Goal: Answer question/provide support: Answer question/provide support

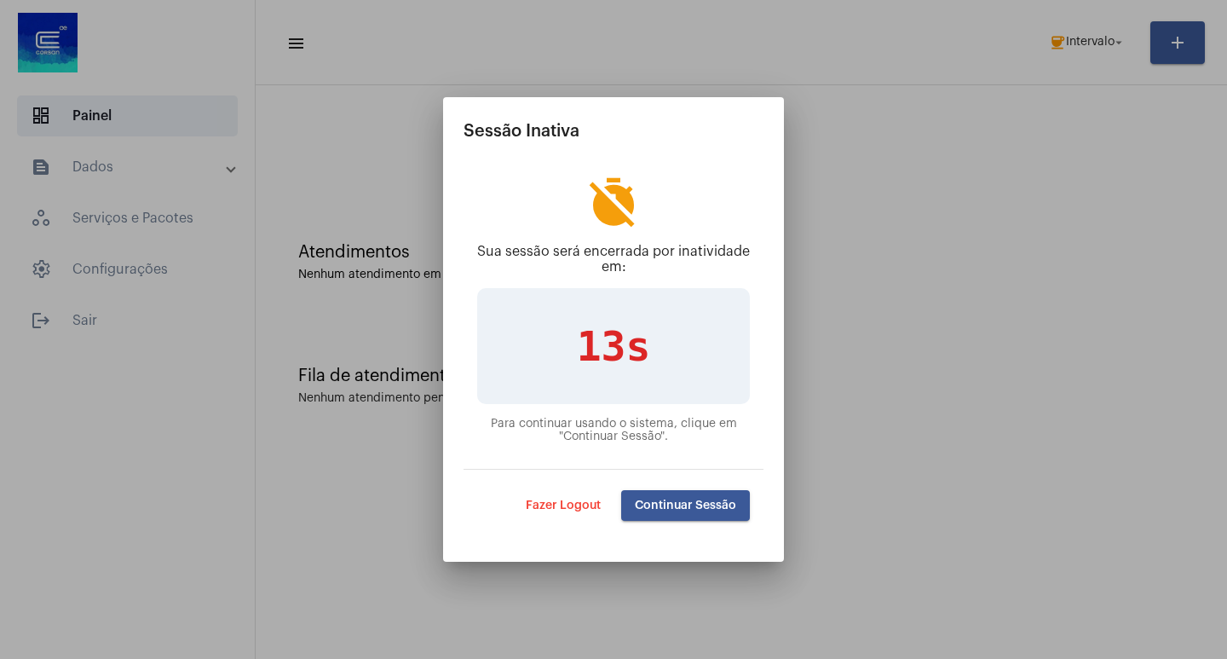
click at [689, 499] on span "Continuar Sessão" at bounding box center [685, 505] width 101 height 12
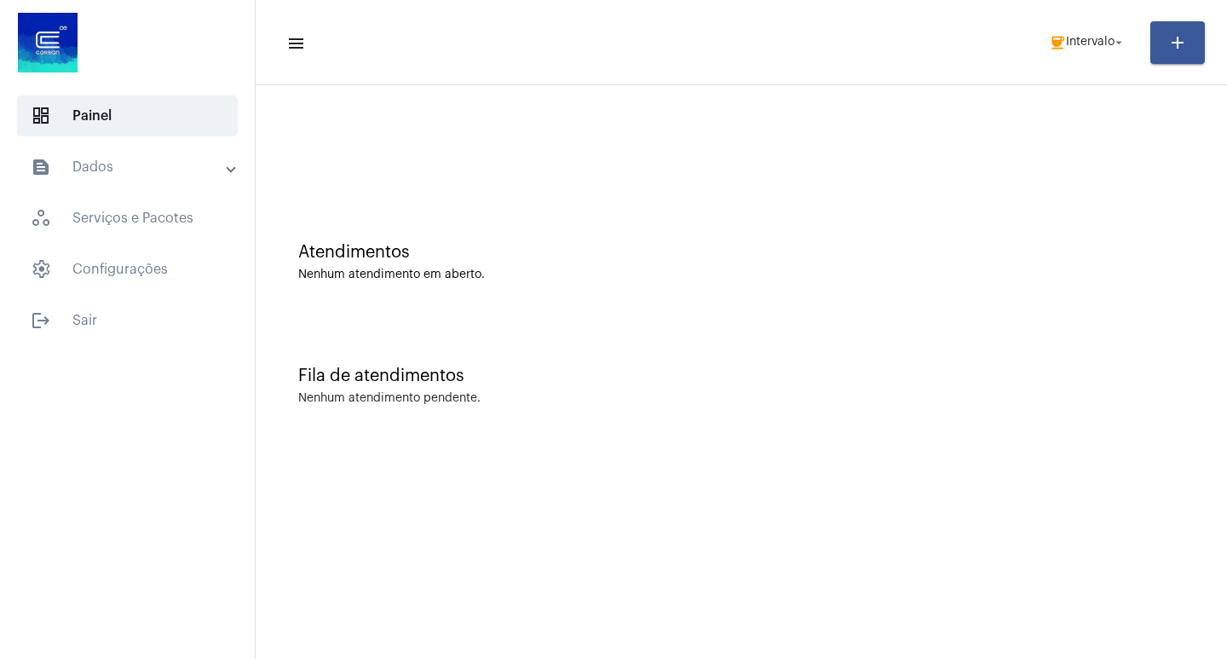
click at [172, 170] on mat-panel-title "text_snippet_outlined Dados" at bounding box center [129, 167] width 197 height 20
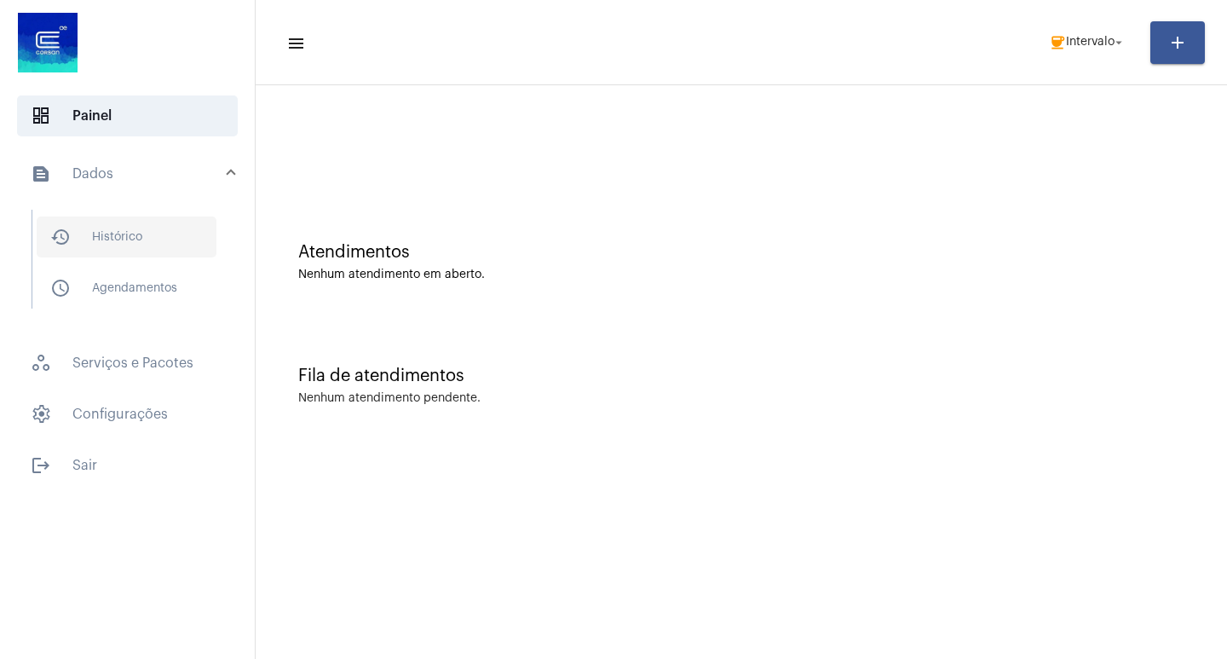
click at [72, 246] on span "history_outlined Histórico" at bounding box center [127, 236] width 180 height 41
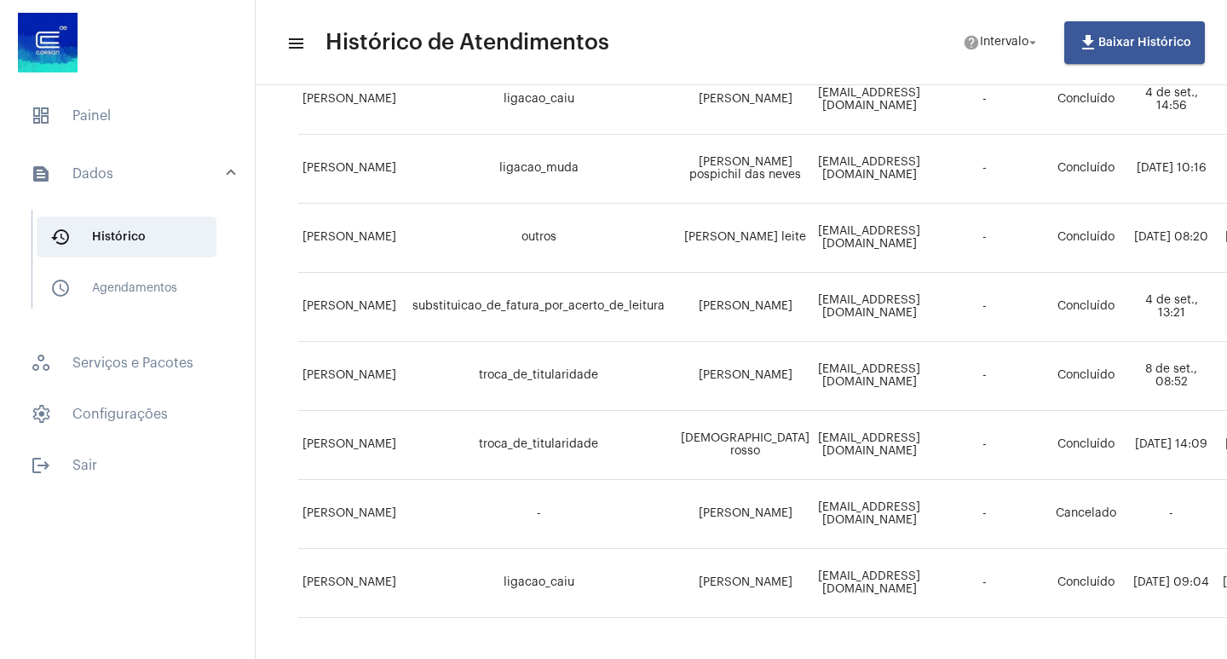
scroll to position [1170, 0]
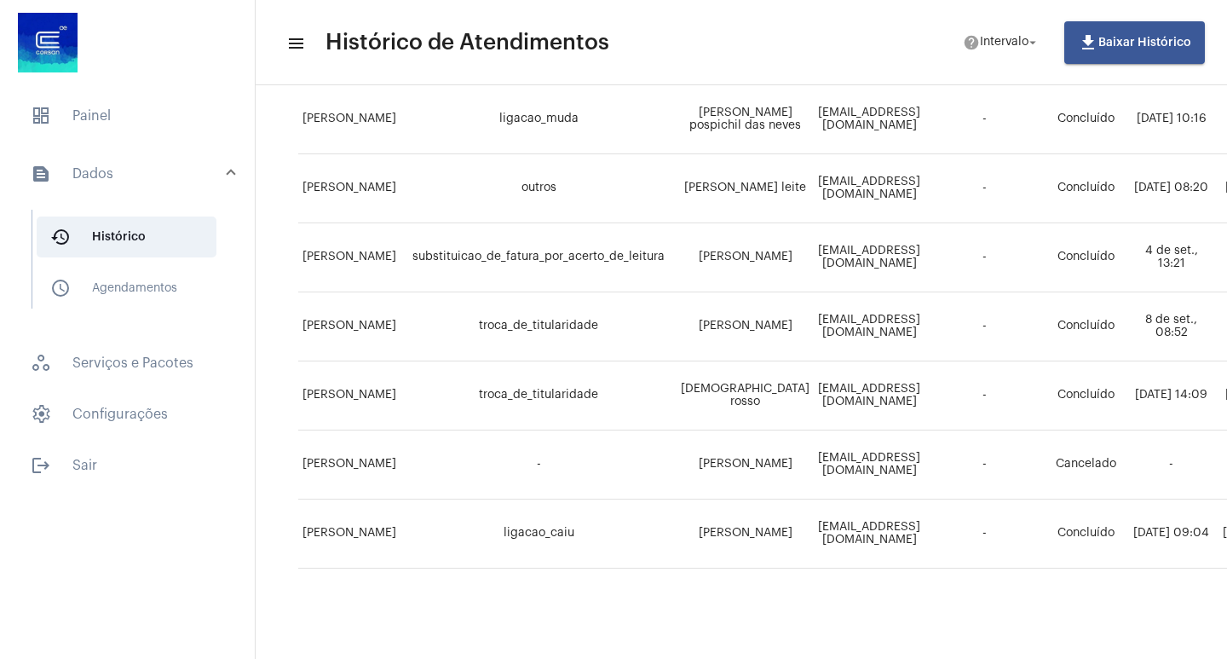
click at [100, 93] on mat-list "dashboard Painel text_snippet_outlined Dados history_outlined Histórico schedul…" at bounding box center [127, 287] width 255 height 397
click at [113, 101] on span "dashboard Painel" at bounding box center [127, 115] width 221 height 41
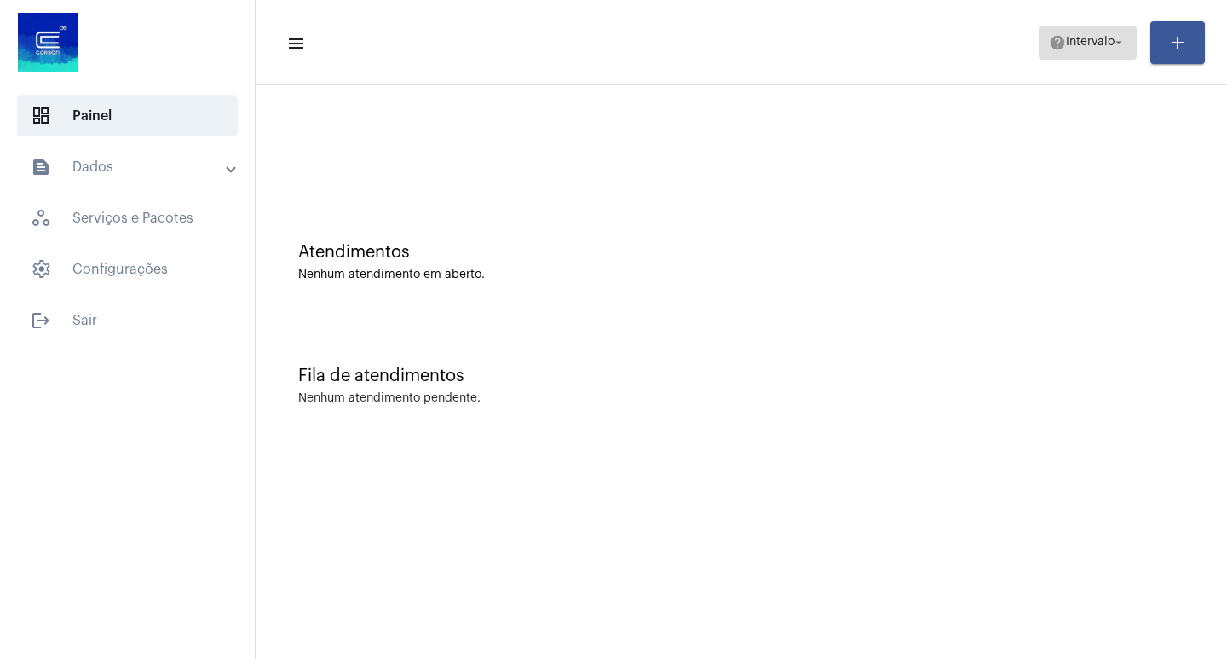
click at [1096, 45] on span "Intervalo" at bounding box center [1090, 43] width 49 height 12
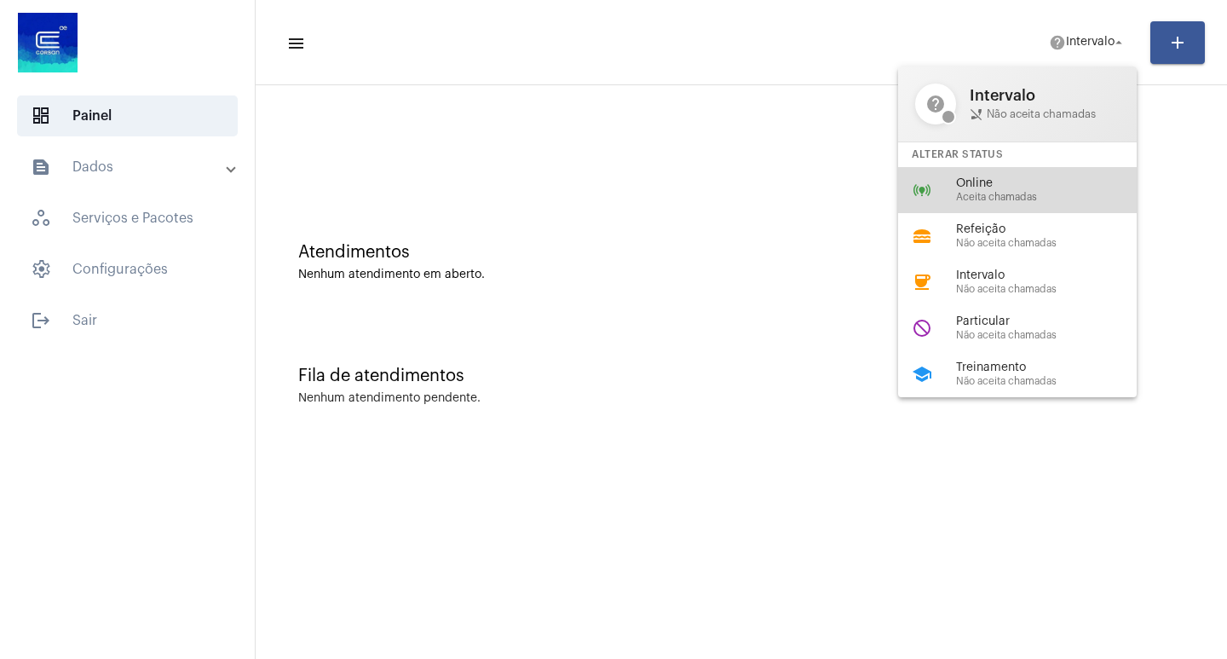
click at [1024, 174] on div "online_prediction Online Aceita chamadas" at bounding box center [1031, 190] width 266 height 46
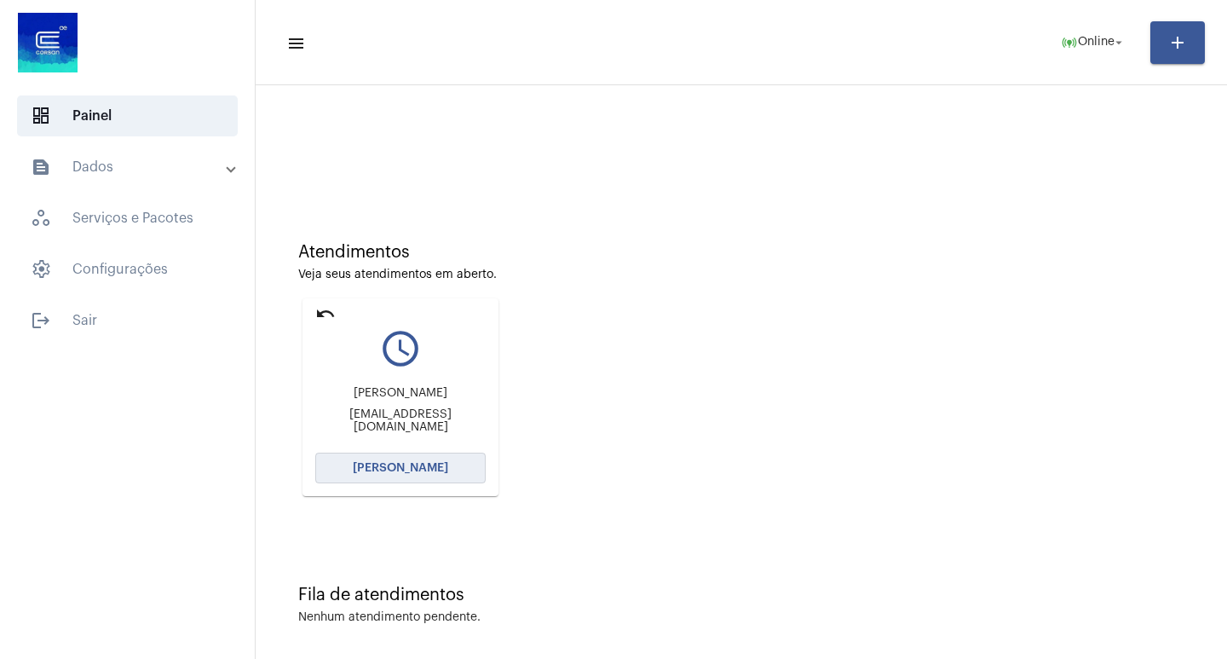
click at [390, 474] on button "[PERSON_NAME]" at bounding box center [400, 468] width 170 height 31
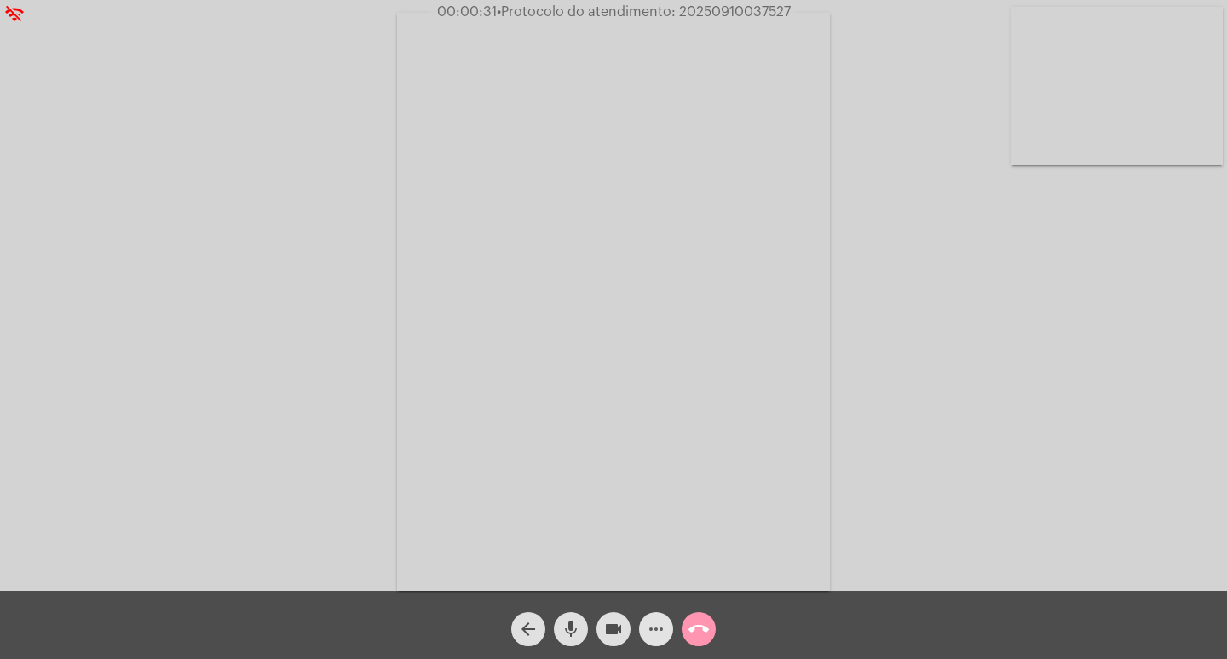
click at [655, 638] on mat-icon "more_horiz" at bounding box center [656, 629] width 20 height 20
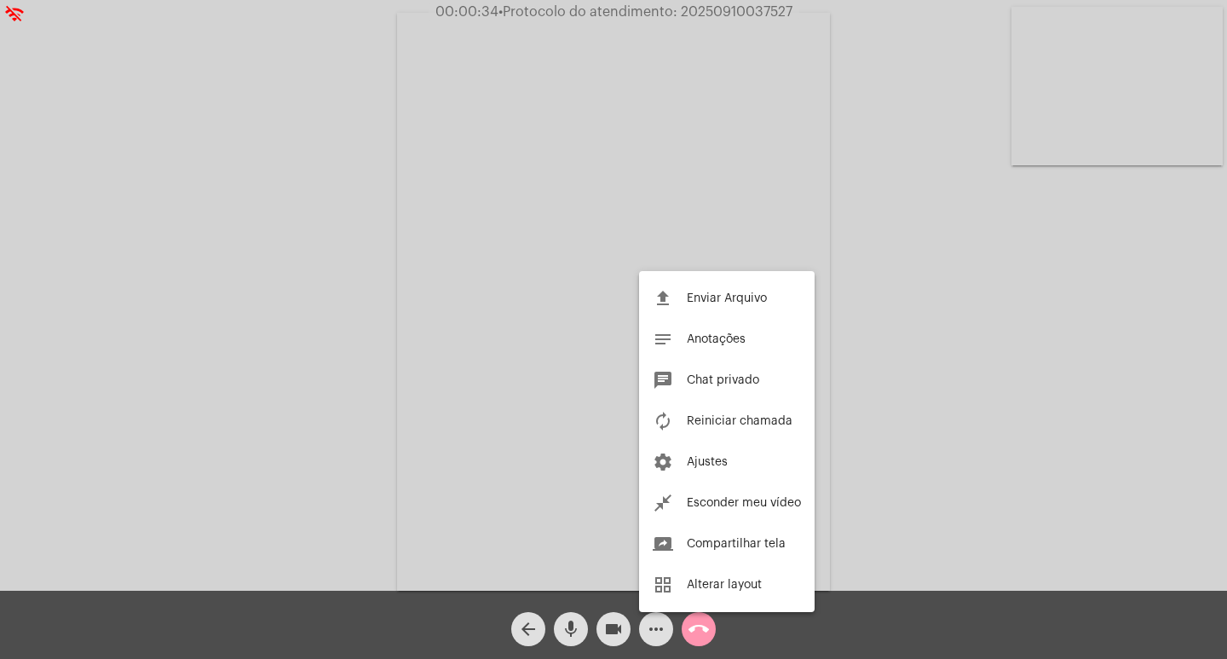
click at [543, 522] on div at bounding box center [613, 329] width 1227 height 659
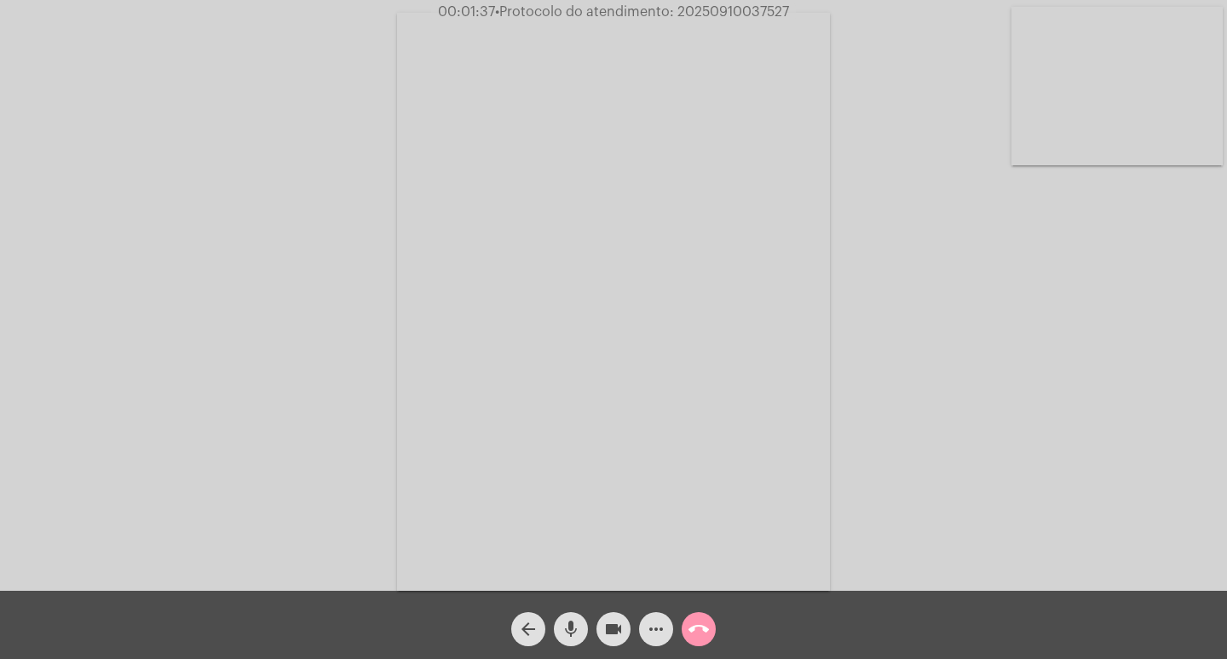
click at [748, 9] on span "• Protocolo do atendimento: 20250910037527" at bounding box center [642, 12] width 294 height 14
drag, startPoint x: 748, startPoint y: 9, endPoint x: 730, endPoint y: 39, distance: 35.1
click at [730, 42] on video at bounding box center [613, 302] width 433 height 578
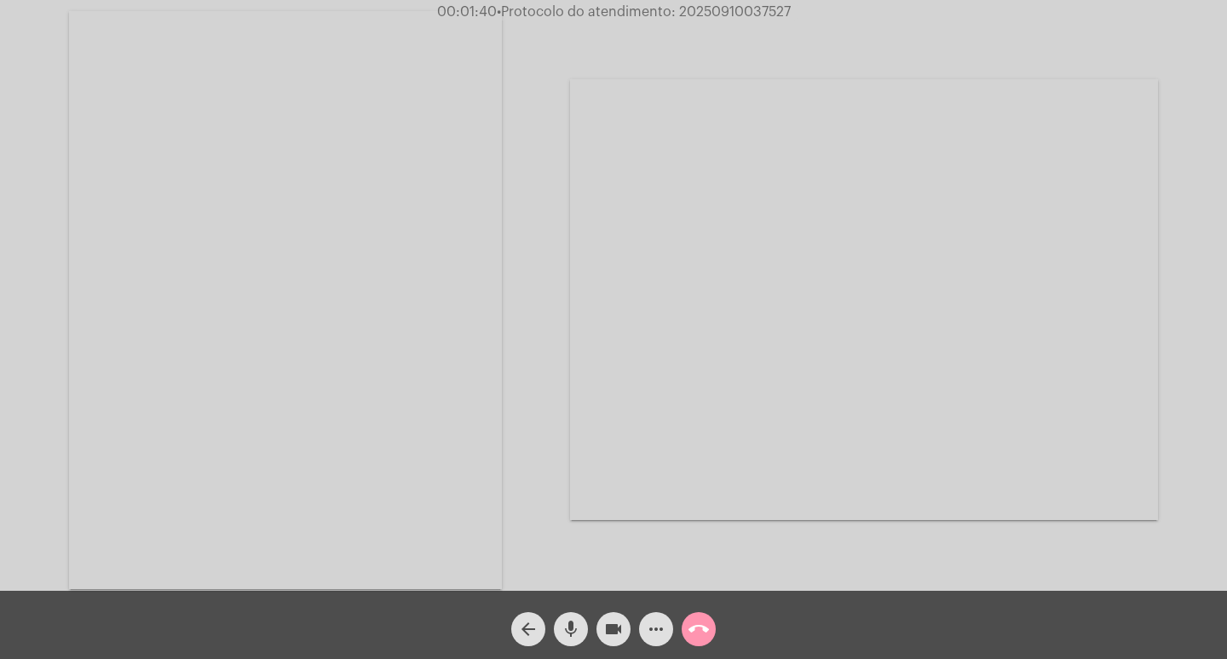
click at [739, 43] on div "Acessando Câmera e Microfone..." at bounding box center [864, 300] width 588 height 586
click at [716, 16] on span "• Protocolo do atendimento: 20250910037527" at bounding box center [641, 12] width 294 height 14
copy span "20250910037527"
click at [687, 38] on div "Acessando Câmera e Microfone..." at bounding box center [864, 300] width 588 height 586
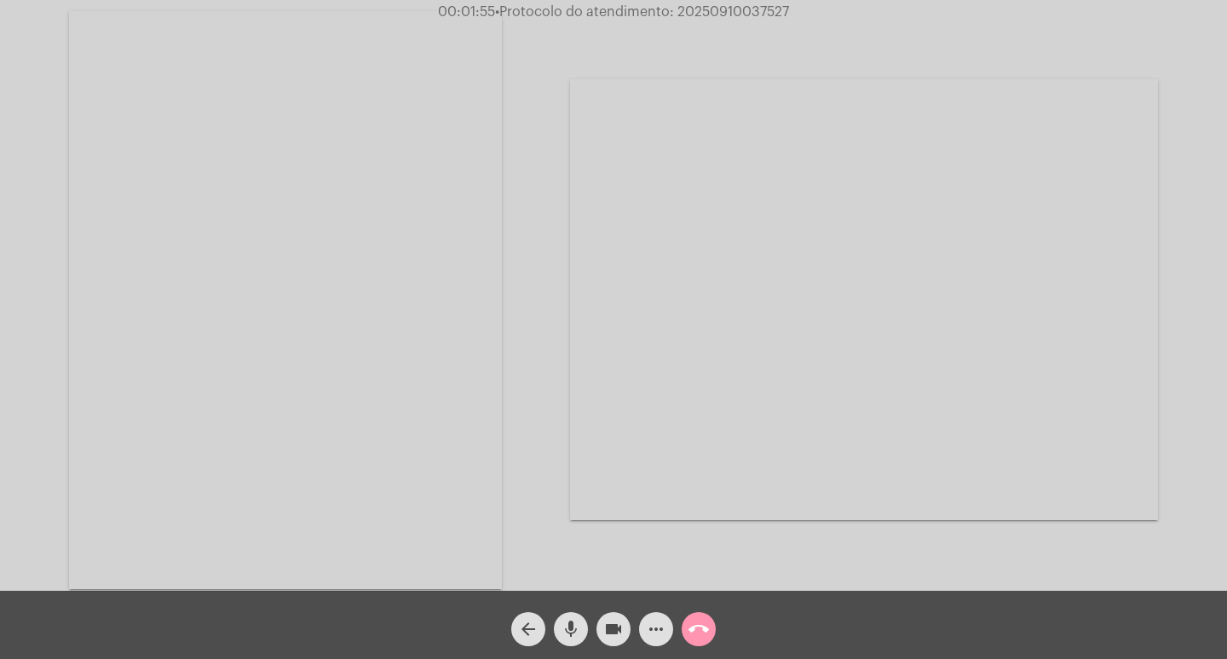
click at [470, 76] on video at bounding box center [285, 300] width 433 height 578
click at [696, 627] on mat-icon "call_end" at bounding box center [699, 629] width 20 height 20
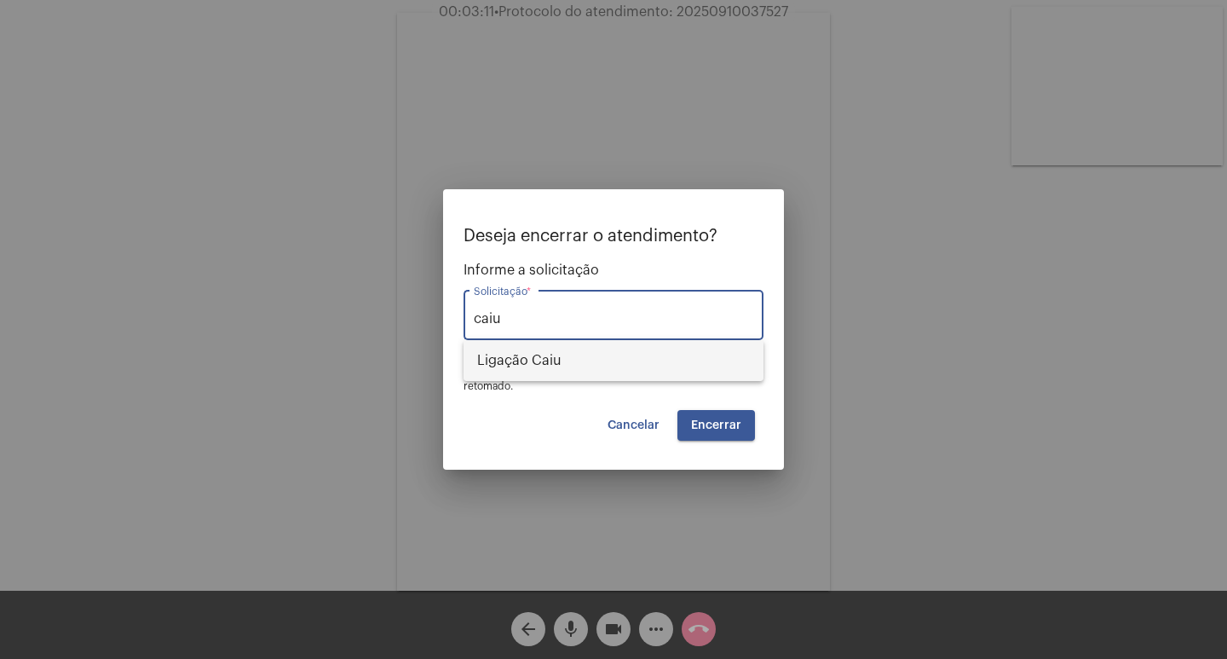
click at [672, 351] on span "Ligação Caiu" at bounding box center [613, 360] width 273 height 41
type input "Ligação Caiu"
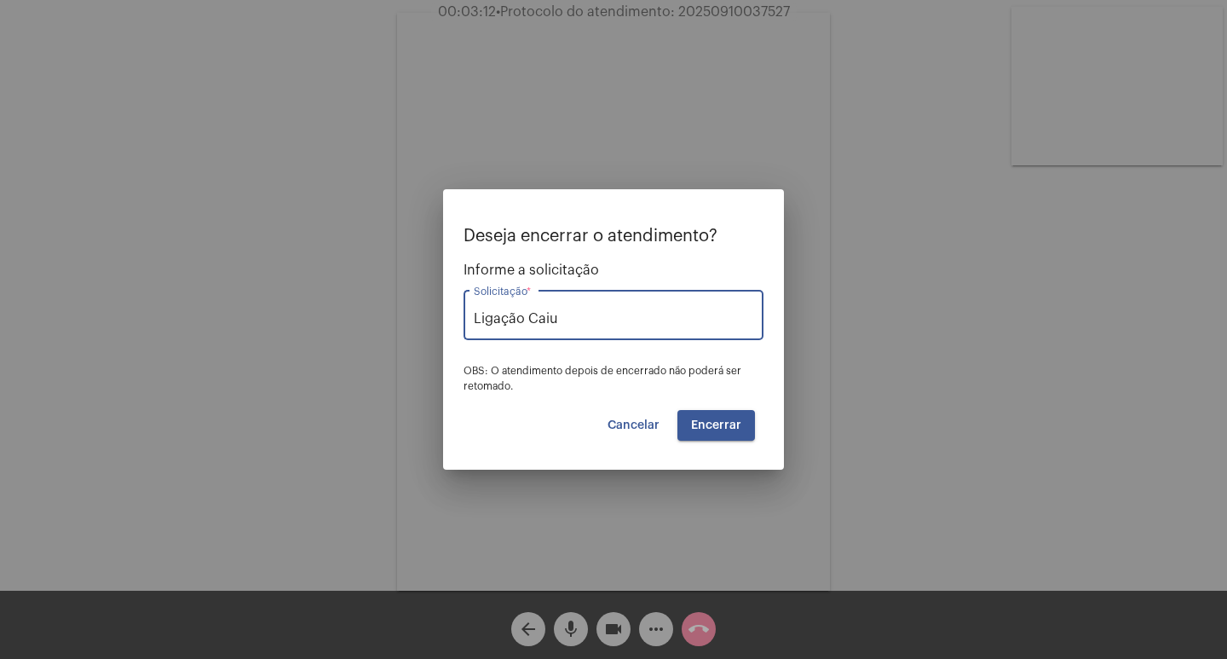
click at [719, 419] on span "Encerrar" at bounding box center [716, 425] width 50 height 12
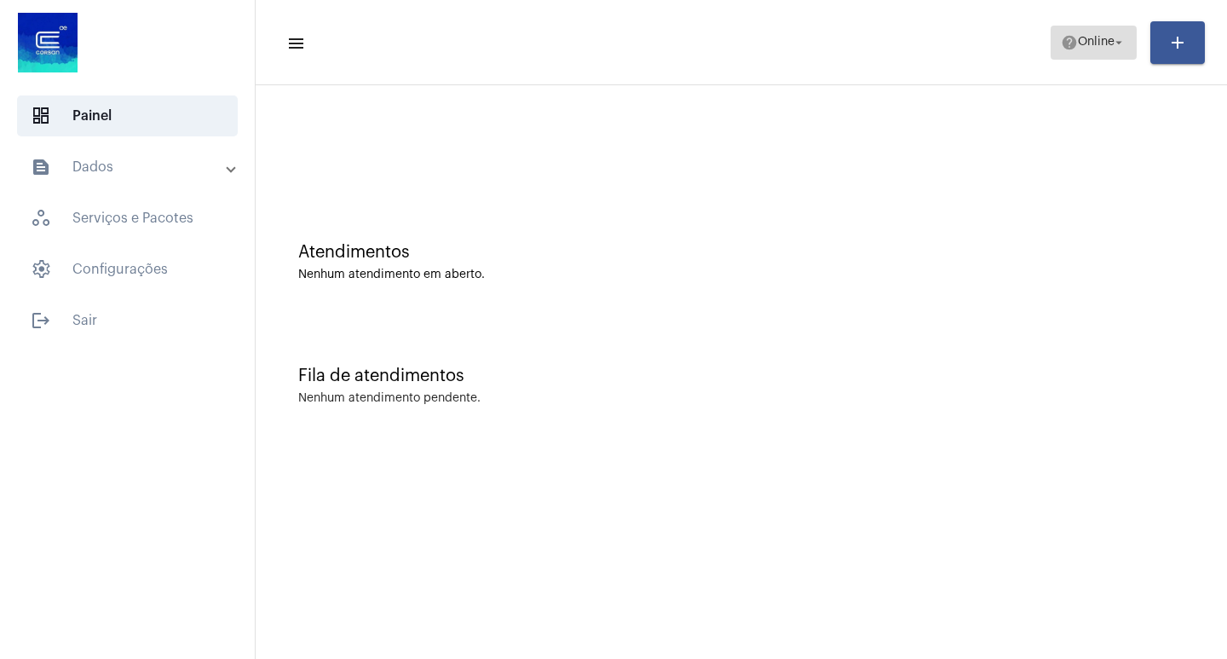
click at [1114, 49] on mat-icon "arrow_drop_down" at bounding box center [1118, 42] width 15 height 15
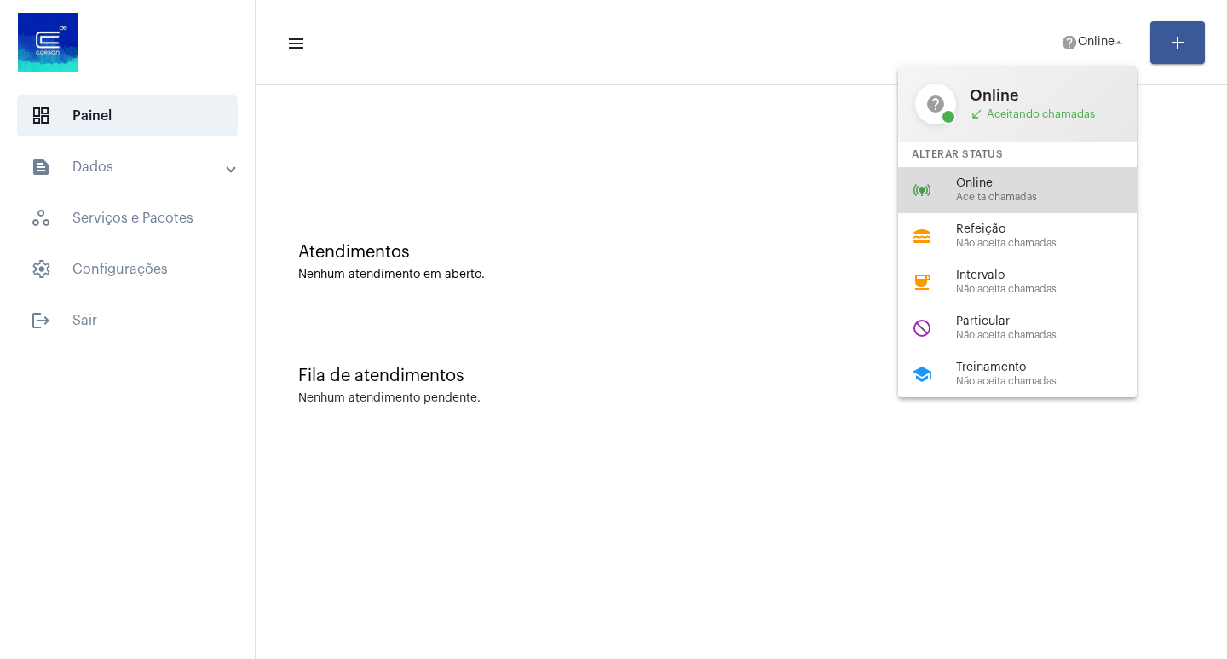
click at [1020, 182] on span "Online" at bounding box center [1053, 183] width 194 height 13
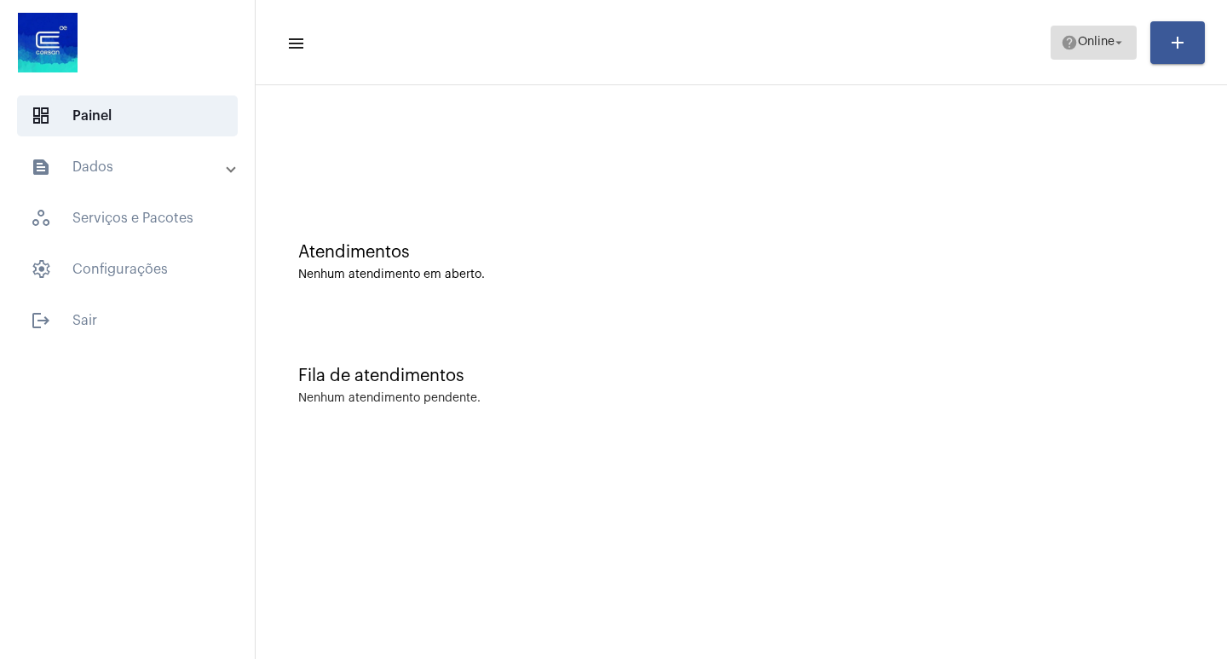
click at [1089, 35] on span "help Online arrow_drop_down" at bounding box center [1094, 41] width 66 height 31
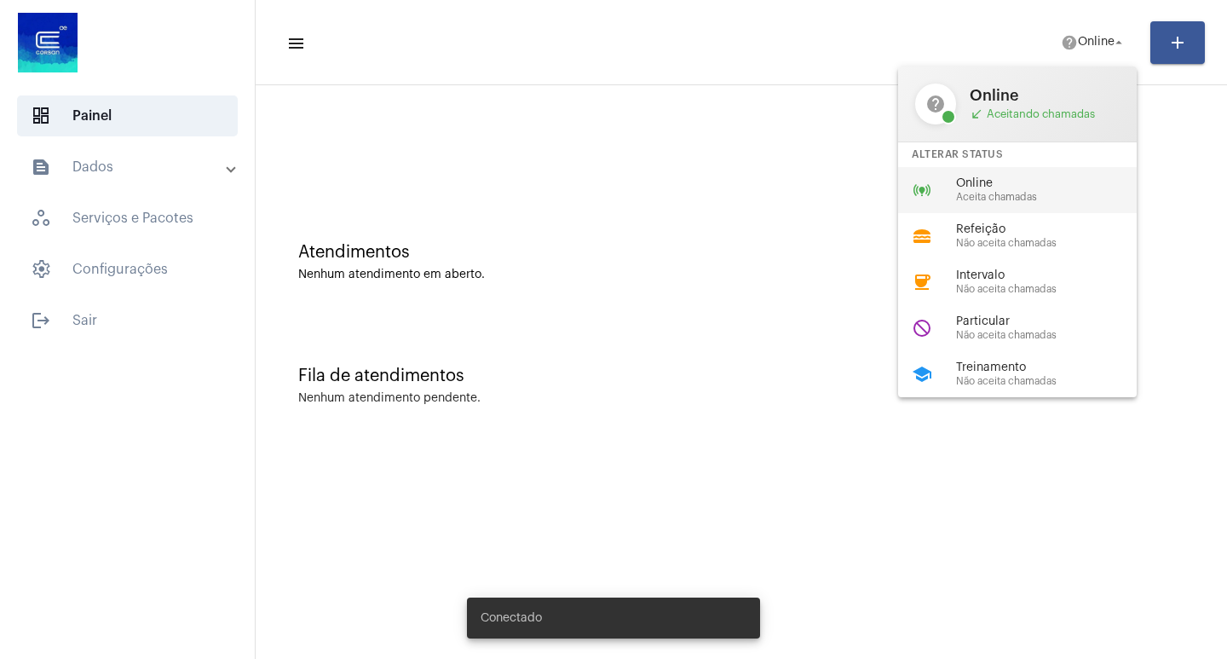
click at [1039, 197] on span "Aceita chamadas" at bounding box center [1053, 197] width 194 height 11
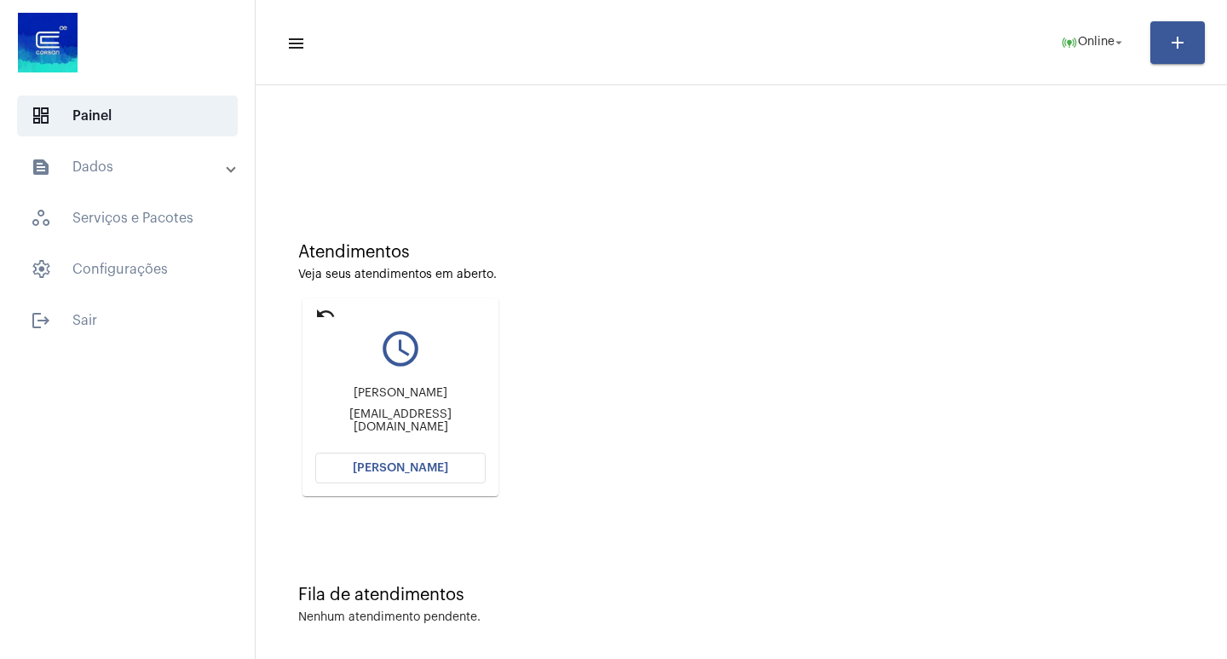
click at [358, 474] on button "[PERSON_NAME]" at bounding box center [400, 468] width 170 height 31
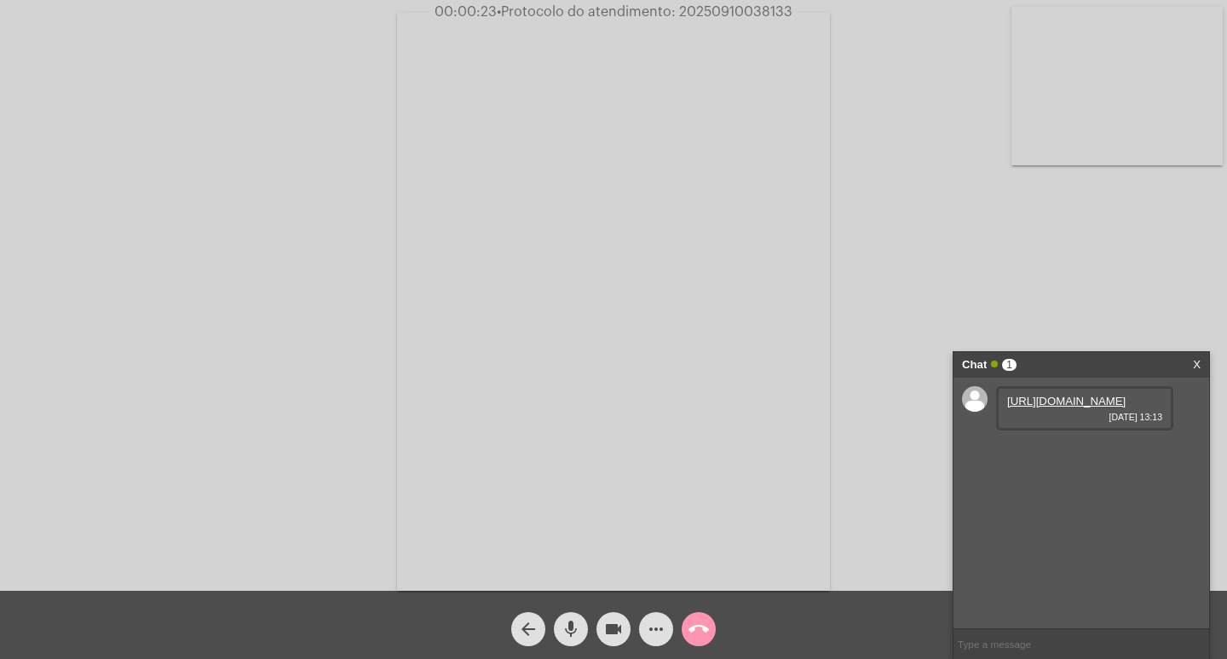
click at [730, 9] on span "• Protocolo do atendimento: 20250910038133" at bounding box center [645, 12] width 296 height 14
click at [719, 15] on span "• Protocolo do atendimento: 20250910038133" at bounding box center [645, 12] width 296 height 14
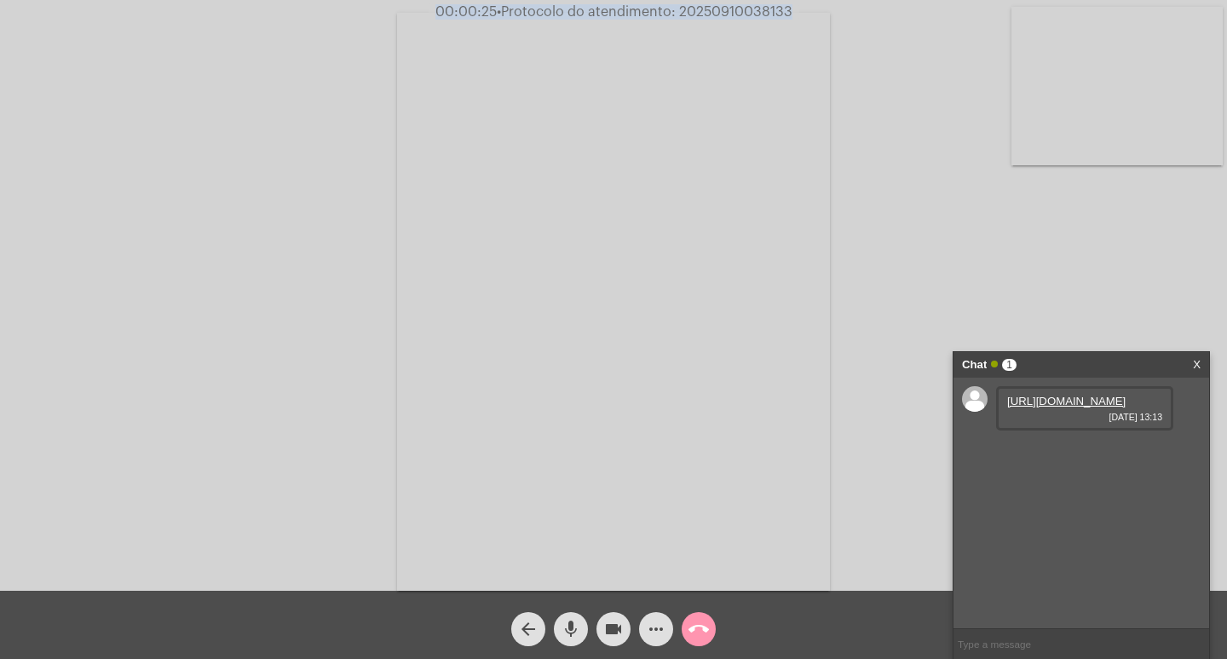
click at [719, 15] on span "• Protocolo do atendimento: 20250910038133" at bounding box center [645, 12] width 296 height 14
click at [841, 39] on div "Acessando Câmera e Microfone..." at bounding box center [614, 299] width 1224 height 591
click at [769, 11] on span "• Protocolo do atendimento: 20250910038133" at bounding box center [644, 12] width 296 height 14
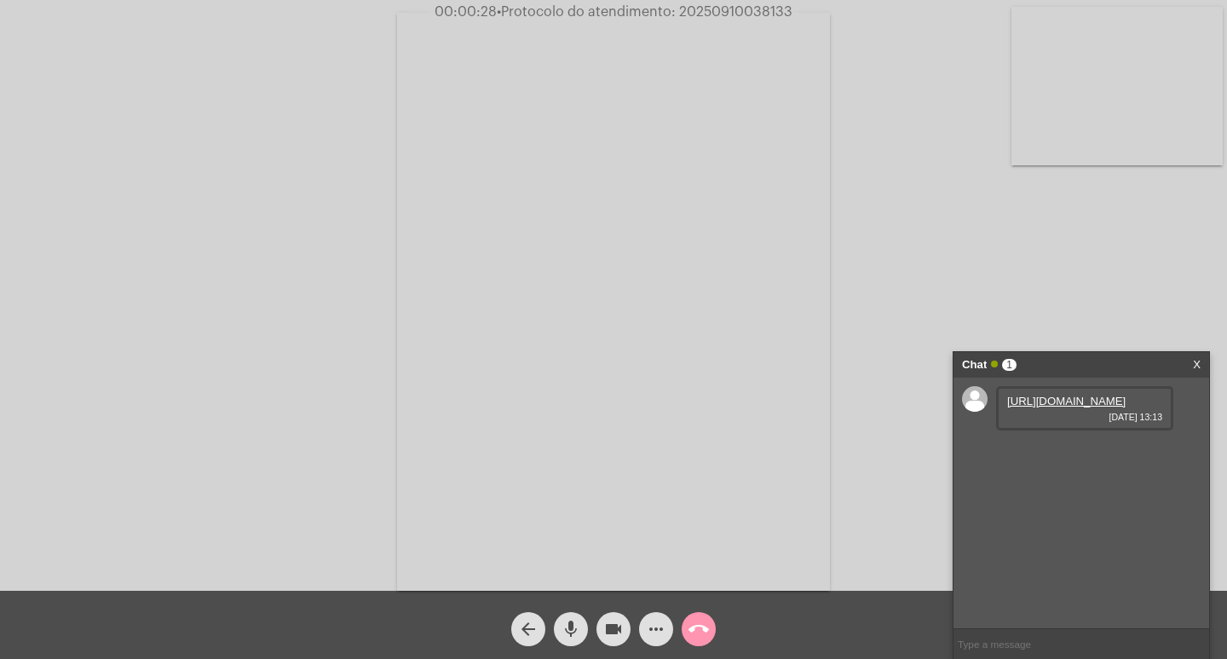
click at [769, 11] on span "• Protocolo do atendimento: 20250910038133" at bounding box center [645, 12] width 296 height 14
copy span "20250910038133"
click at [1166, 289] on div "Acessando Câmera e Microfone..." at bounding box center [614, 299] width 1224 height 591
click at [1085, 407] on link "[URL][DOMAIN_NAME]" at bounding box center [1066, 401] width 118 height 13
click at [1059, 456] on link "[URL][DOMAIN_NAME]" at bounding box center [1066, 449] width 118 height 13
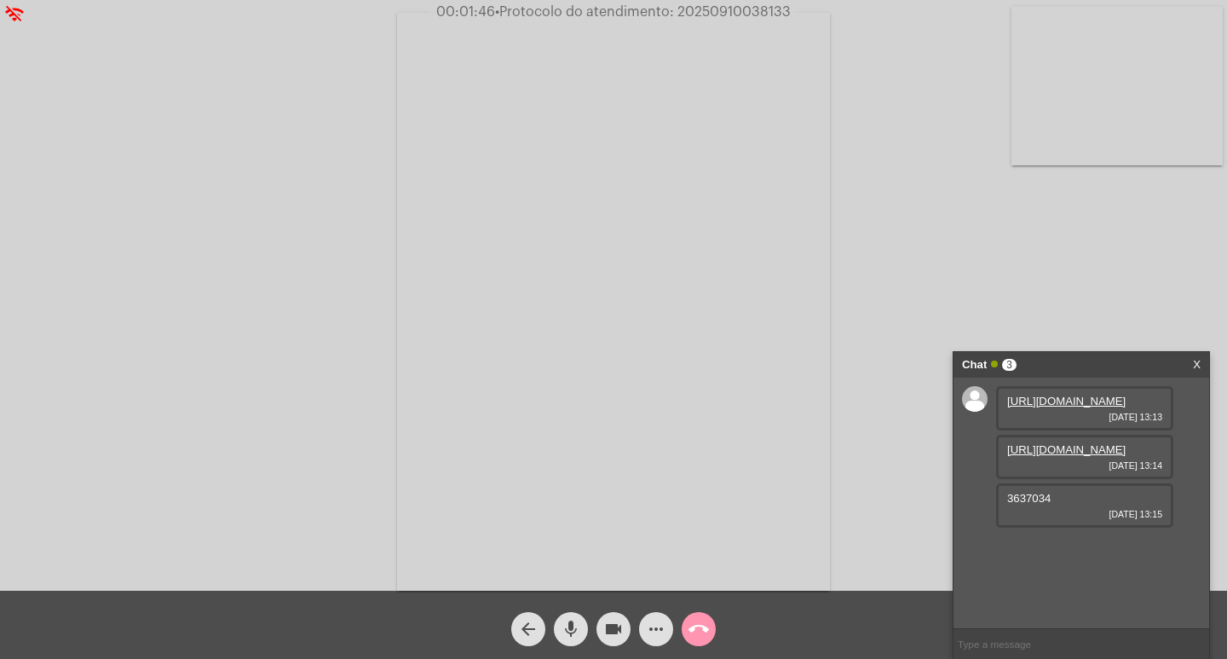
click at [1028, 505] on span "3637034" at bounding box center [1028, 498] width 43 height 13
copy span "3637034"
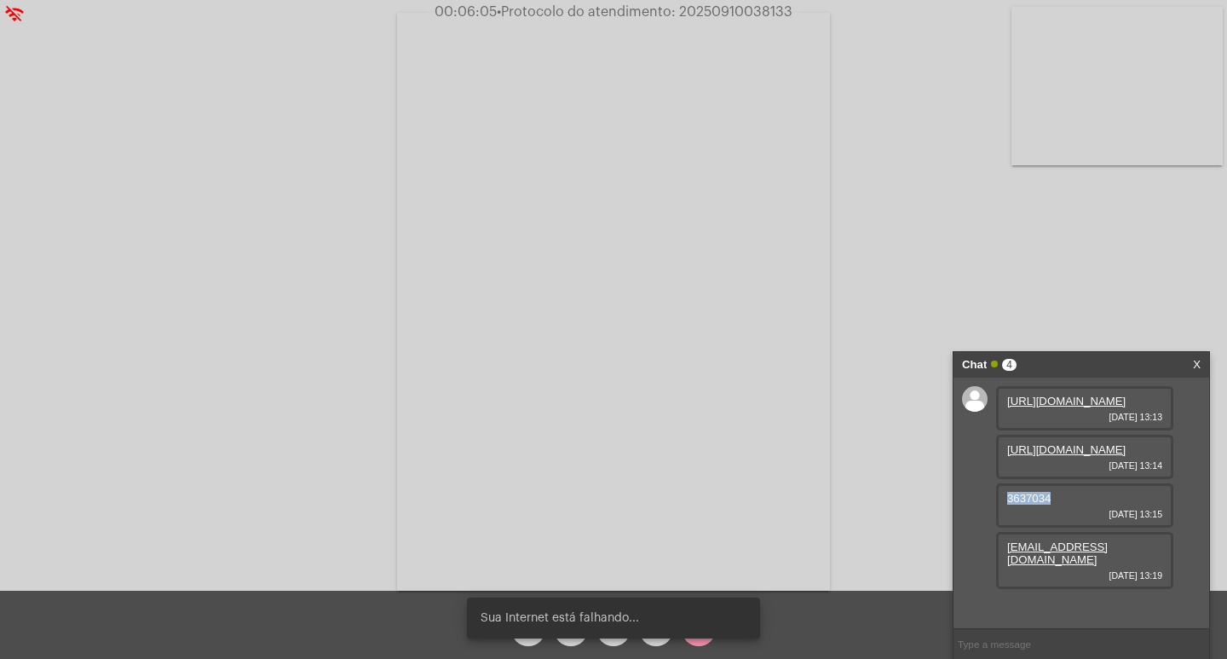
scroll to position [25, 0]
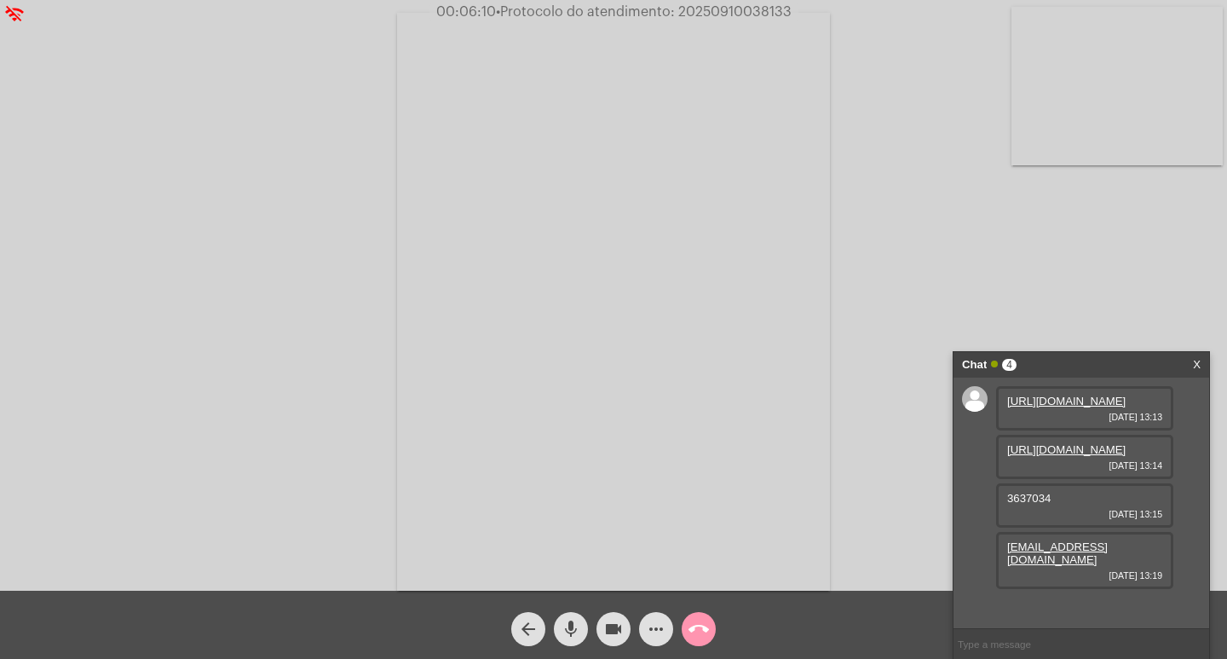
drag, startPoint x: 1092, startPoint y: 591, endPoint x: 926, endPoint y: 185, distance: 438.4
click at [926, 185] on div "Acessando Câmera e Microfone..." at bounding box center [614, 299] width 1224 height 591
click at [710, 9] on span "• Protocolo do atendimento: 20250910038133" at bounding box center [644, 12] width 296 height 14
copy span "20250910038133"
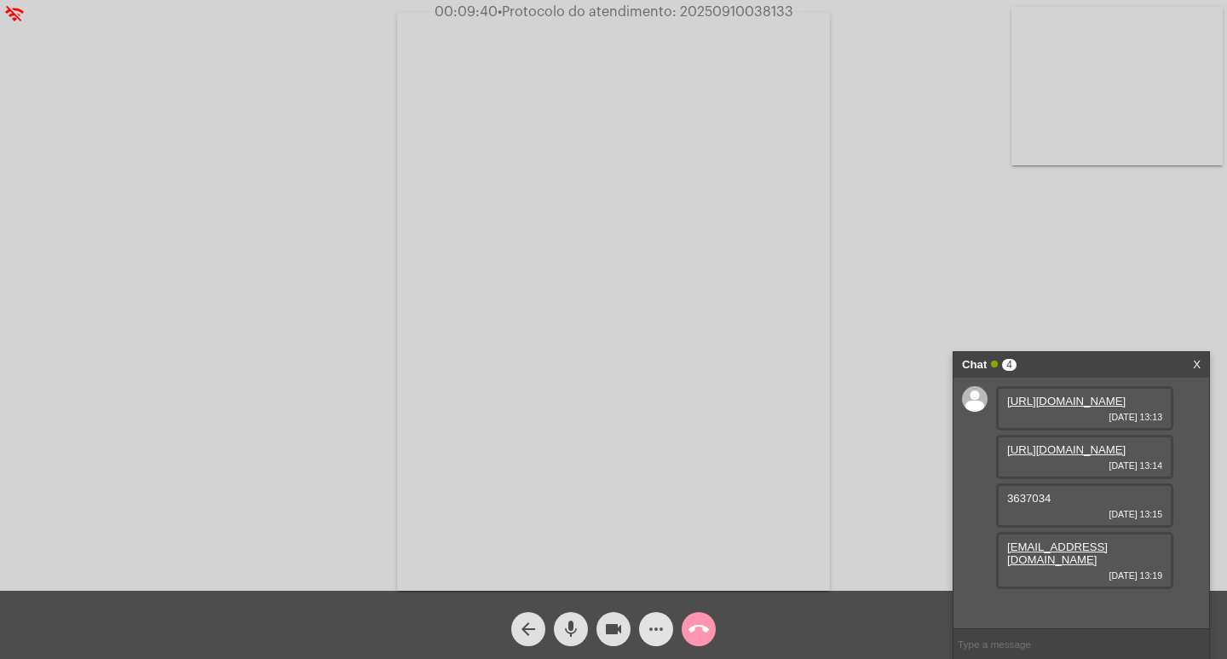
click at [649, 637] on mat-icon "more_horiz" at bounding box center [656, 629] width 20 height 20
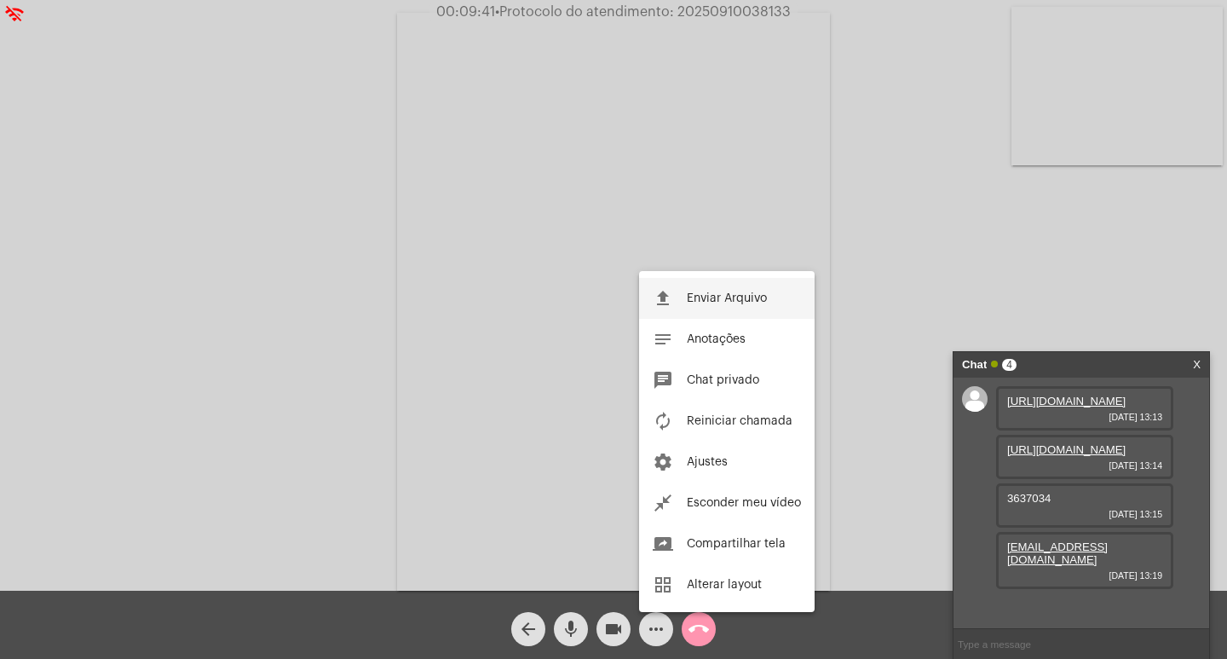
click at [755, 286] on button "file_upload Enviar Arquivo" at bounding box center [727, 298] width 176 height 41
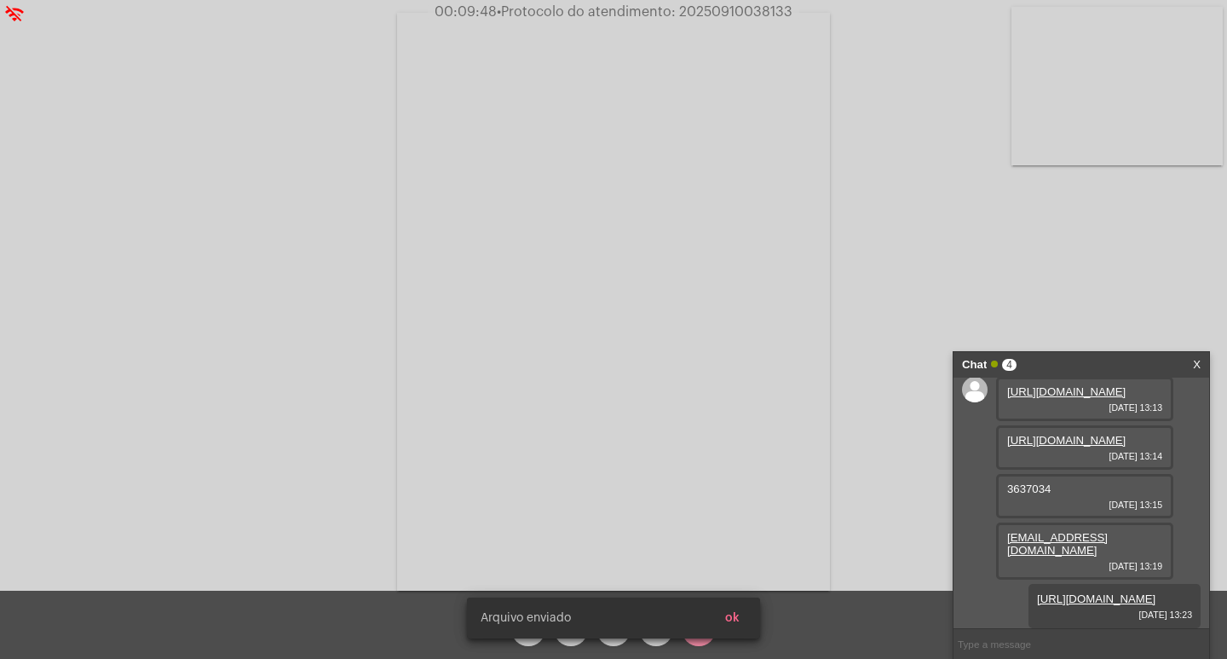
scroll to position [112, 0]
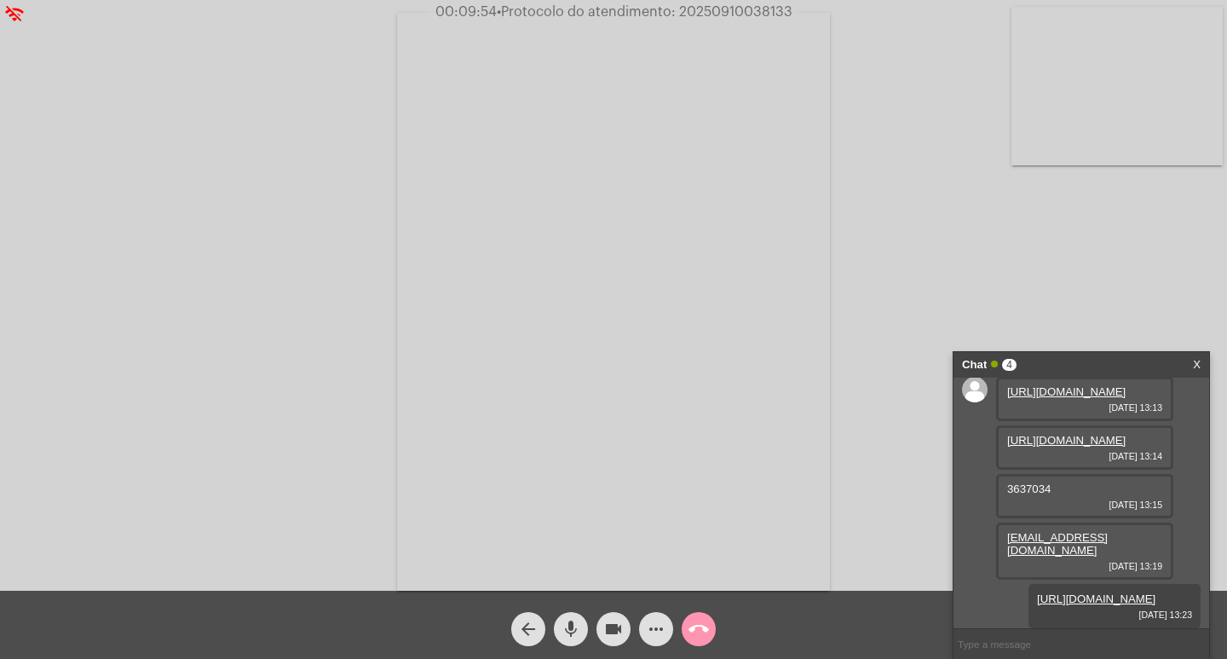
click at [748, 13] on span "• Protocolo do atendimento: 20250910038133" at bounding box center [645, 12] width 296 height 14
click at [658, 611] on div "more_horiz" at bounding box center [656, 624] width 43 height 43
click at [658, 615] on span "more_horiz" at bounding box center [656, 629] width 20 height 34
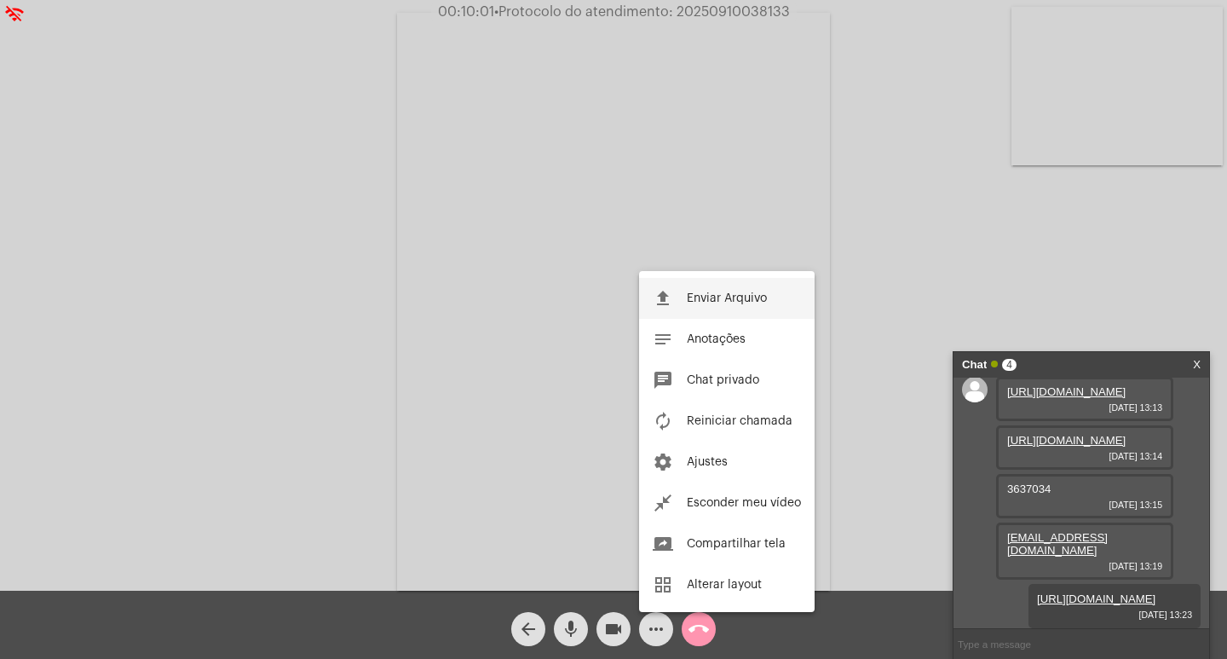
click at [678, 297] on button "file_upload Enviar Arquivo" at bounding box center [727, 298] width 176 height 41
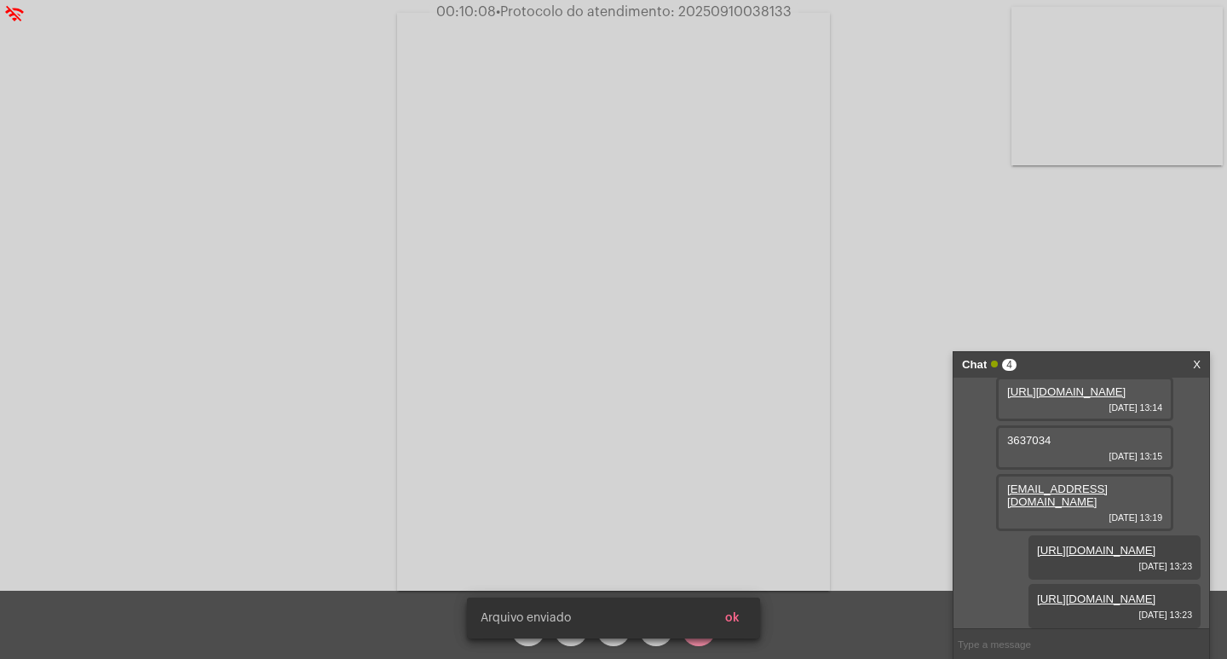
scroll to position [199, 0]
click at [996, 638] on input "text" at bounding box center [1082, 644] width 256 height 30
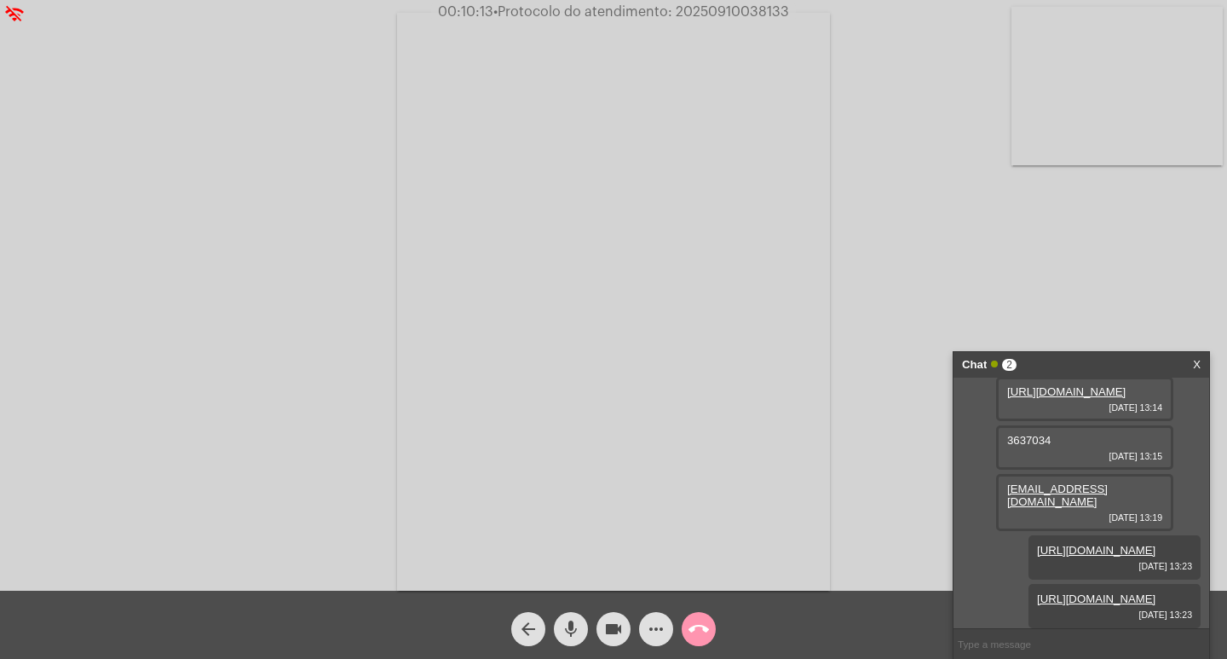
paste input "20250910038133"
type input "20250910038133"
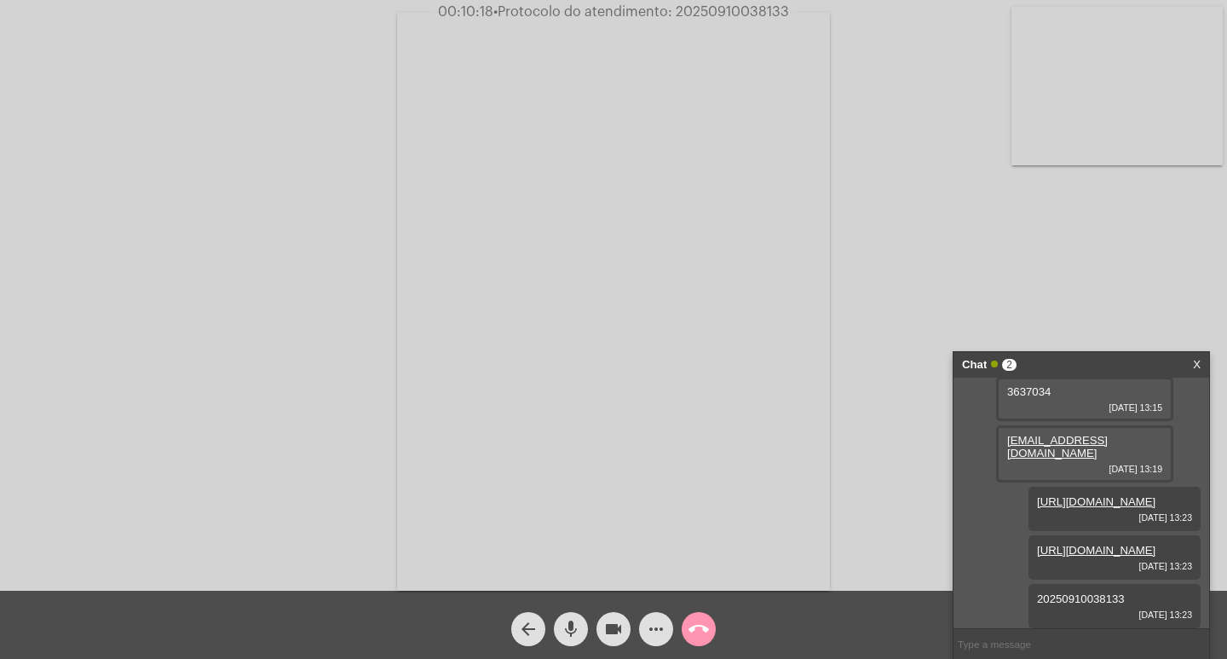
scroll to position [247, 0]
click at [1051, 359] on div "Chat 2" at bounding box center [1063, 365] width 203 height 26
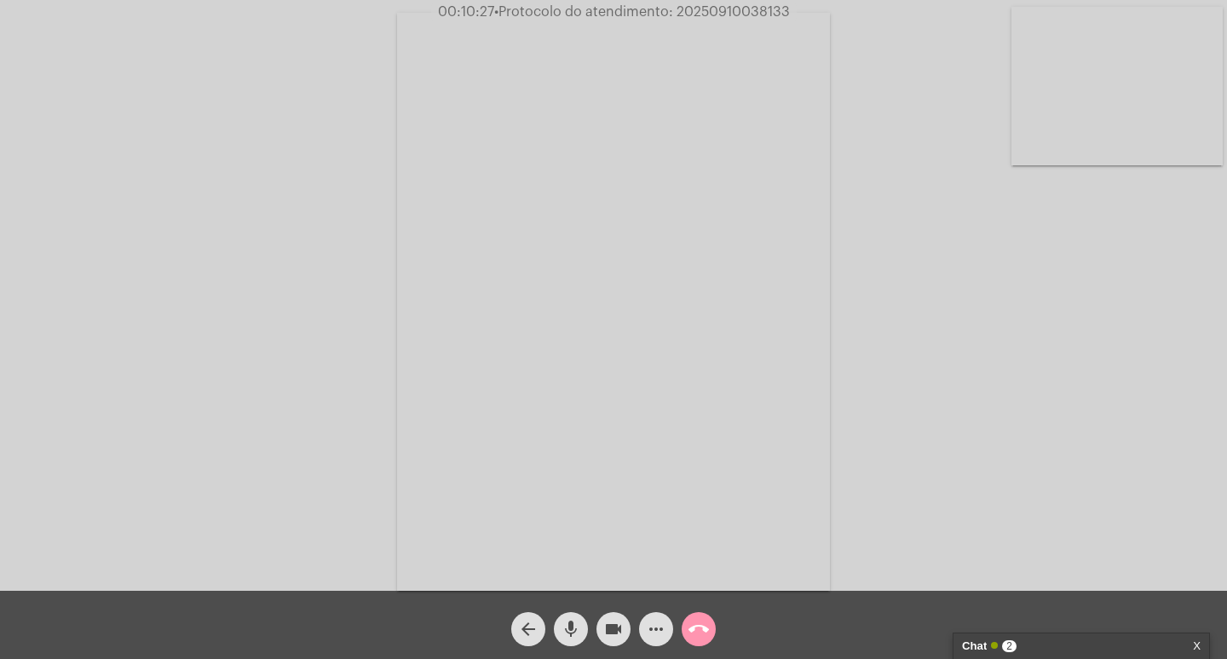
click at [617, 615] on span "videocam" at bounding box center [613, 629] width 20 height 34
click at [574, 626] on mat-icon "mic" at bounding box center [571, 629] width 20 height 20
click at [683, 620] on div "call_end" at bounding box center [699, 624] width 43 height 43
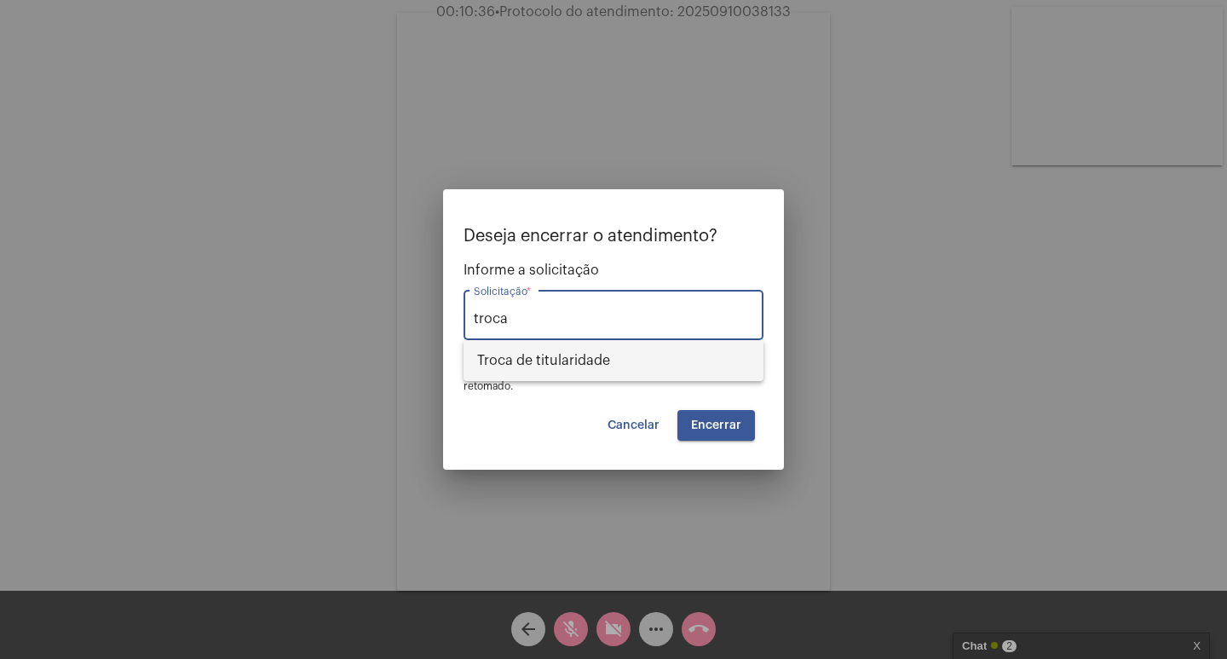
click at [618, 361] on span "Troca de titularidade" at bounding box center [613, 360] width 273 height 41
type input "Troca de titularidade"
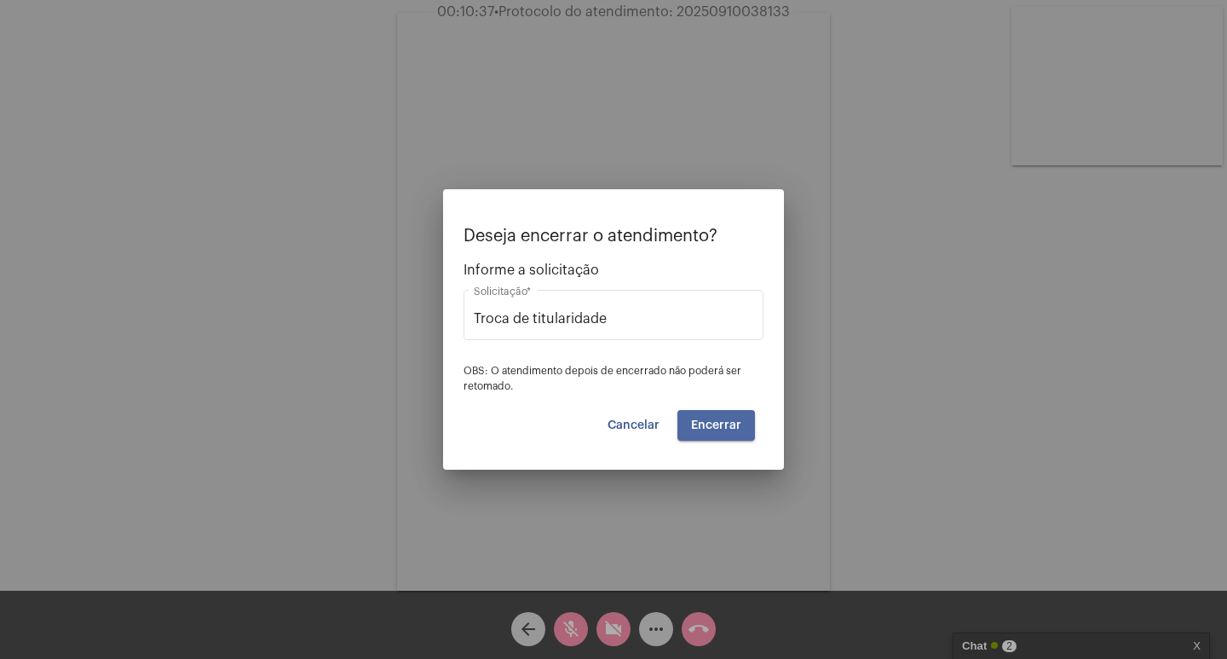
click at [707, 436] on button "Encerrar" at bounding box center [717, 425] width 78 height 31
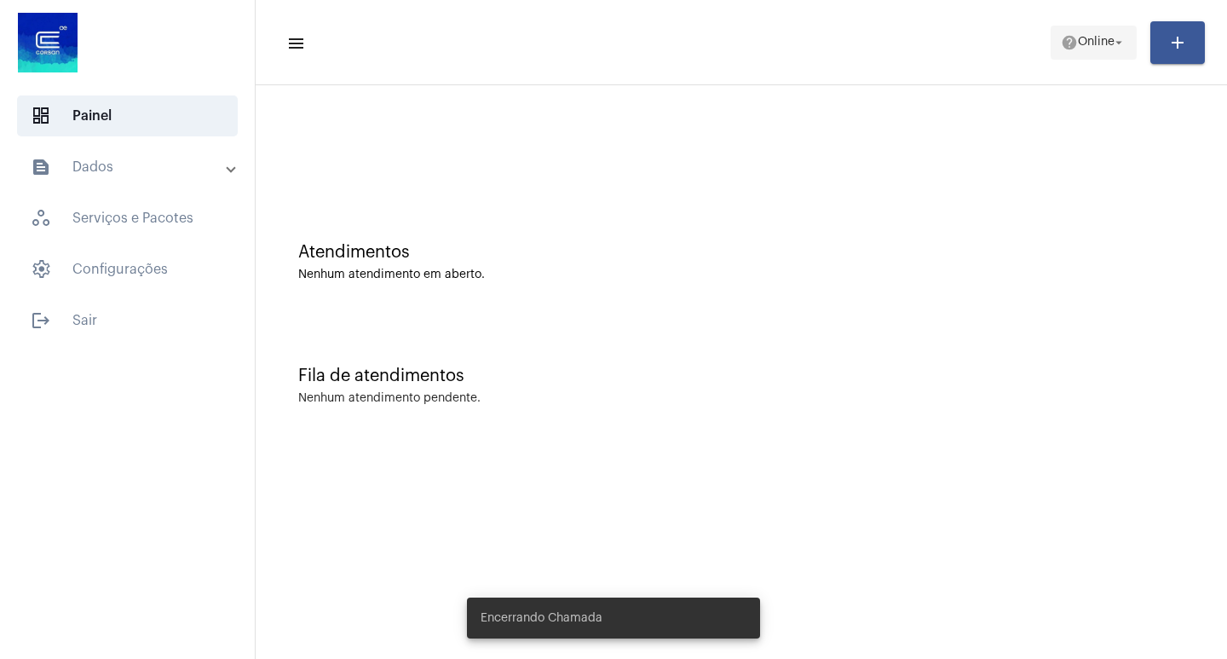
click at [1089, 32] on span "help Online arrow_drop_down" at bounding box center [1094, 41] width 66 height 31
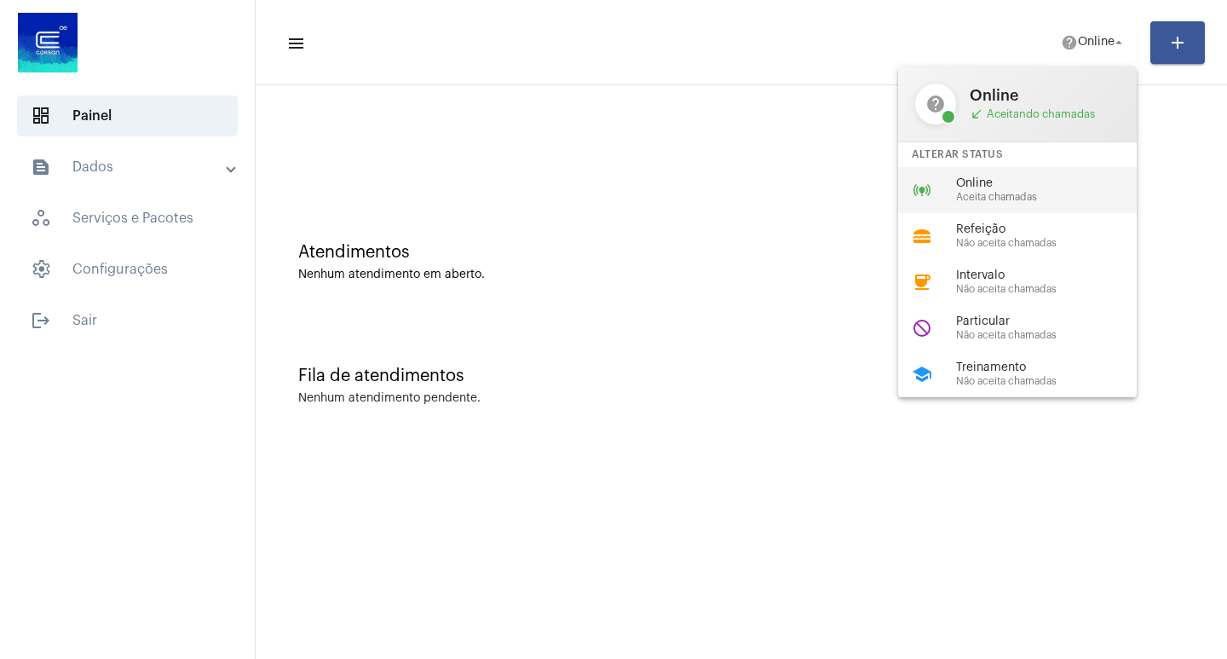
click at [981, 204] on div "online_prediction Online Aceita chamadas" at bounding box center [1031, 190] width 266 height 46
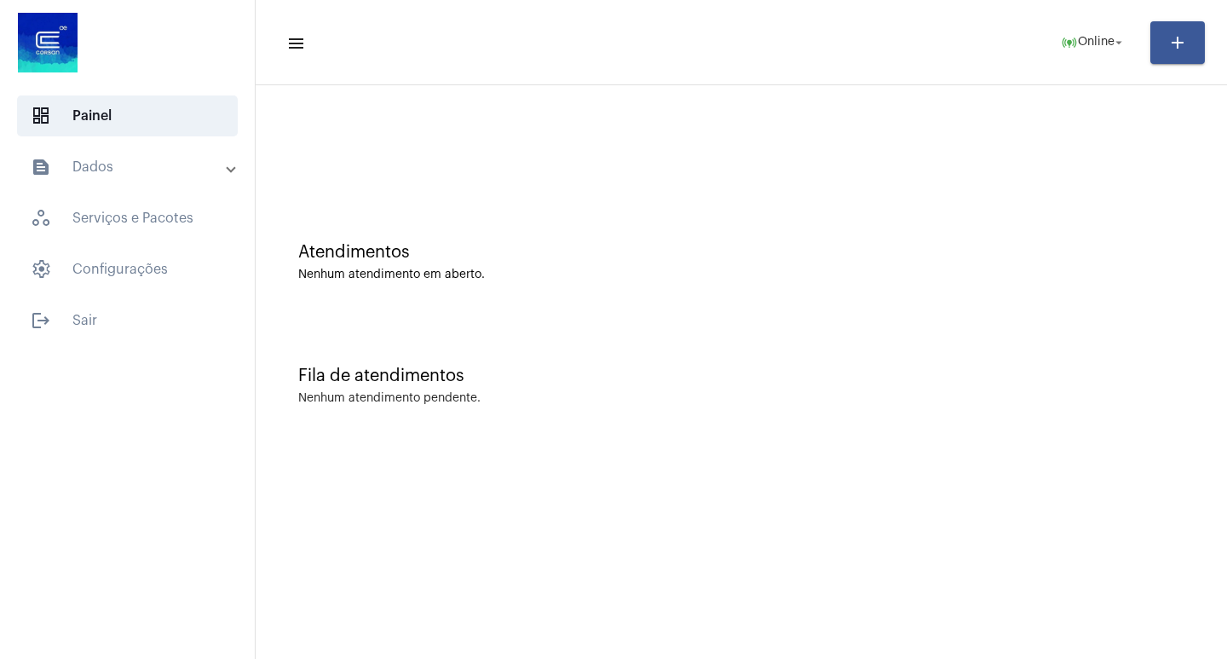
click at [154, 171] on mat-panel-title "text_snippet_outlined Dados" at bounding box center [129, 167] width 197 height 20
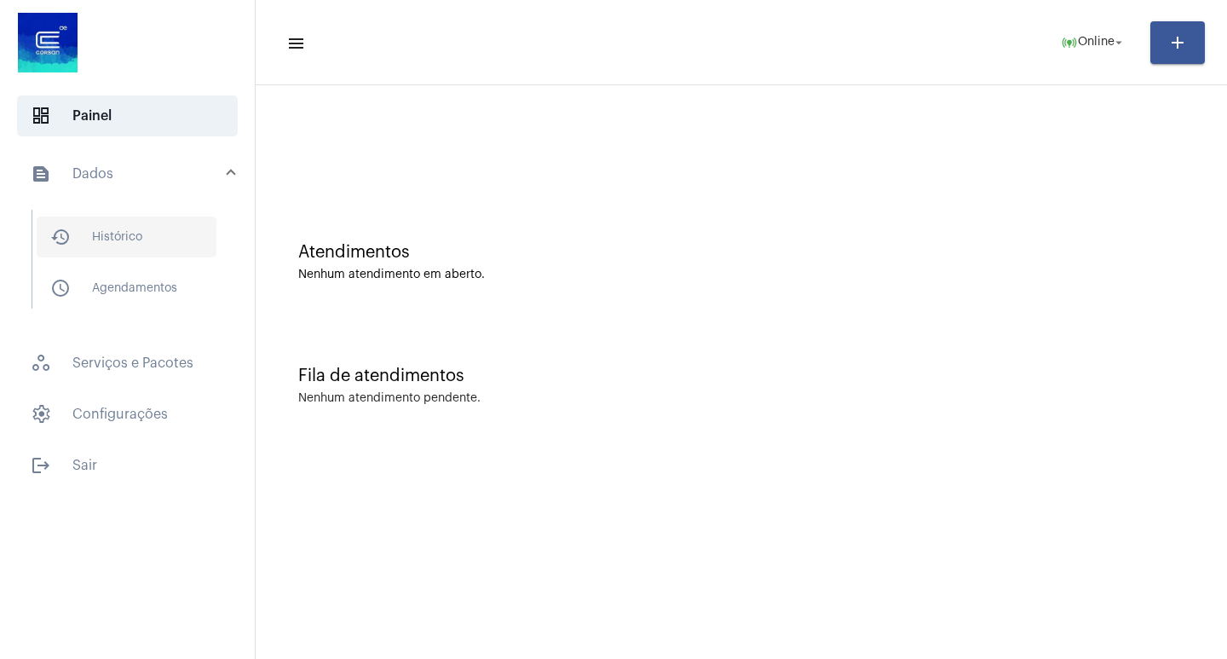
click at [132, 245] on span "history_outlined Histórico" at bounding box center [127, 236] width 180 height 41
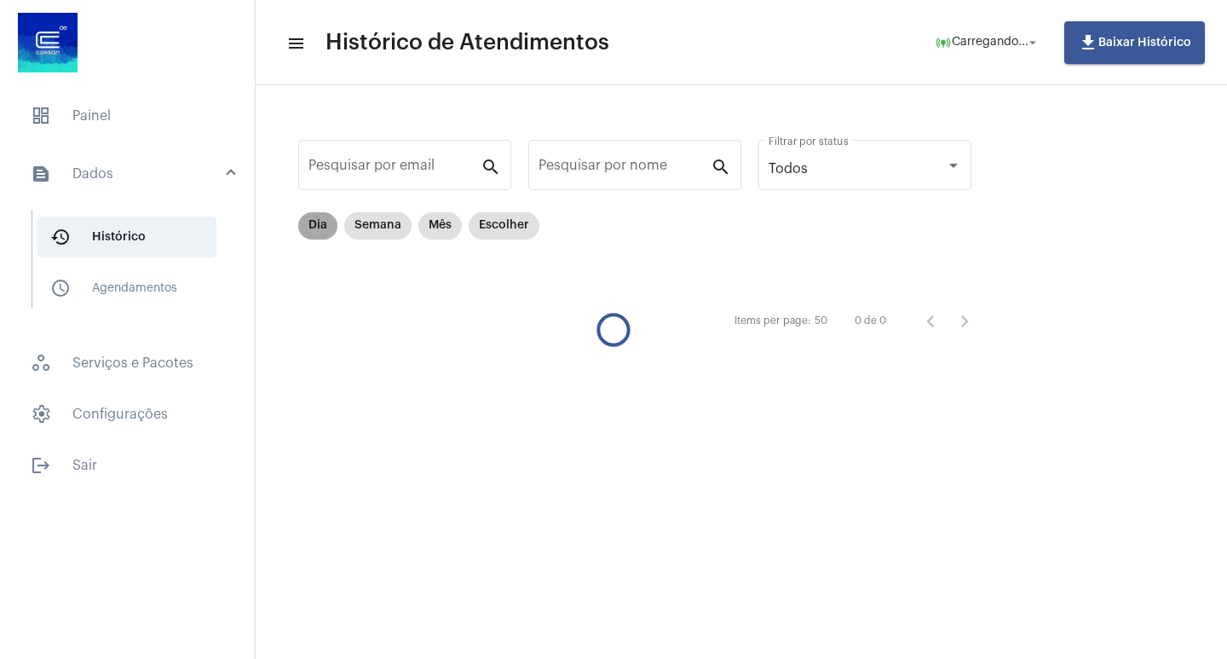
click at [334, 222] on mat-chip "Dia" at bounding box center [317, 225] width 39 height 27
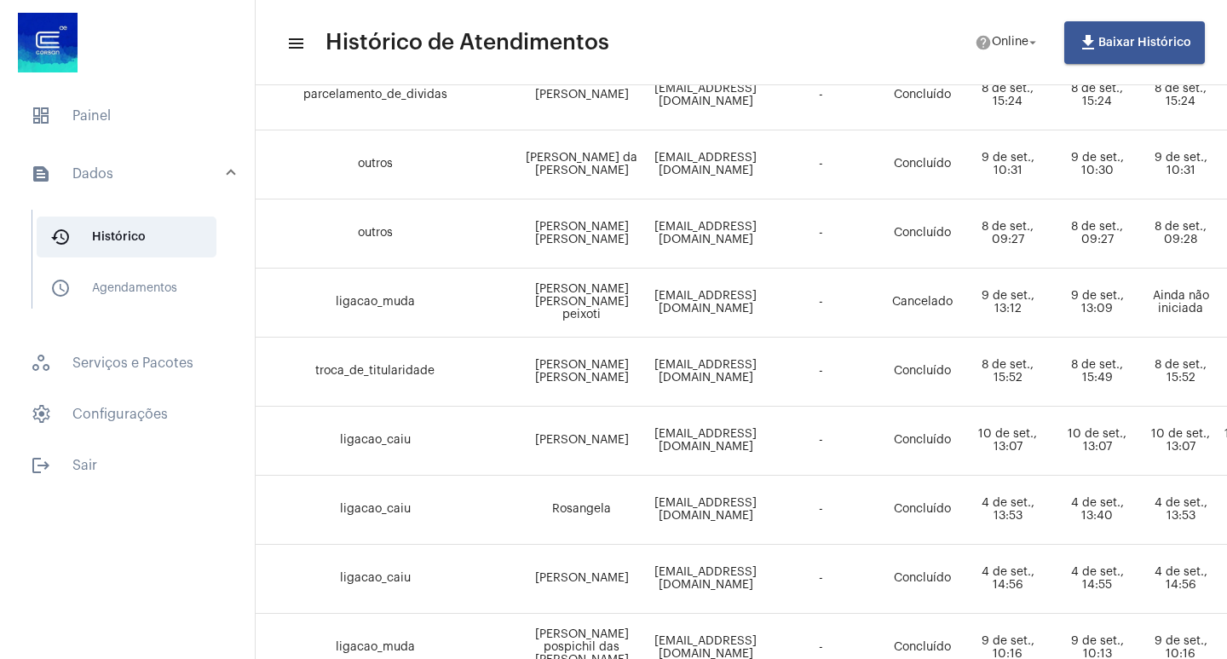
scroll to position [767, 0]
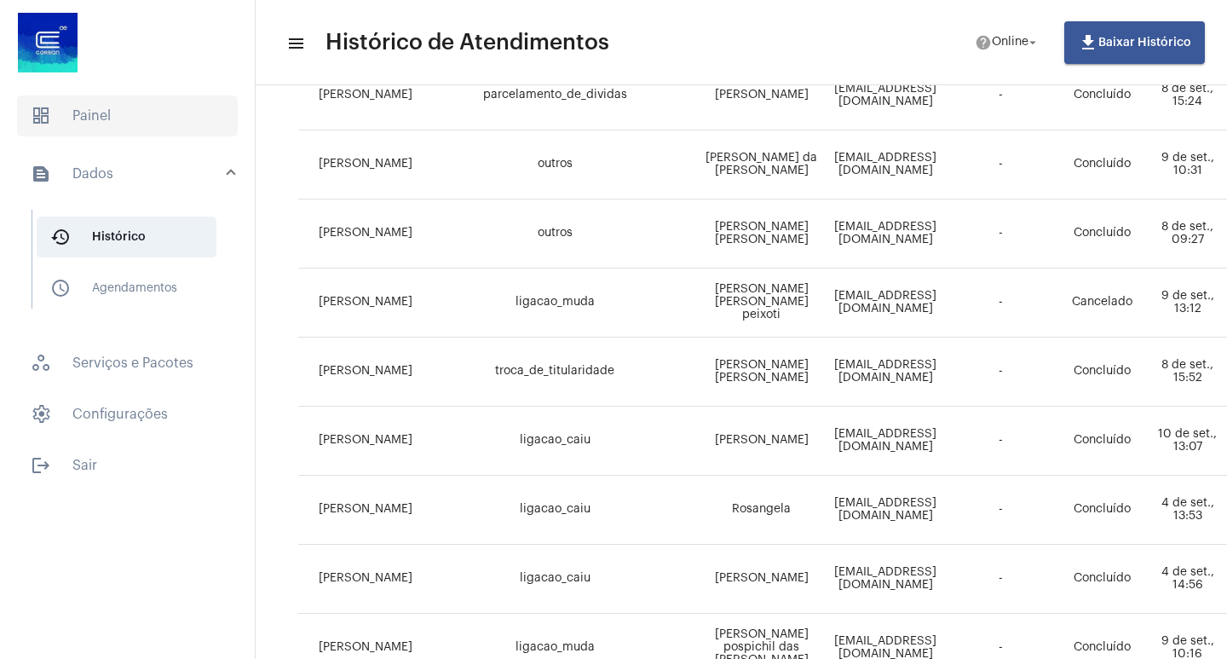
click at [51, 131] on span "dashboard Painel" at bounding box center [127, 115] width 221 height 41
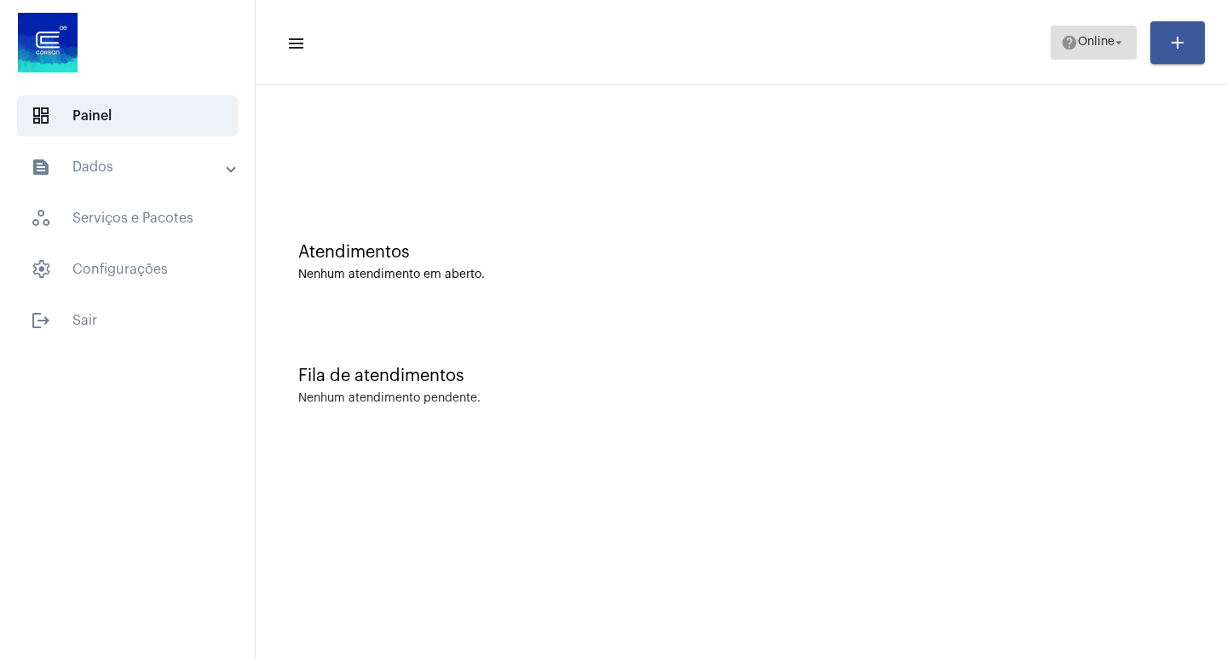
click at [1061, 35] on mat-icon "help" at bounding box center [1069, 42] width 17 height 17
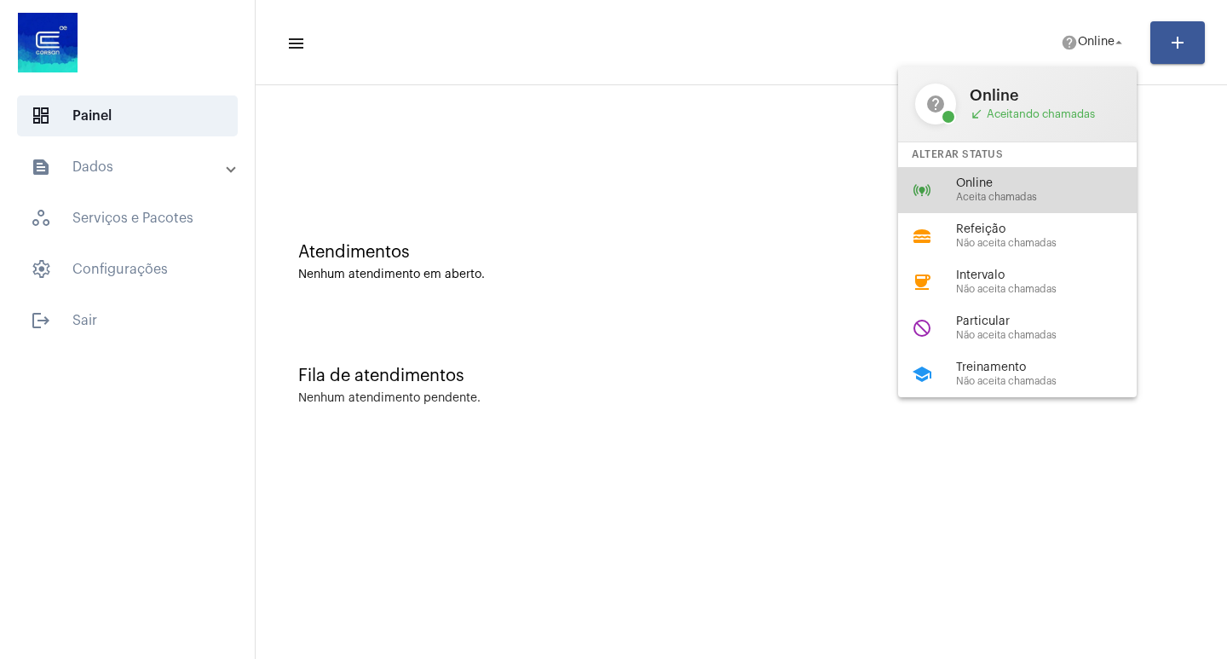
click at [1051, 200] on span "Aceita chamadas" at bounding box center [1053, 197] width 194 height 11
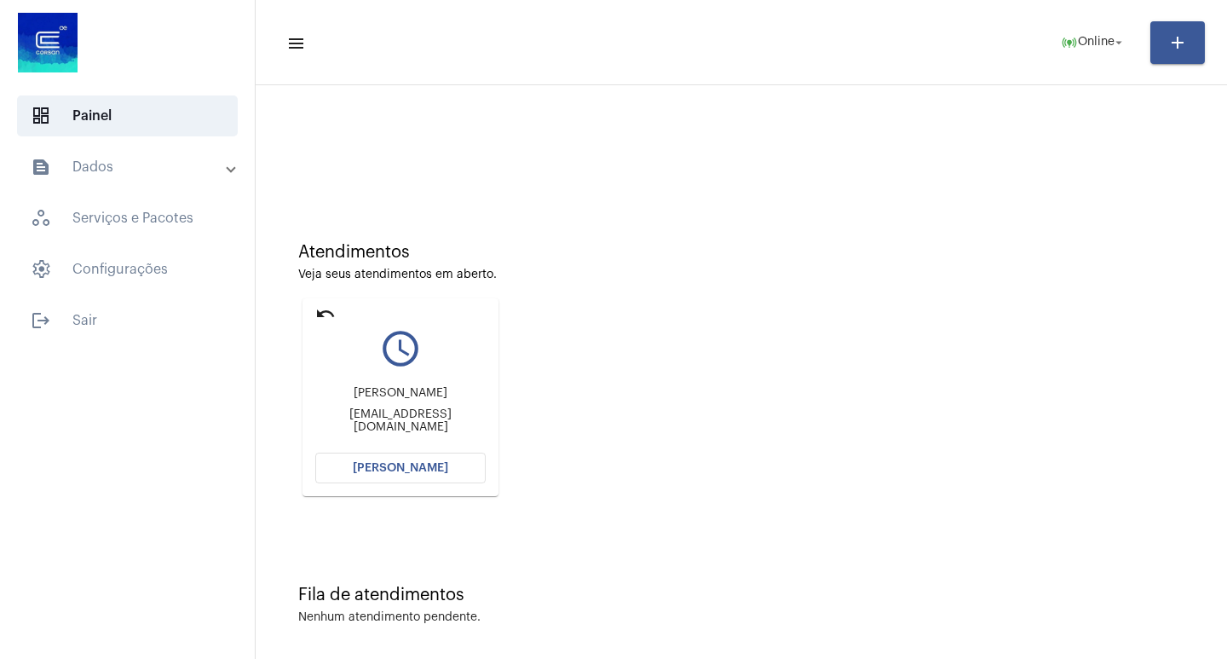
click at [355, 476] on button "[PERSON_NAME]" at bounding box center [400, 468] width 170 height 31
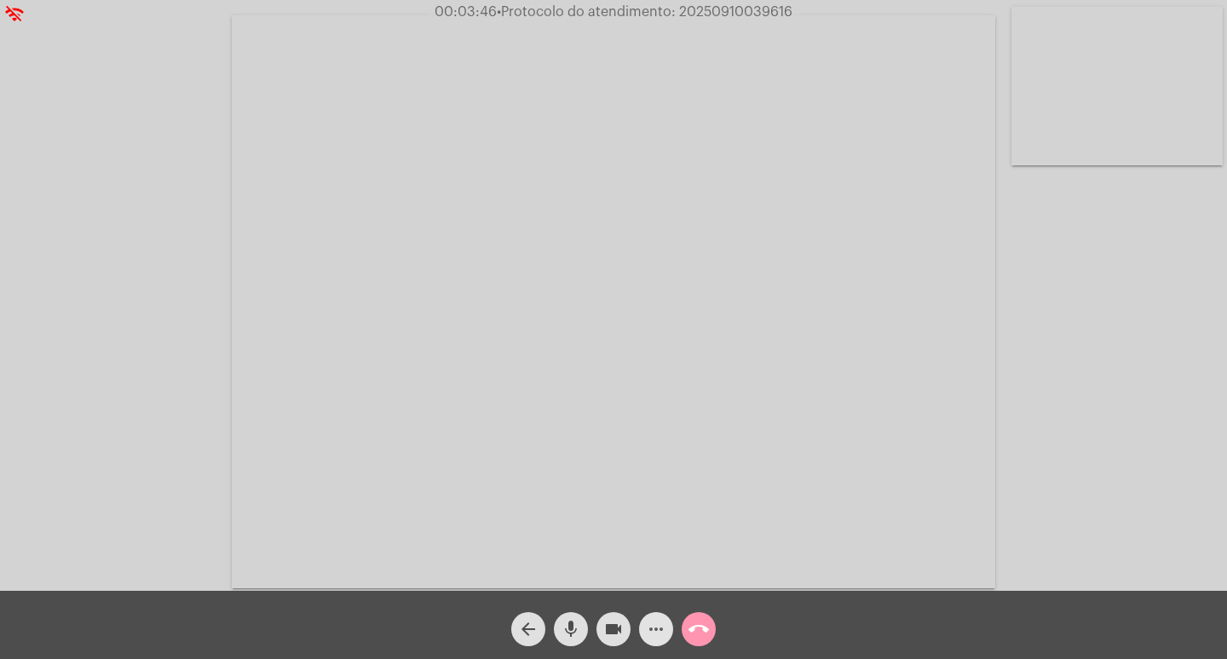
click at [656, 613] on span "more_horiz" at bounding box center [656, 629] width 20 height 34
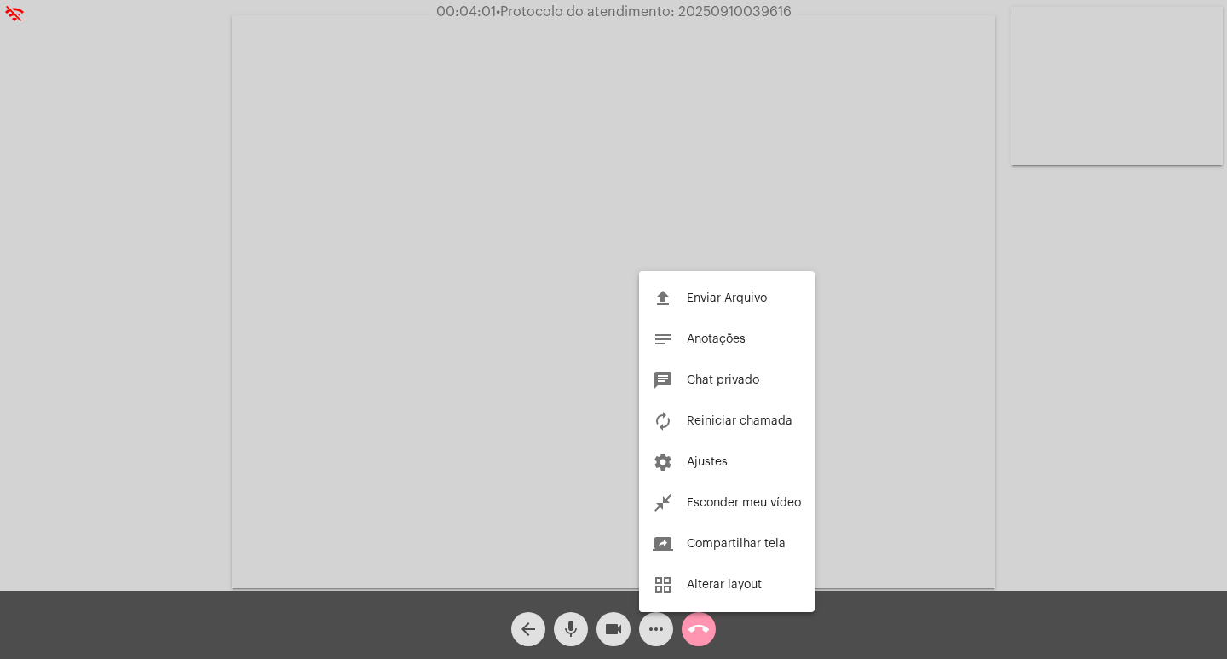
click at [573, 336] on div at bounding box center [613, 329] width 1227 height 659
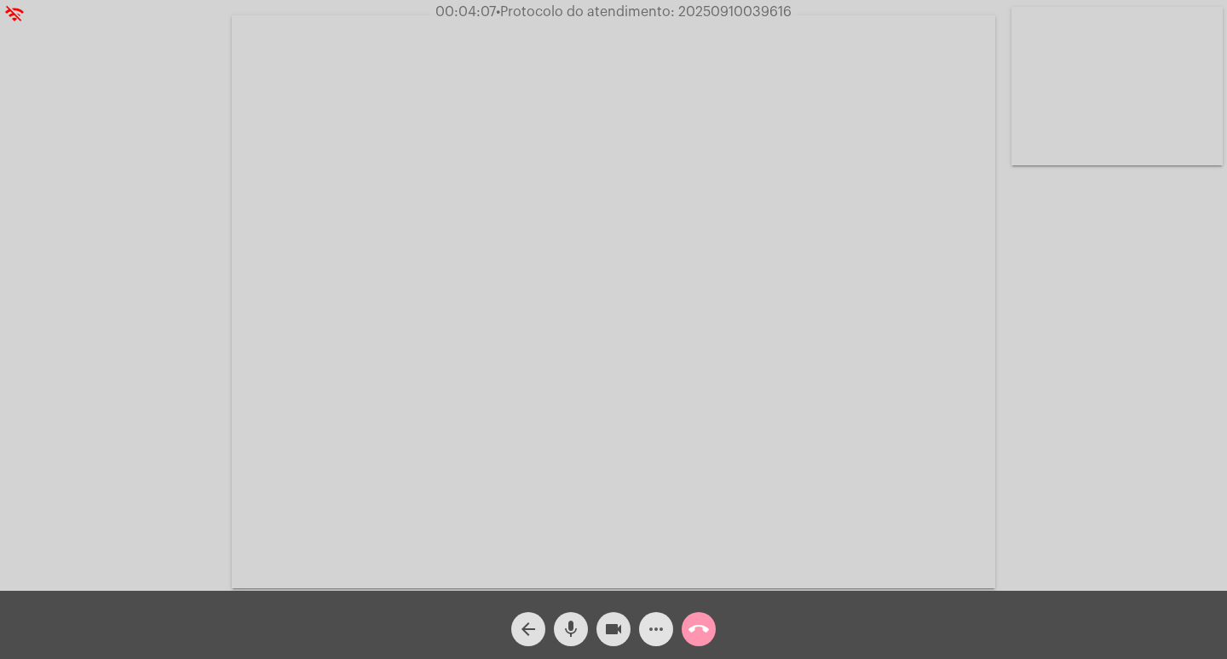
click at [662, 641] on span "more_horiz" at bounding box center [656, 629] width 20 height 34
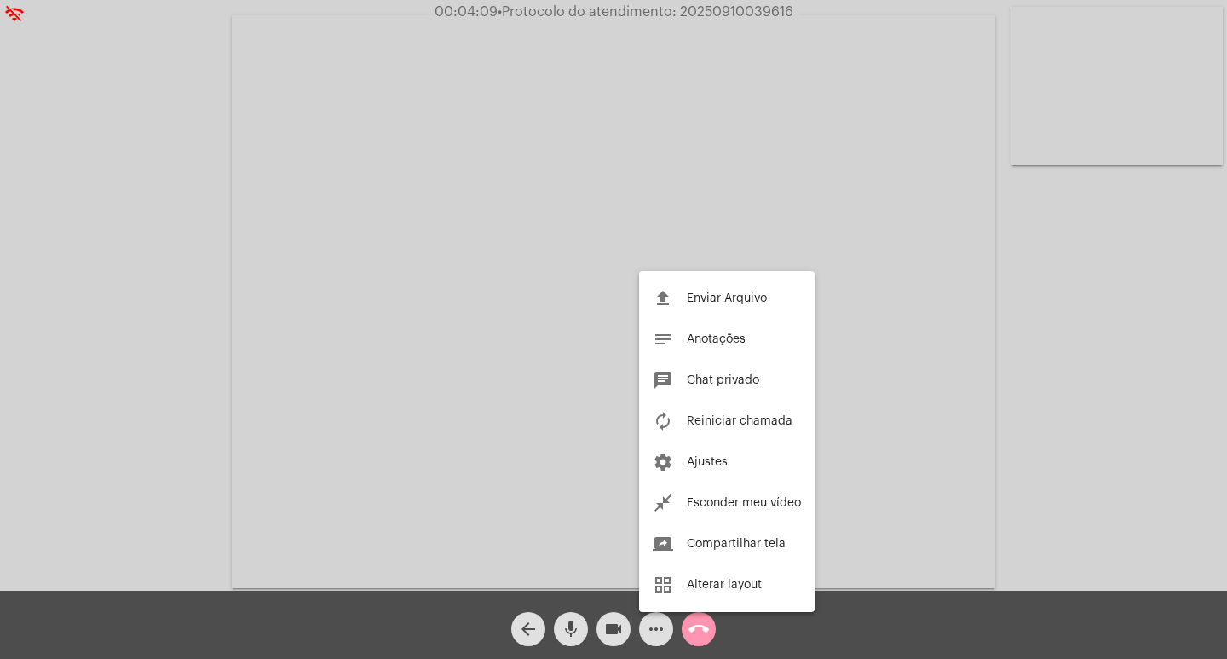
click at [561, 400] on div at bounding box center [613, 329] width 1227 height 659
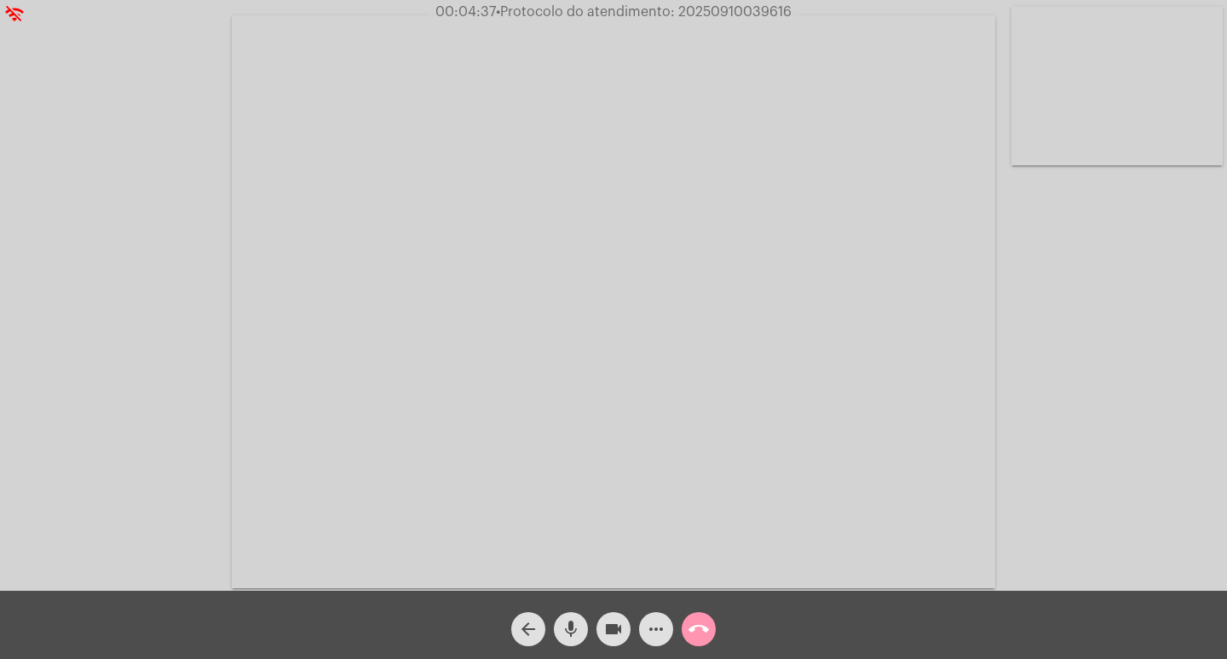
click at [671, 617] on div "more_horiz" at bounding box center [656, 624] width 43 height 43
click at [667, 620] on button "more_horiz" at bounding box center [656, 629] width 34 height 34
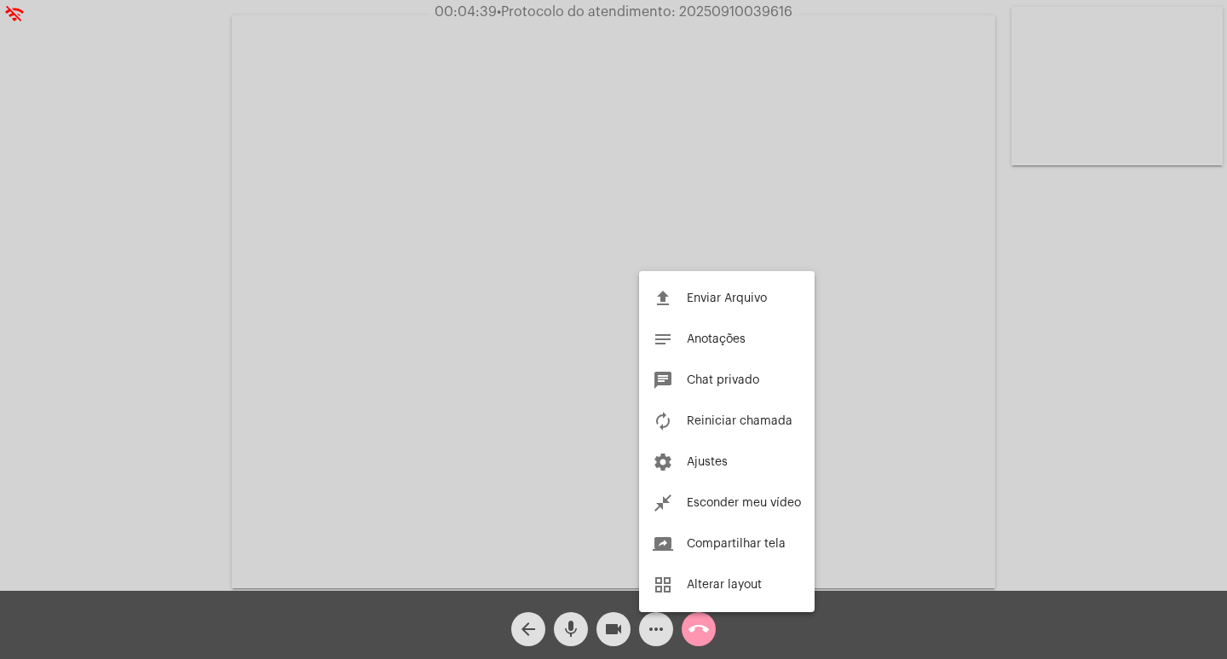
click at [586, 368] on div at bounding box center [613, 329] width 1227 height 659
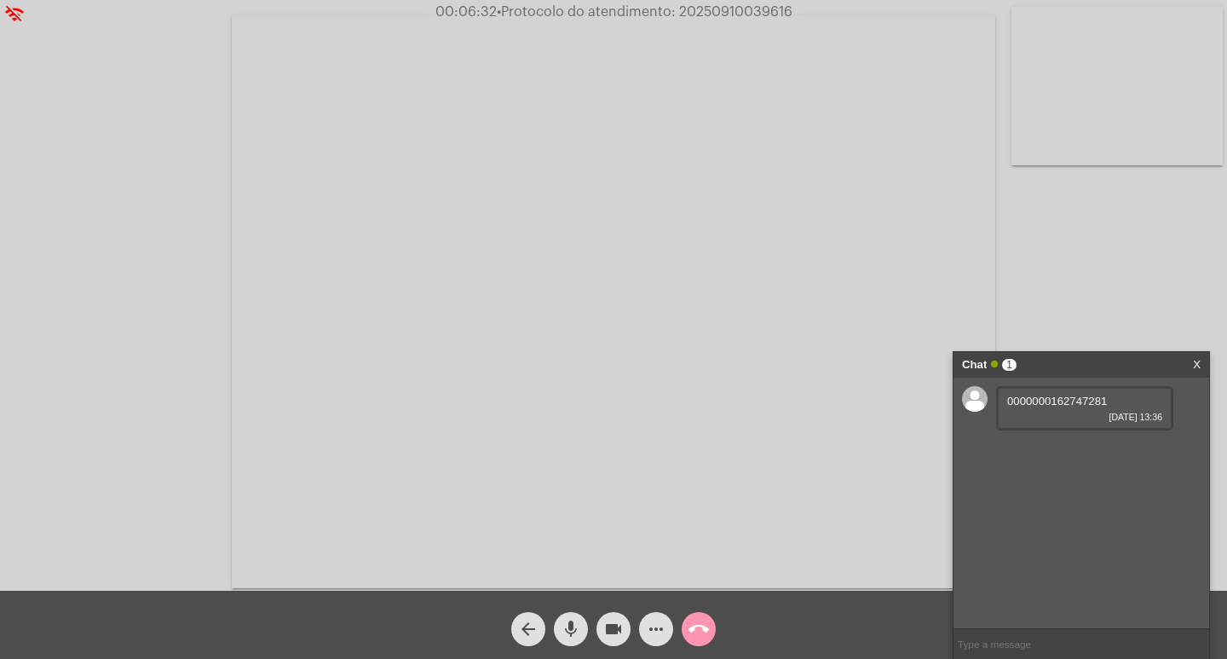
click at [751, 11] on span "• Protocolo do atendimento: 20250910039616" at bounding box center [645, 12] width 296 height 14
copy span "20250910039616"
click at [1002, 638] on input "text" at bounding box center [1082, 644] width 256 height 30
paste input "20250910039616"
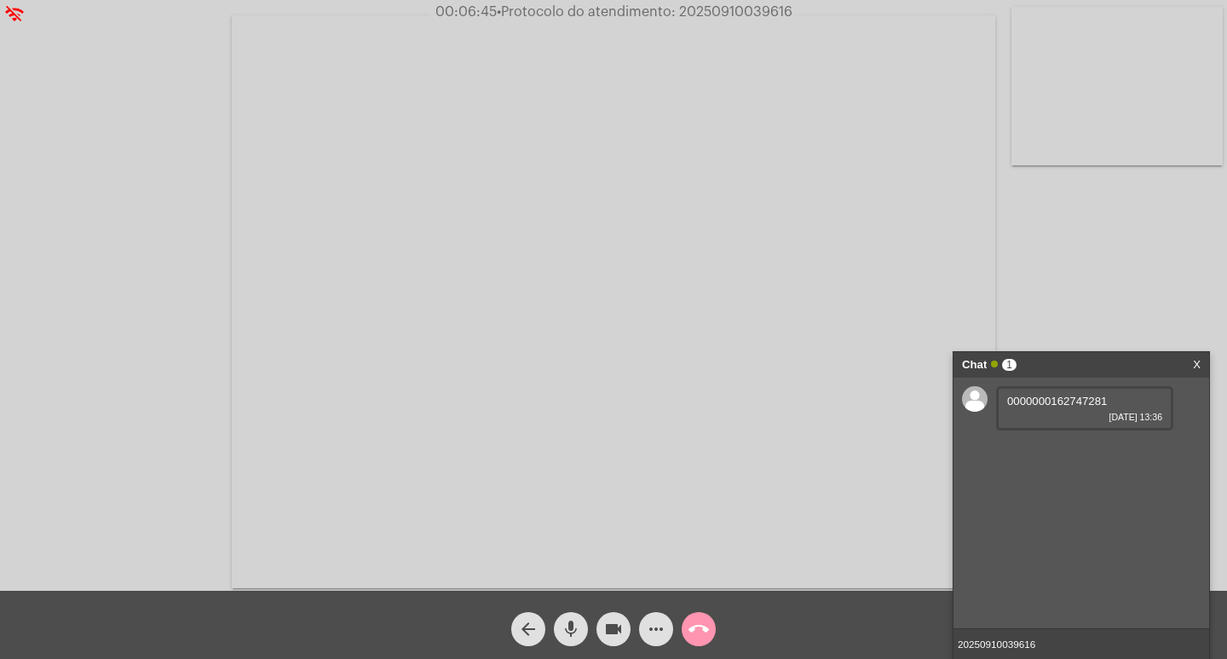
type input "20250910039616"
drag, startPoint x: 1057, startPoint y: 259, endPoint x: 1048, endPoint y: 256, distance: 9.2
click at [1057, 259] on div "Acessando Câmera e Microfone..." at bounding box center [614, 299] width 1224 height 591
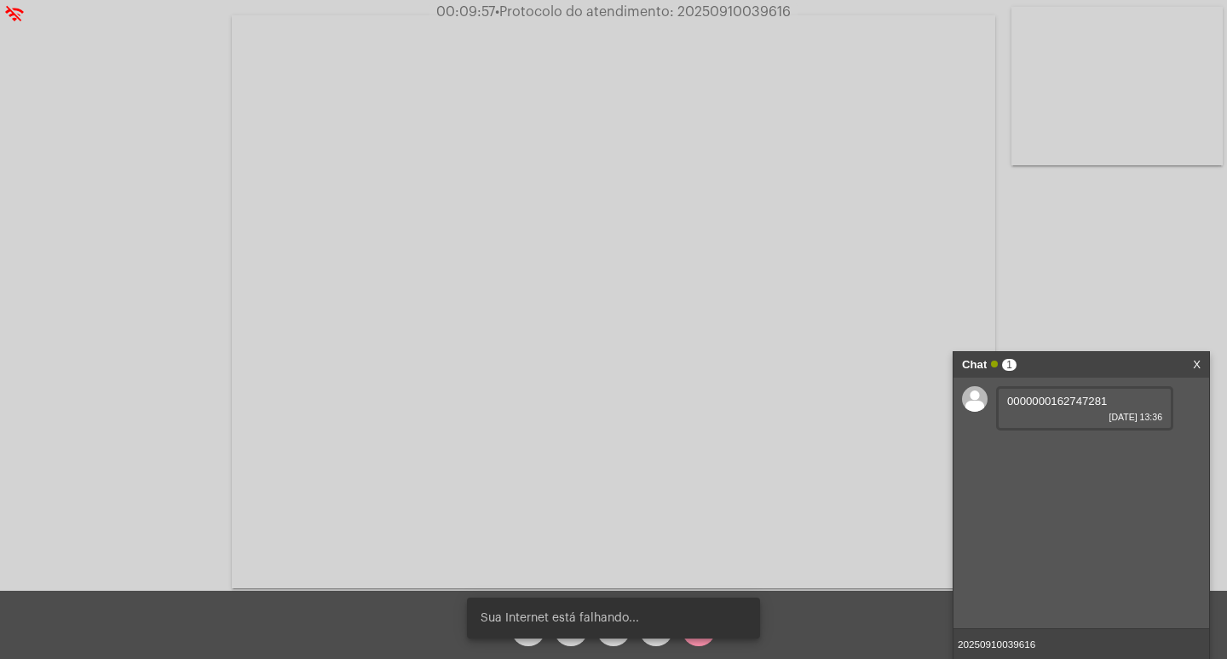
click at [707, 27] on video at bounding box center [614, 301] width 764 height 573
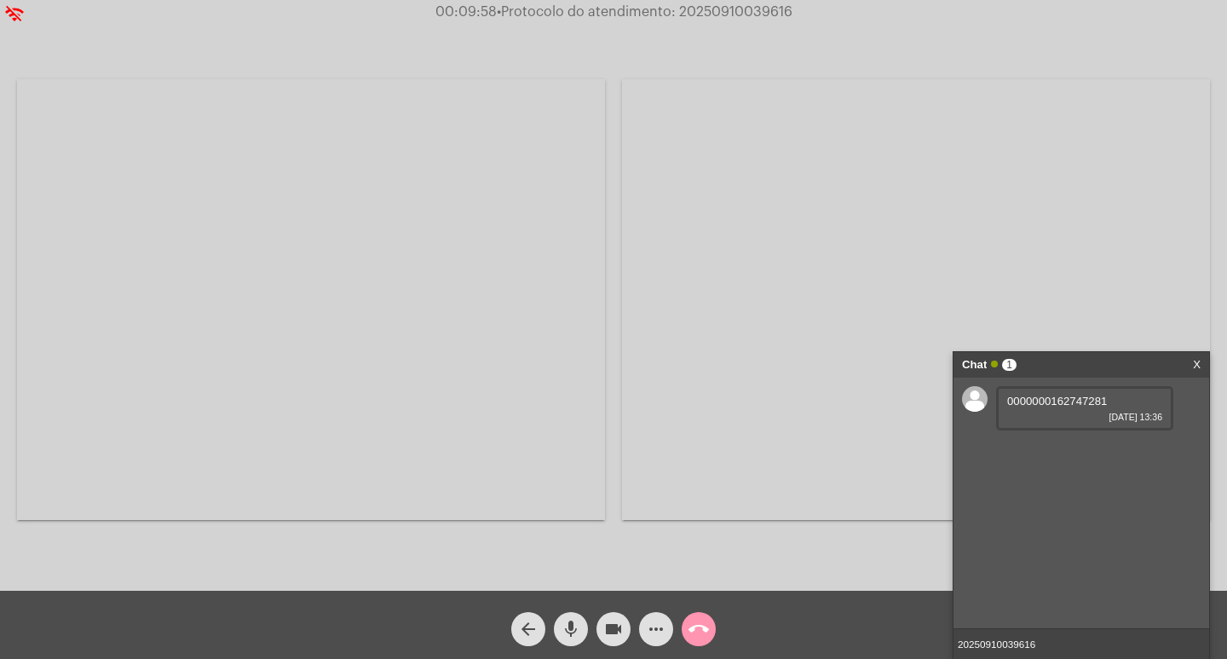
click at [411, 122] on video at bounding box center [311, 299] width 588 height 441
click at [714, 3] on span "00:09:59 • Protocolo do atendimento: 20250910039616" at bounding box center [614, 11] width 371 height 17
copy span "20250910039616"
click at [1065, 634] on input "20250910039616" at bounding box center [1082, 644] width 256 height 30
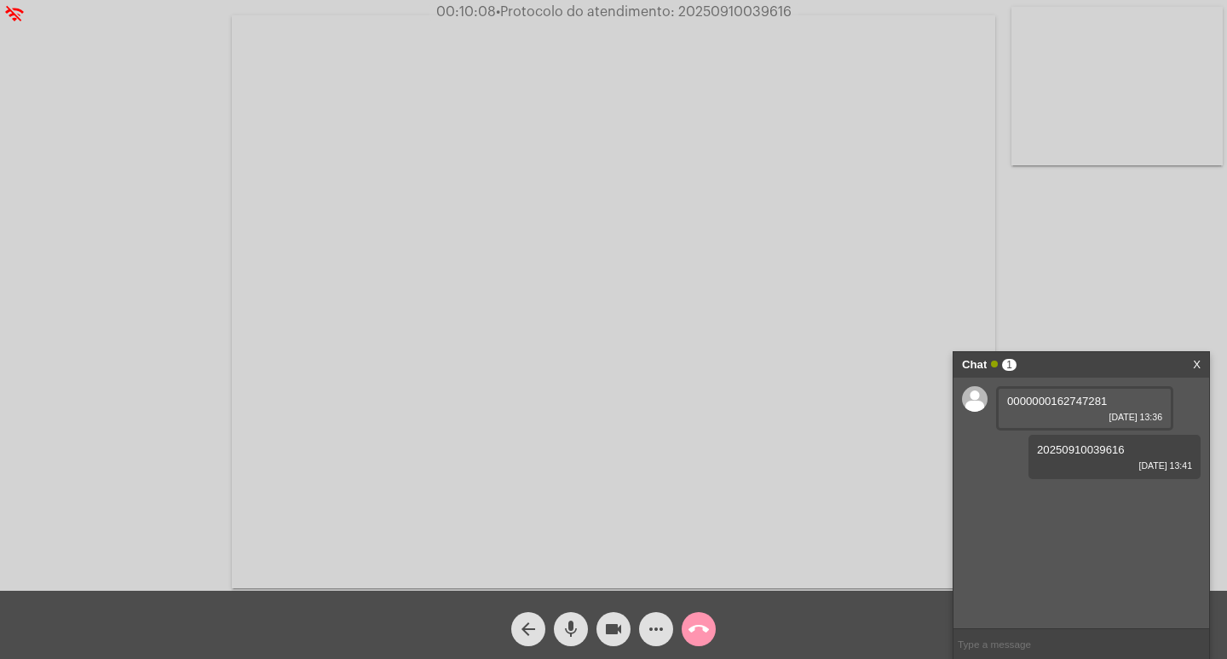
click at [1074, 325] on div "Acessando Câmera e Microfone..." at bounding box center [614, 299] width 1224 height 591
click at [596, 630] on div "videocam" at bounding box center [613, 624] width 43 height 43
click at [547, 618] on div "arrow_back" at bounding box center [528, 624] width 43 height 43
click at [567, 622] on mat-icon "mic" at bounding box center [571, 629] width 20 height 20
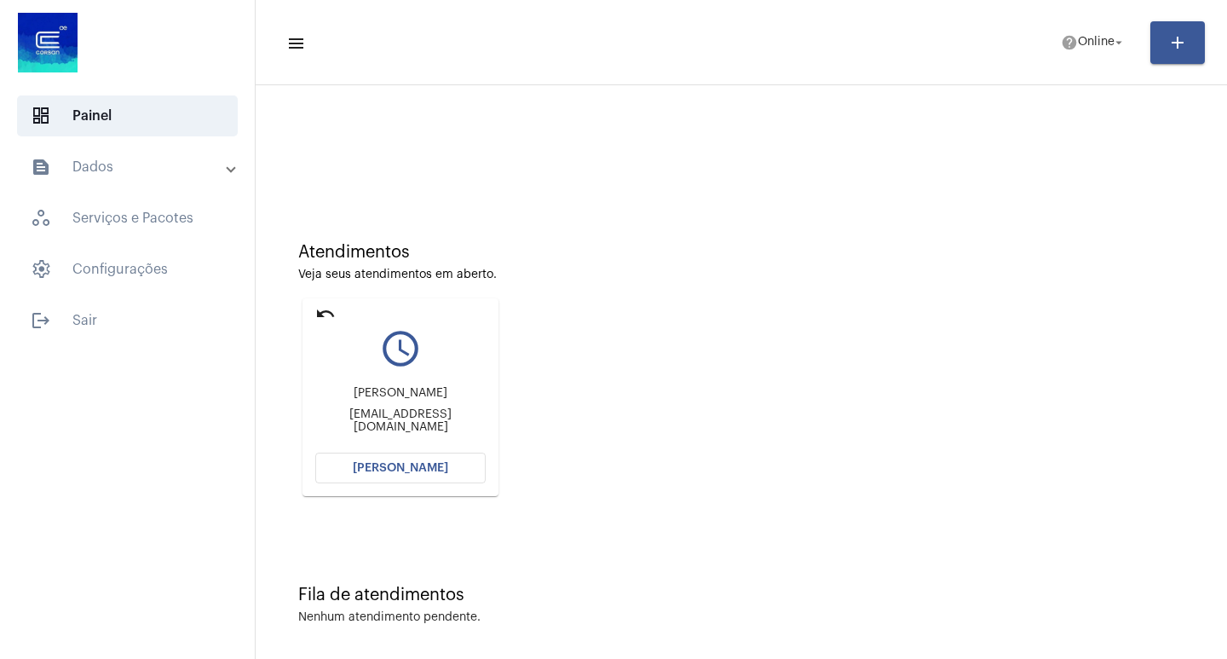
click at [413, 477] on button "[PERSON_NAME]" at bounding box center [400, 468] width 170 height 31
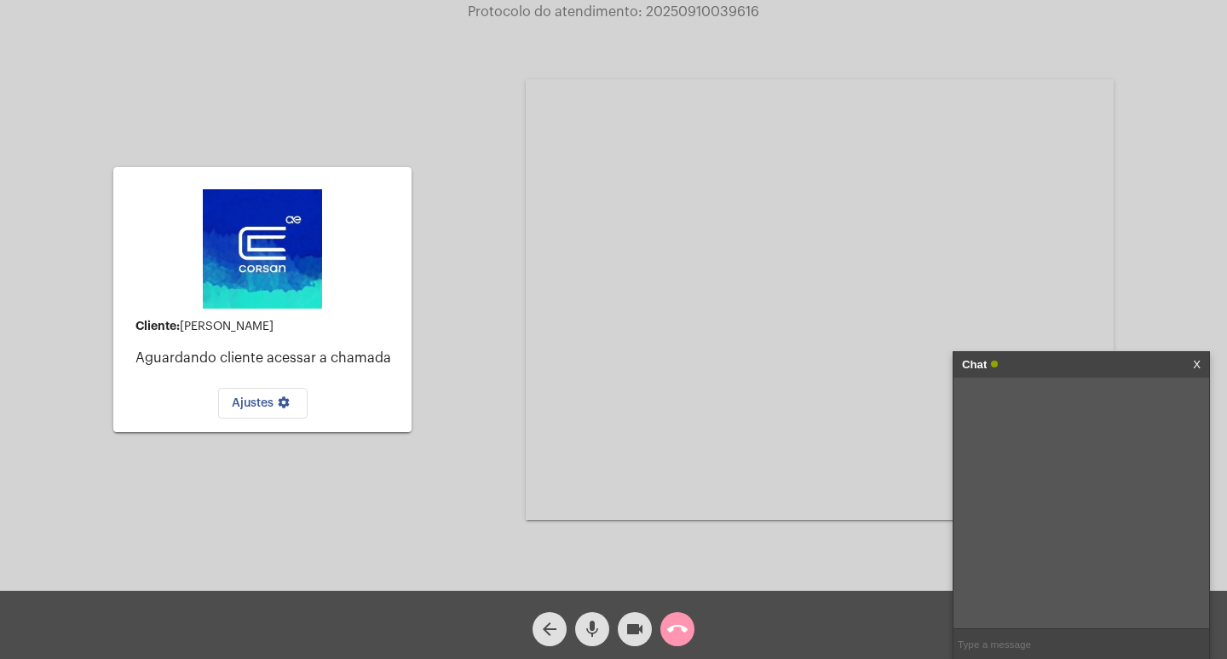
click at [622, 624] on button "videocam" at bounding box center [635, 629] width 34 height 34
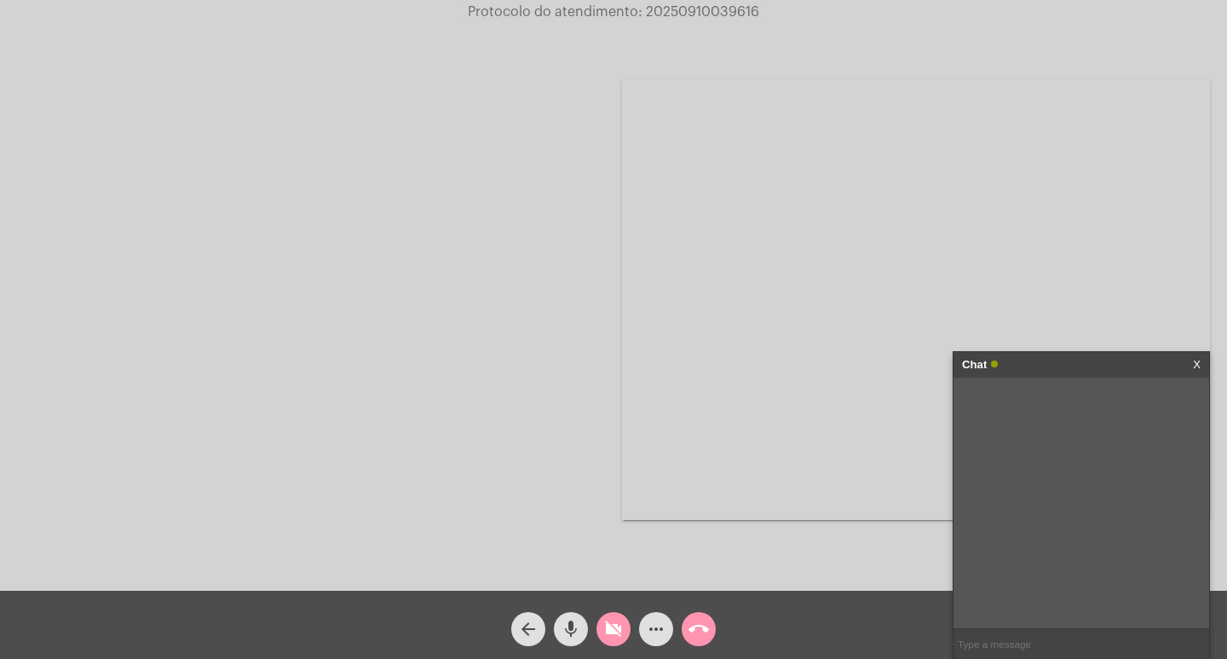
click at [571, 615] on span "mic" at bounding box center [571, 629] width 20 height 34
click at [692, 622] on mat-icon "call_end" at bounding box center [699, 629] width 20 height 20
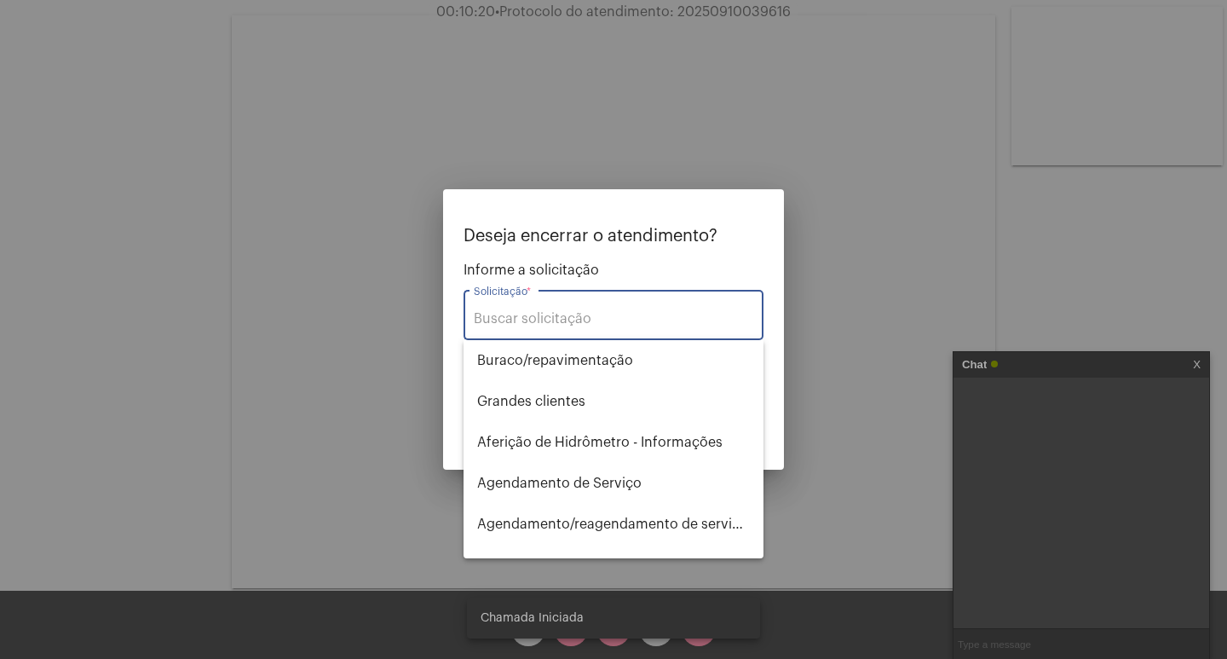
click at [562, 304] on div "Solicitação *" at bounding box center [614, 313] width 280 height 54
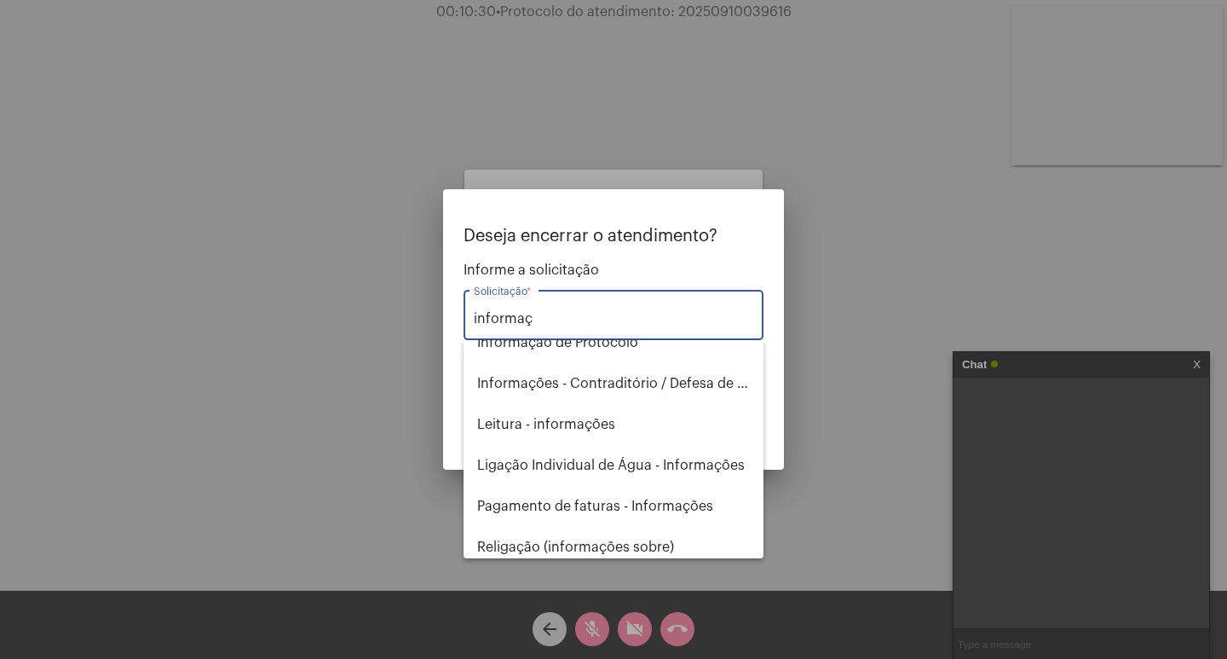
scroll to position [150, 0]
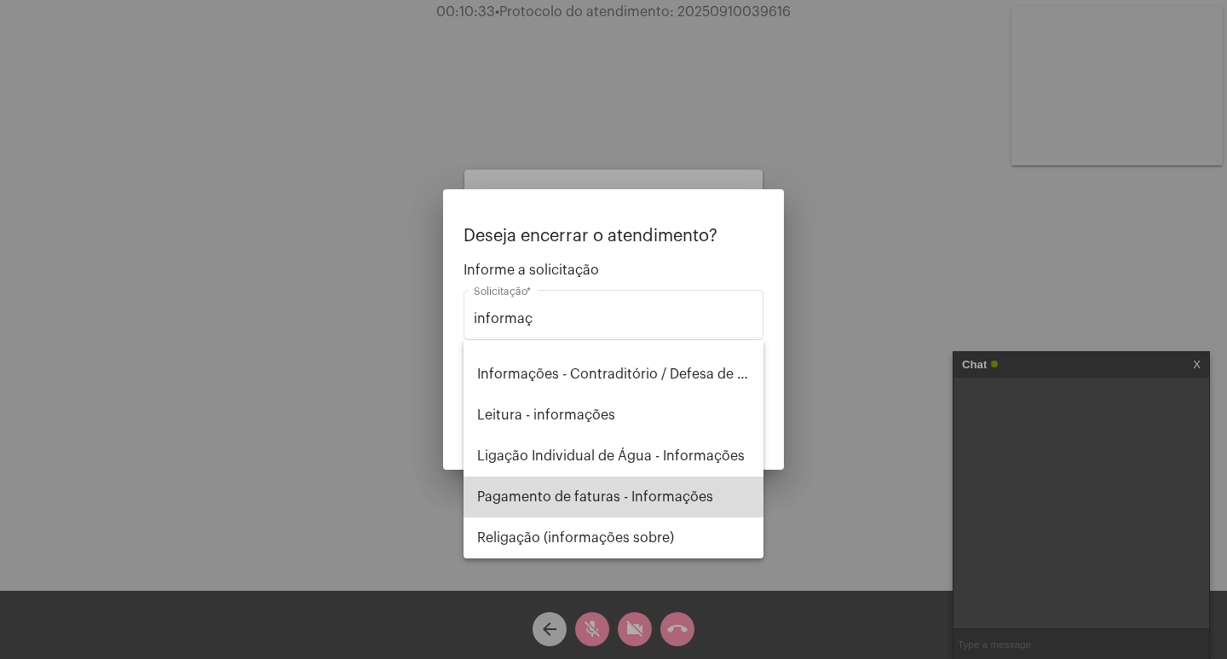
click at [662, 505] on span "Pagamento de faturas - Informações" at bounding box center [613, 496] width 273 height 41
type input "Pagamento de faturas - Informações"
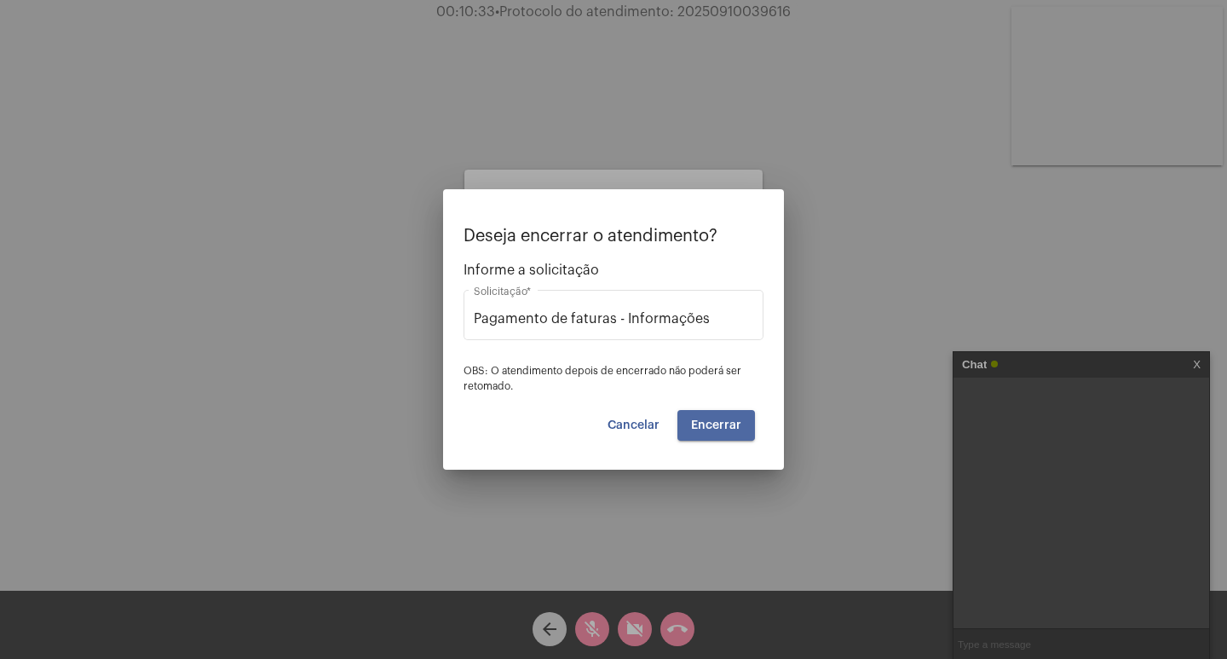
click at [745, 420] on button "Encerrar" at bounding box center [717, 425] width 78 height 31
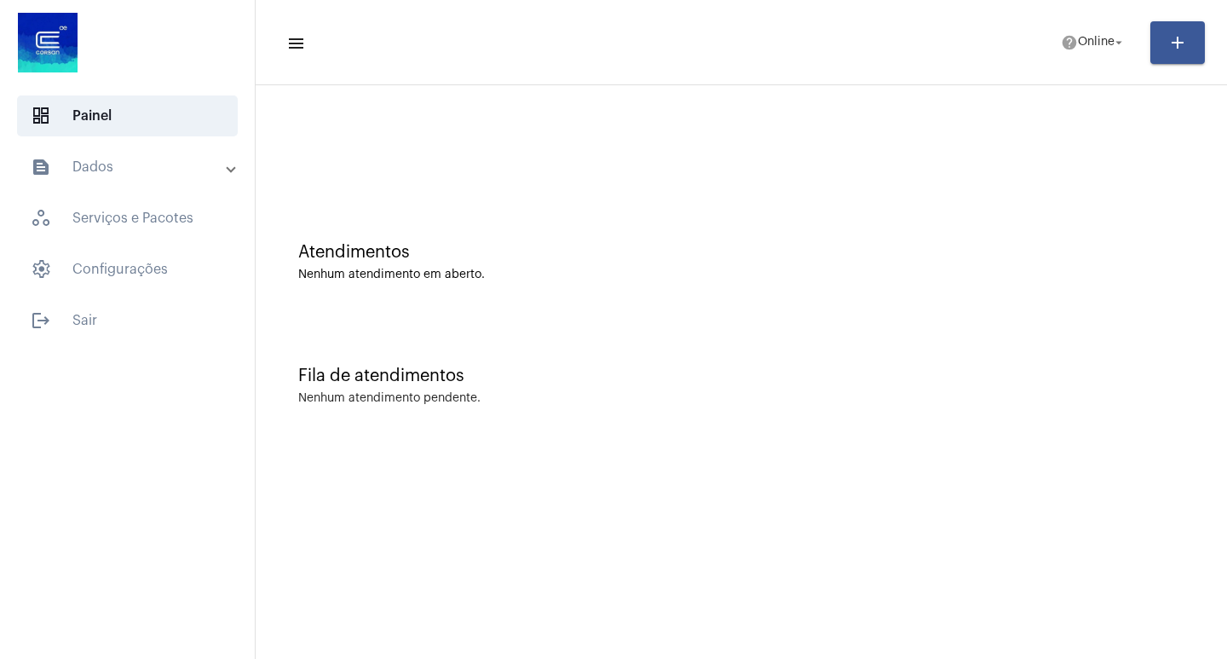
click at [1082, 69] on mat-toolbar-row "menu help Online arrow_drop_down add" at bounding box center [742, 42] width 972 height 55
click at [1051, 53] on button "help Online arrow_drop_down" at bounding box center [1094, 43] width 86 height 34
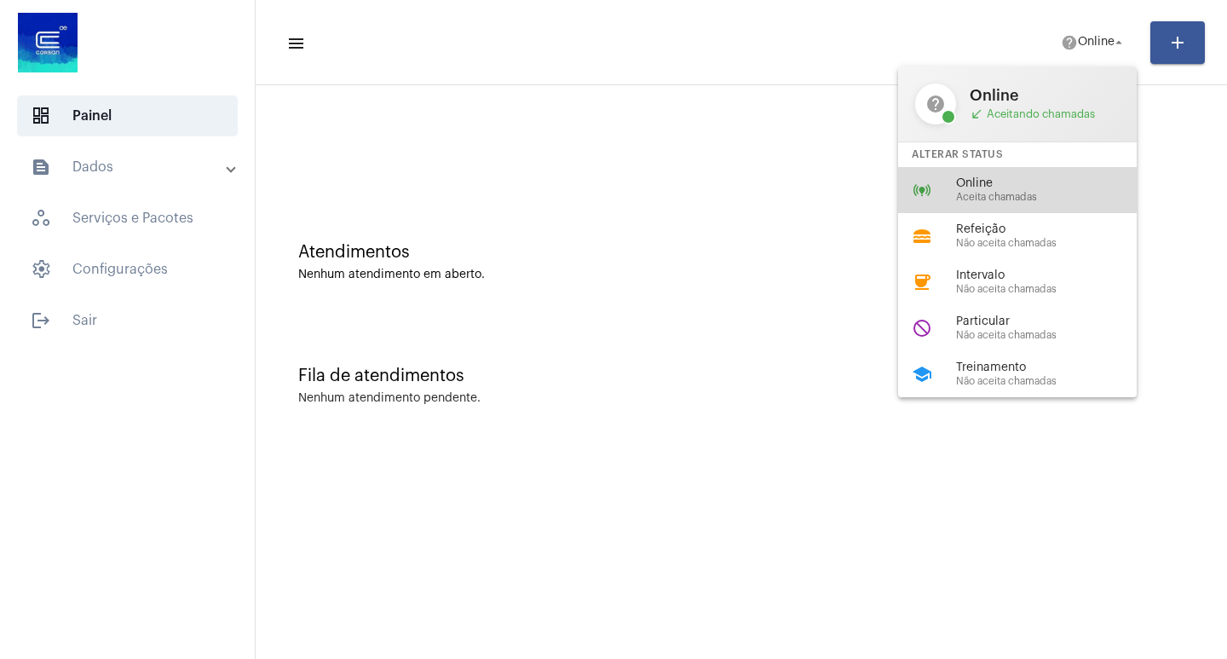
click at [982, 189] on span "Online" at bounding box center [1053, 183] width 194 height 13
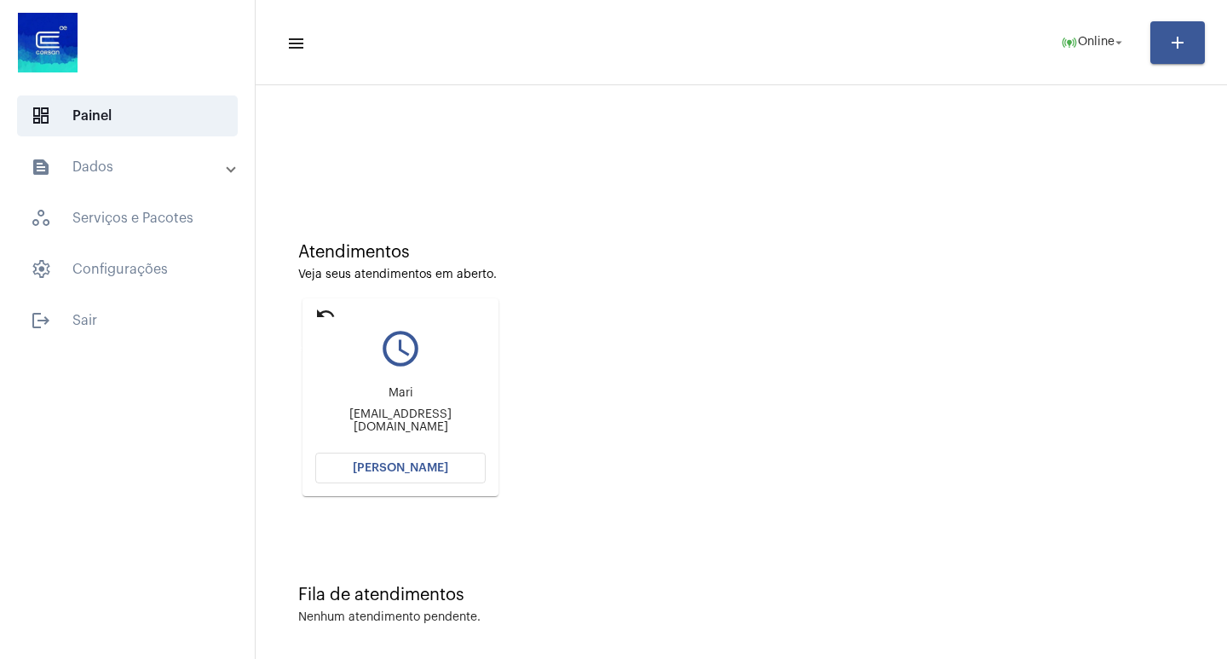
click at [328, 309] on mat-icon "undo" at bounding box center [325, 313] width 20 height 20
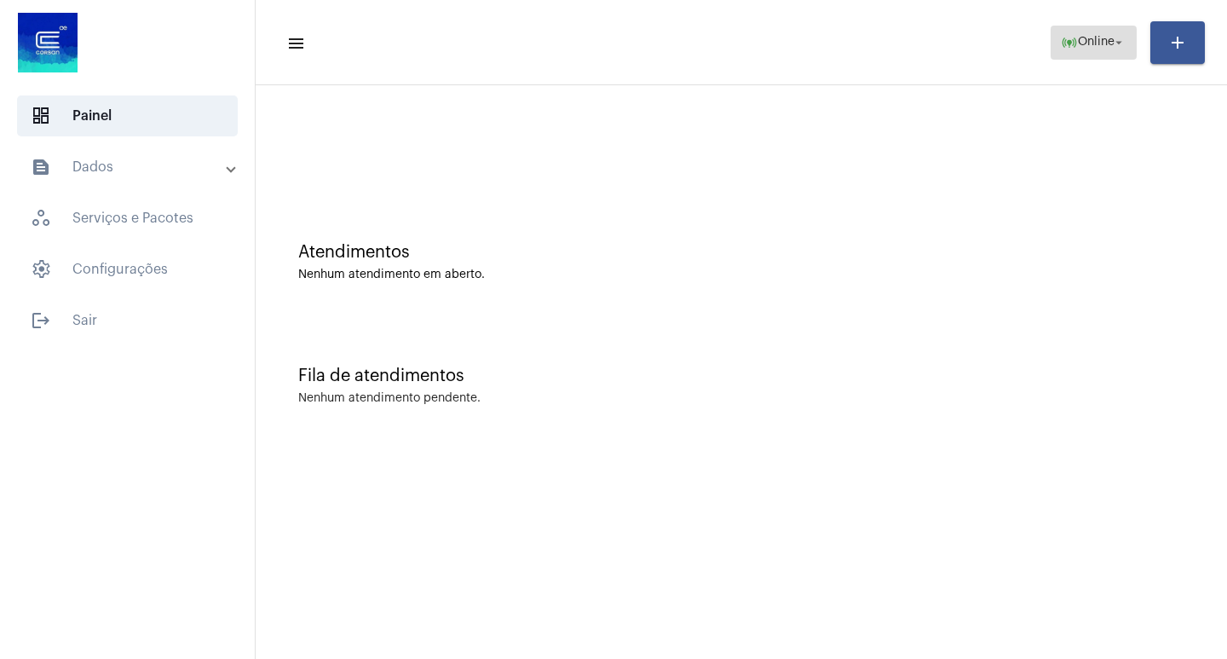
click at [1108, 48] on span "Online" at bounding box center [1096, 43] width 37 height 12
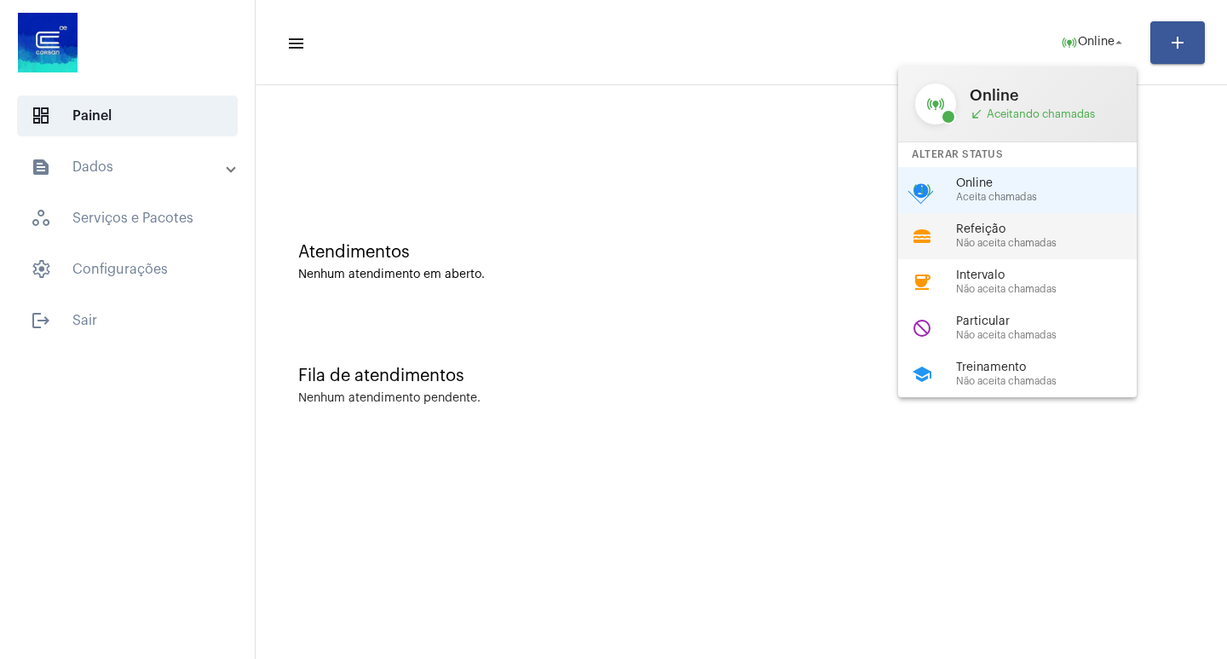
click at [1059, 229] on span "Refeição" at bounding box center [1053, 229] width 194 height 13
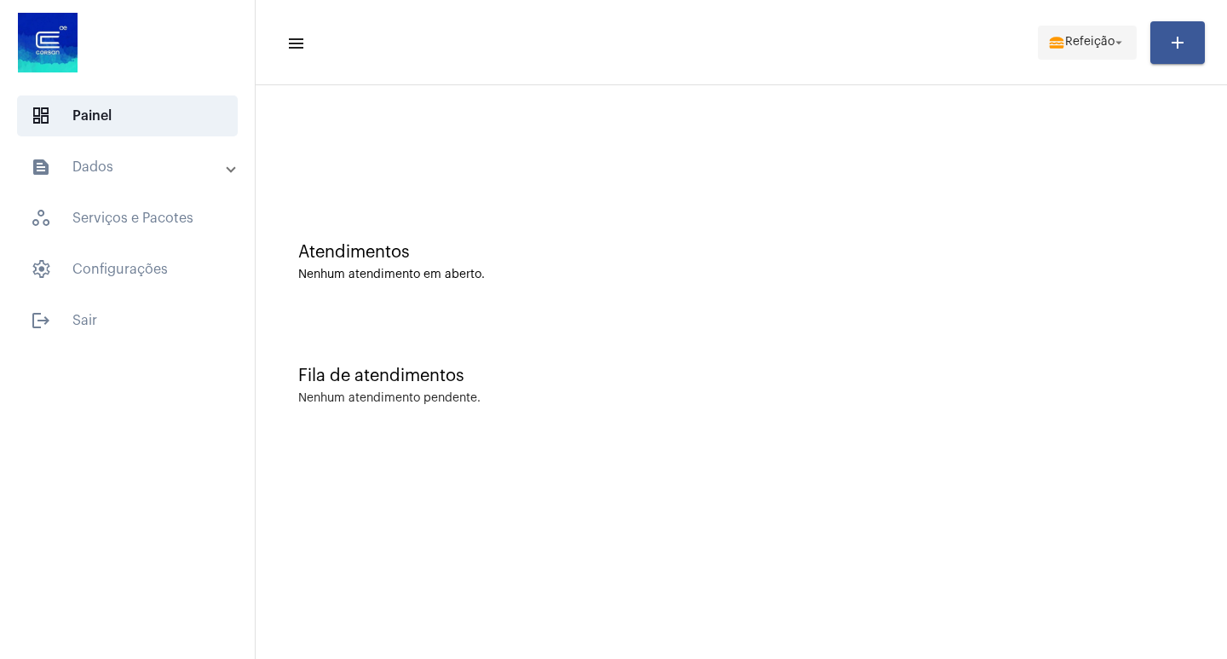
click at [1100, 43] on span "Refeição" at bounding box center [1089, 43] width 49 height 12
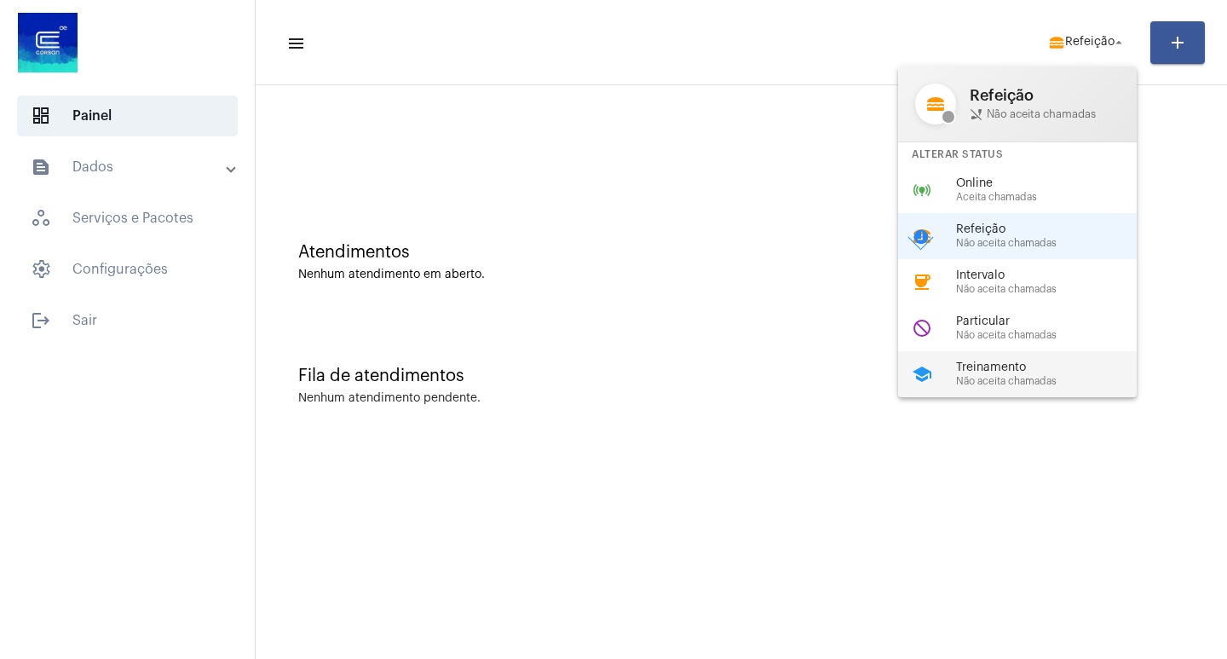
click at [1033, 361] on span "Treinamento" at bounding box center [1053, 367] width 194 height 13
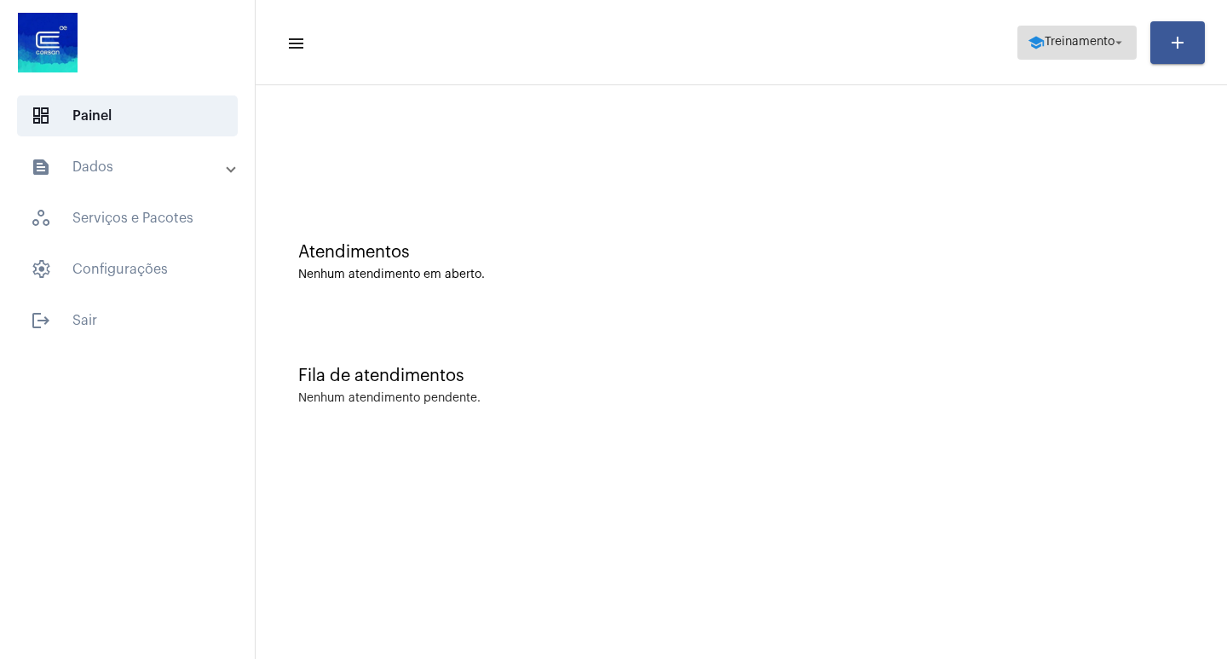
click at [1117, 42] on mat-icon "arrow_drop_down" at bounding box center [1118, 42] width 15 height 15
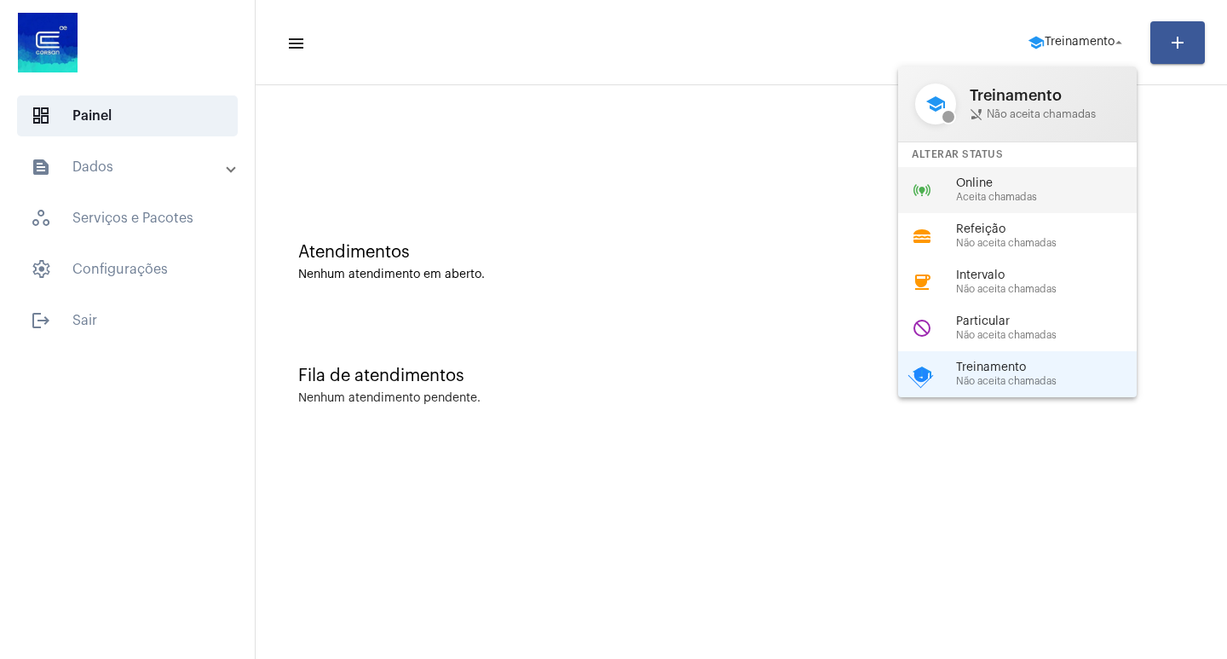
click at [1054, 173] on div "online_prediction Online Aceita chamadas" at bounding box center [1031, 190] width 266 height 46
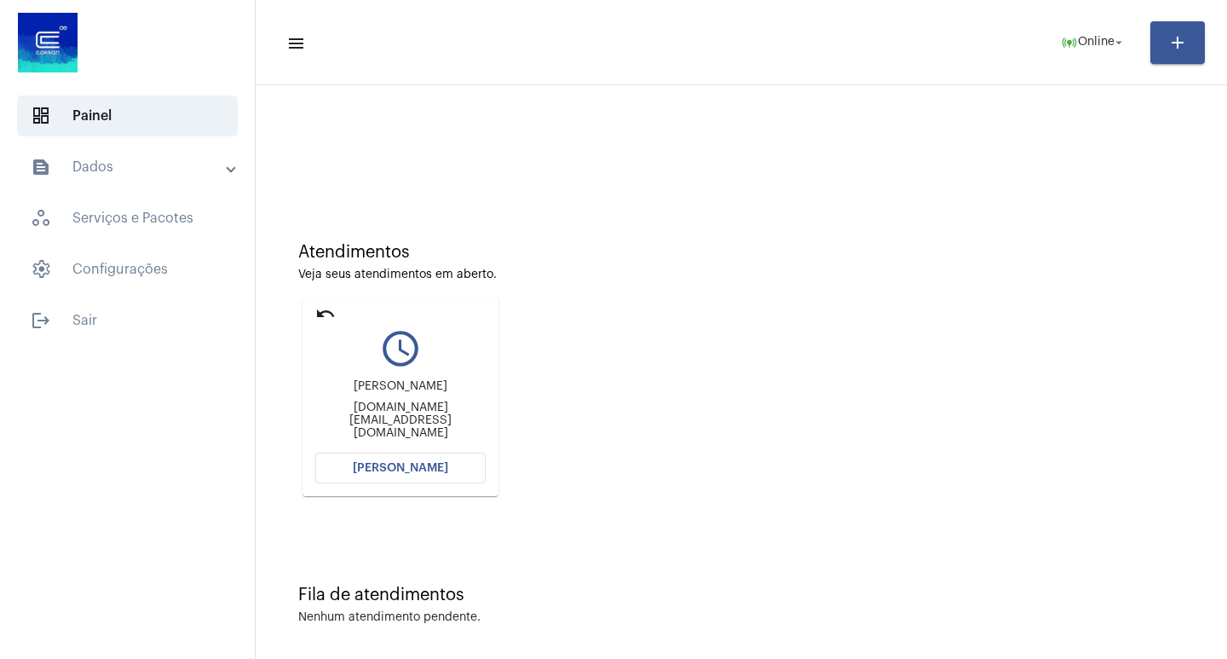
click at [402, 464] on span "[PERSON_NAME]" at bounding box center [400, 468] width 95 height 12
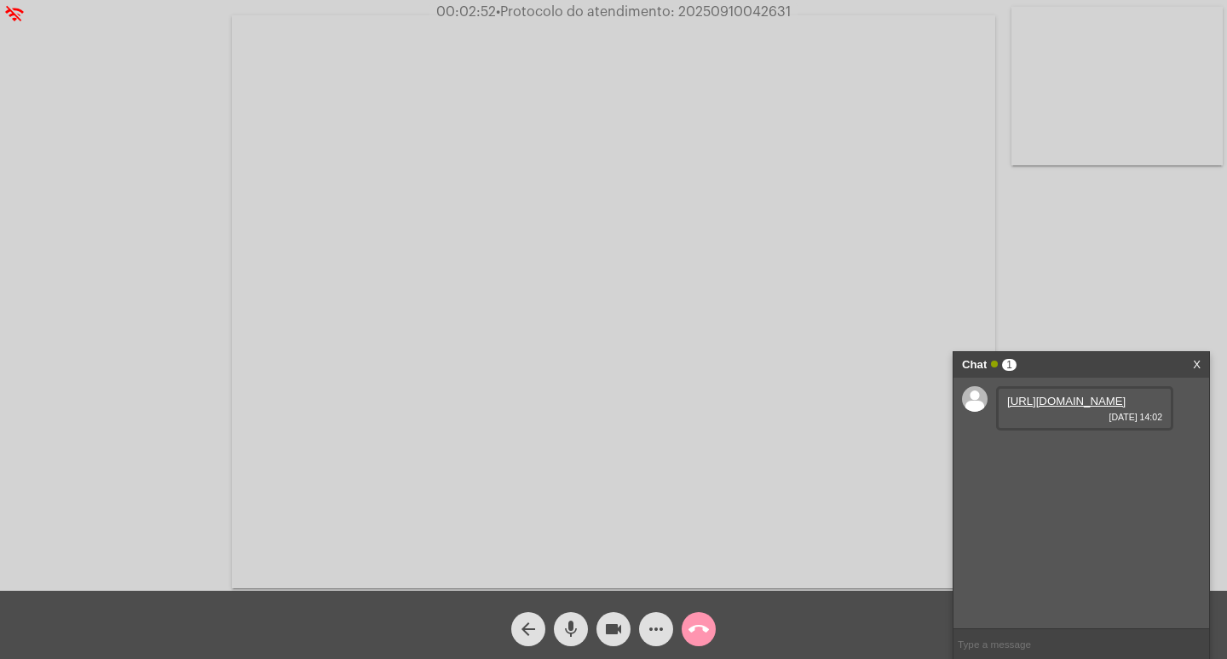
click at [1077, 403] on link "[URL][DOMAIN_NAME]" at bounding box center [1066, 401] width 118 height 13
click at [721, 12] on span "• Protocolo do atendimento: 20250910042631" at bounding box center [642, 12] width 295 height 14
click at [721, 12] on span "• Protocolo do atendimento: 20250910042631" at bounding box center [641, 12] width 295 height 14
copy span "20250910042631"
click at [750, 15] on span "• Protocolo do atendimento: 20250910042631" at bounding box center [644, 12] width 295 height 14
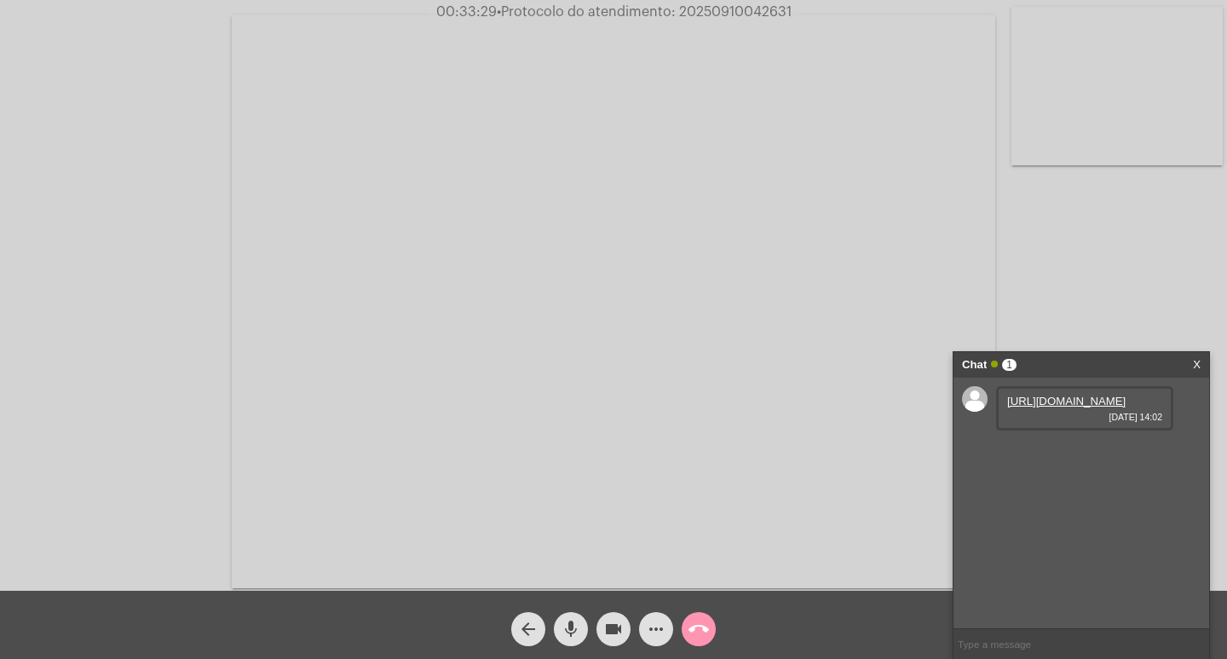
click at [750, 15] on span "• Protocolo do atendimento: 20250910042631" at bounding box center [644, 12] width 295 height 14
click at [1044, 641] on input "text" at bounding box center [1082, 644] width 256 height 30
paste input "20250910042631"
type input "20250910042631"
click at [609, 626] on mat-icon "videocam" at bounding box center [613, 629] width 20 height 20
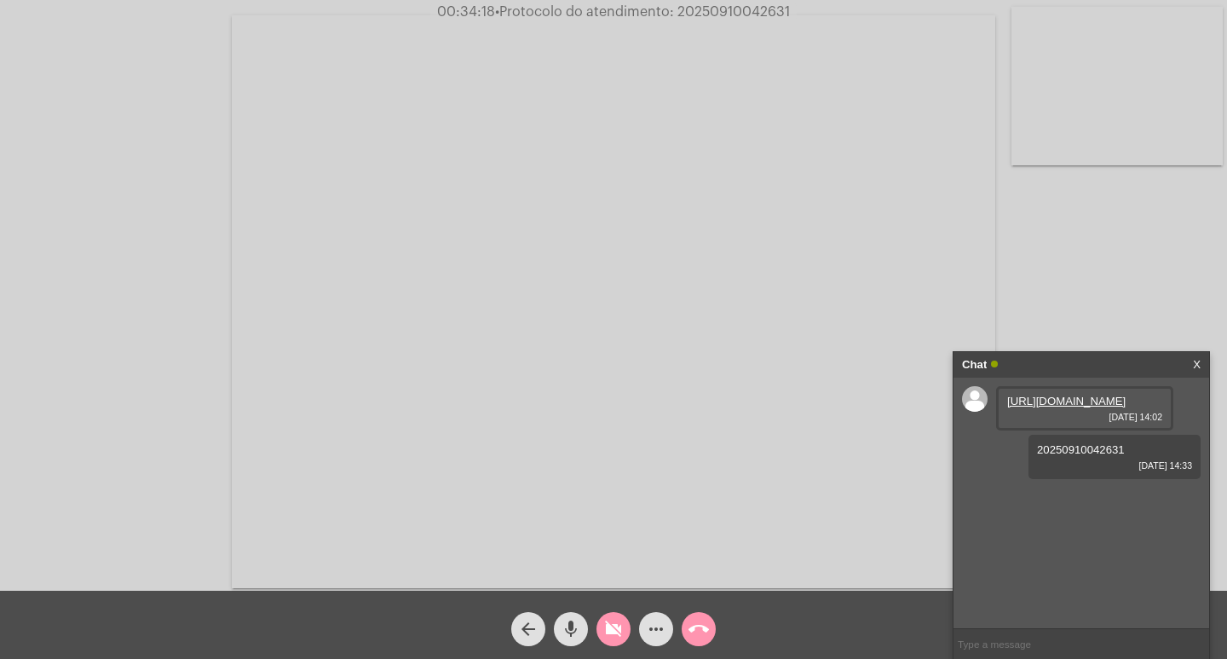
click at [577, 624] on mat-icon "mic" at bounding box center [571, 629] width 20 height 20
click at [786, 3] on span "00:34:20 • Protocolo do atendimento: 20250910042631" at bounding box center [614, 11] width 370 height 17
copy span "20250910042631"
click at [703, 632] on mat-icon "call_end" at bounding box center [699, 629] width 20 height 20
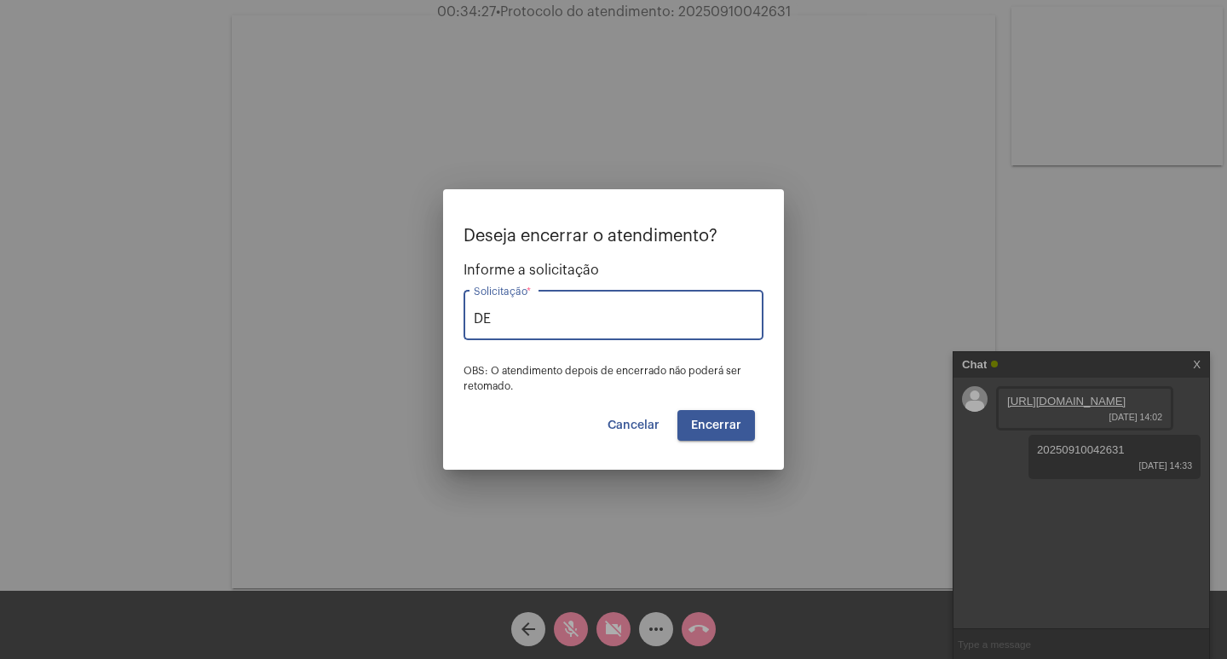
type input "D"
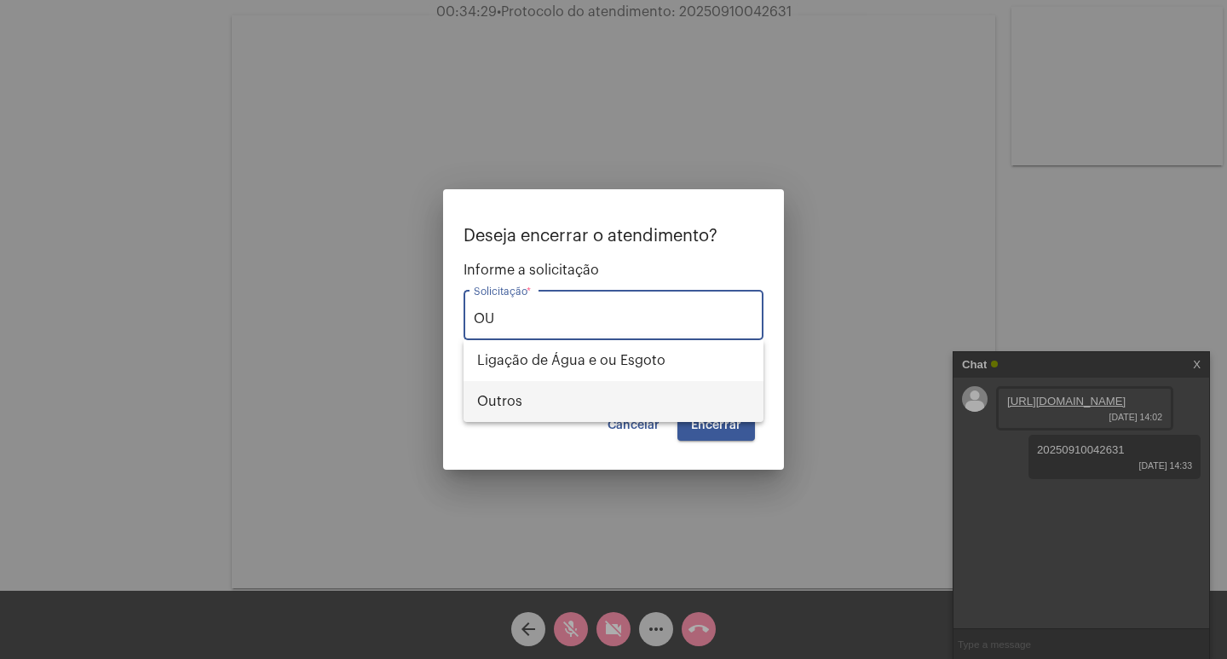
click at [586, 406] on span "Outros" at bounding box center [613, 401] width 273 height 41
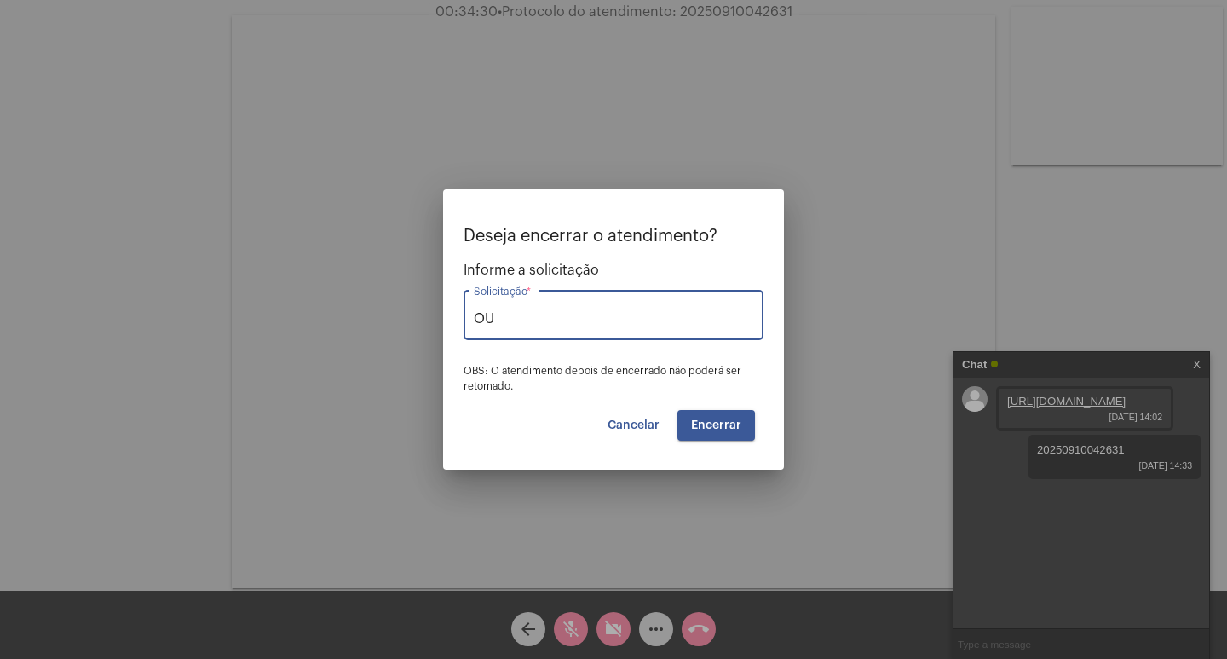
type input "Outros"
click at [713, 424] on span "Encerrar" at bounding box center [716, 425] width 50 height 12
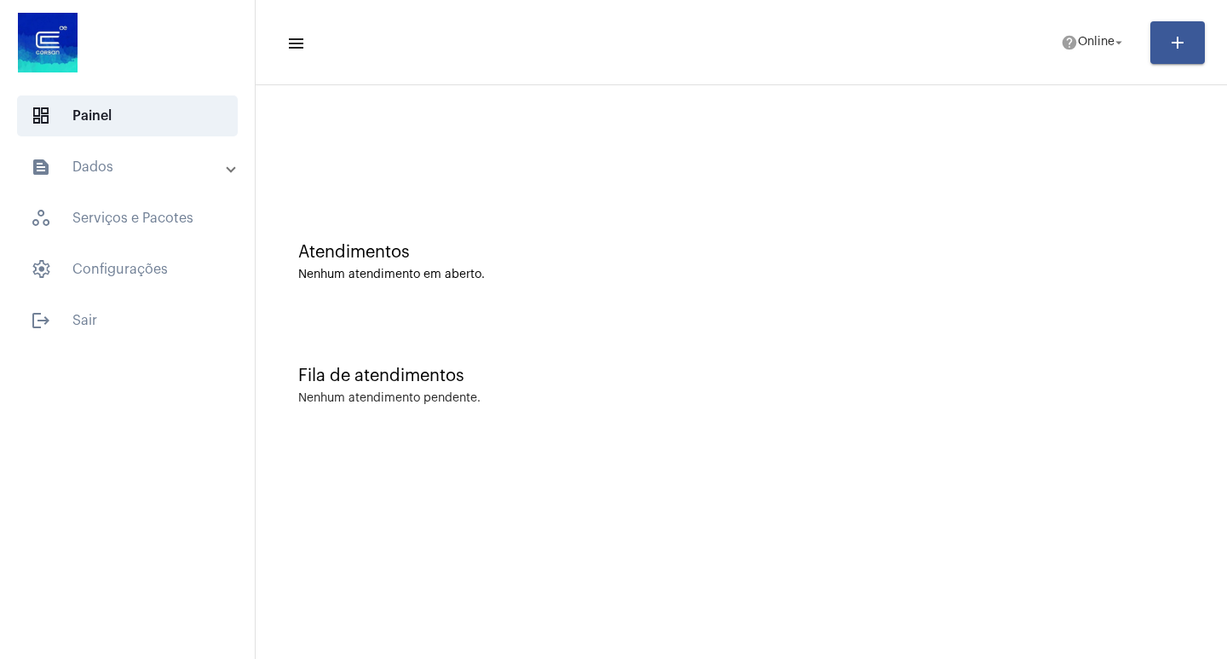
click at [790, 78] on mat-toolbar "menu help Online arrow_drop_down add" at bounding box center [742, 42] width 972 height 85
click at [1053, 42] on button "help Online arrow_drop_down" at bounding box center [1094, 43] width 86 height 34
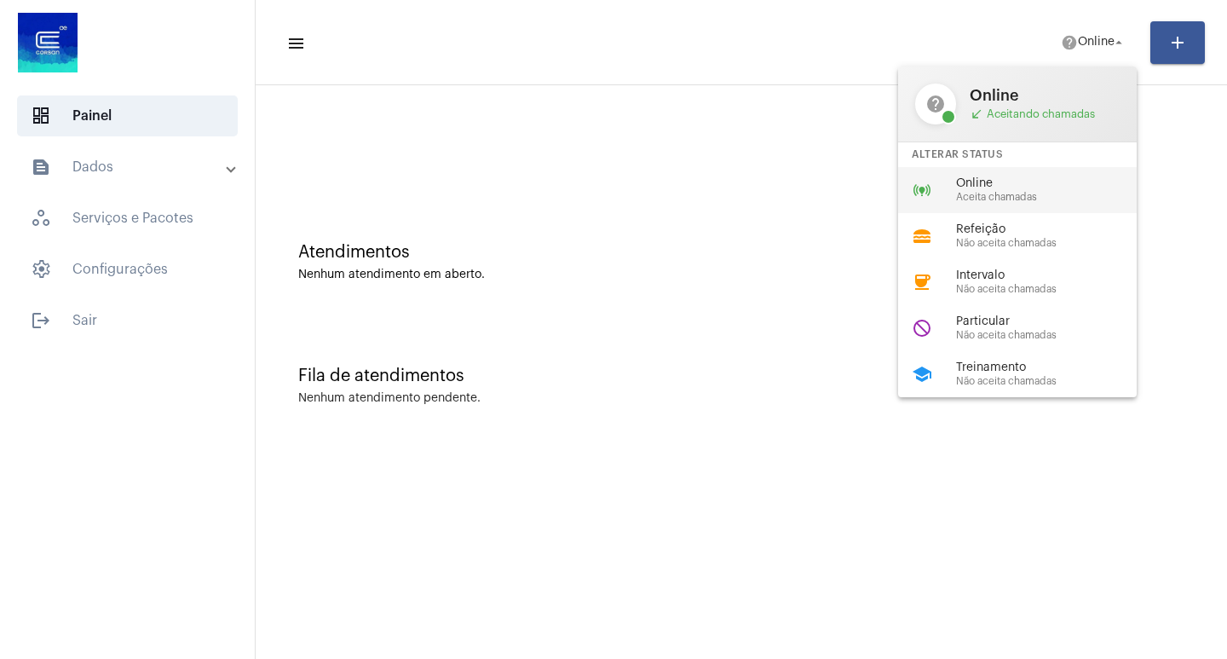
click at [1024, 181] on span "Online" at bounding box center [1053, 183] width 194 height 13
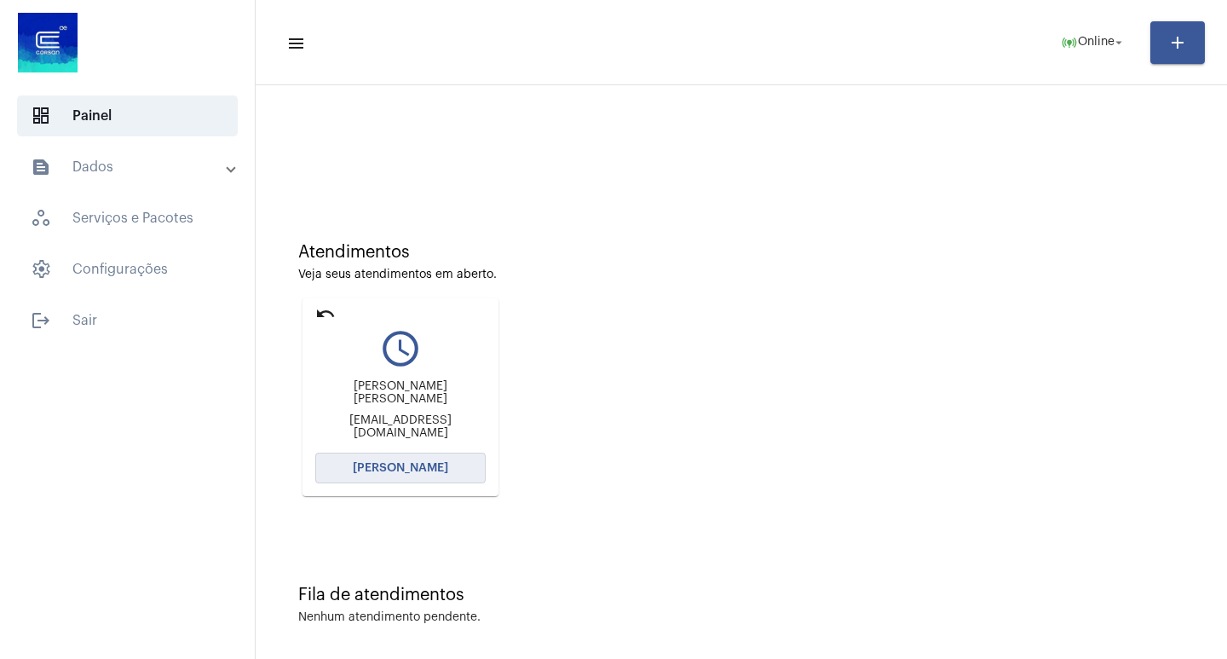
click at [397, 476] on button "[PERSON_NAME]" at bounding box center [400, 468] width 170 height 31
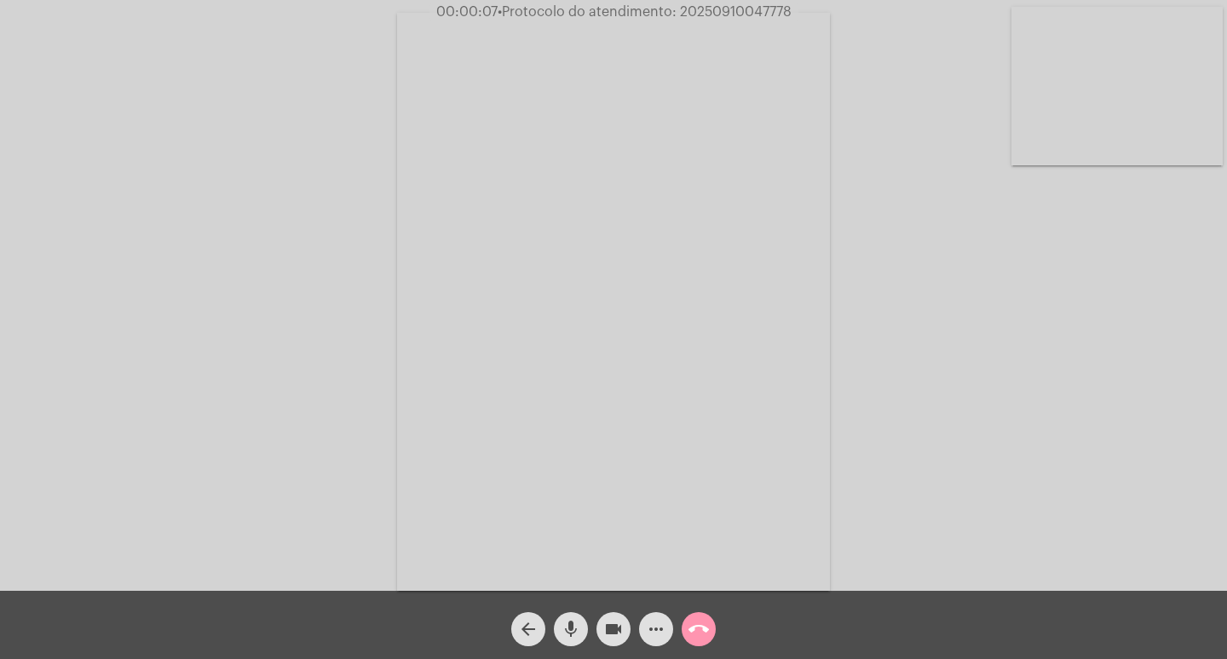
drag, startPoint x: 789, startPoint y: 9, endPoint x: 684, endPoint y: 0, distance: 105.2
click at [684, 0] on app-call "00:00:07 • Protocolo do atendimento: 20250910047778 Acessando Câmera e Microfon…" at bounding box center [613, 329] width 1227 height 659
drag, startPoint x: 680, startPoint y: 8, endPoint x: 789, endPoint y: 7, distance: 109.1
click at [789, 7] on span "00:00:11 • Protocolo do atendimento: 20250910047778" at bounding box center [614, 11] width 364 height 17
copy span "20250910047778"
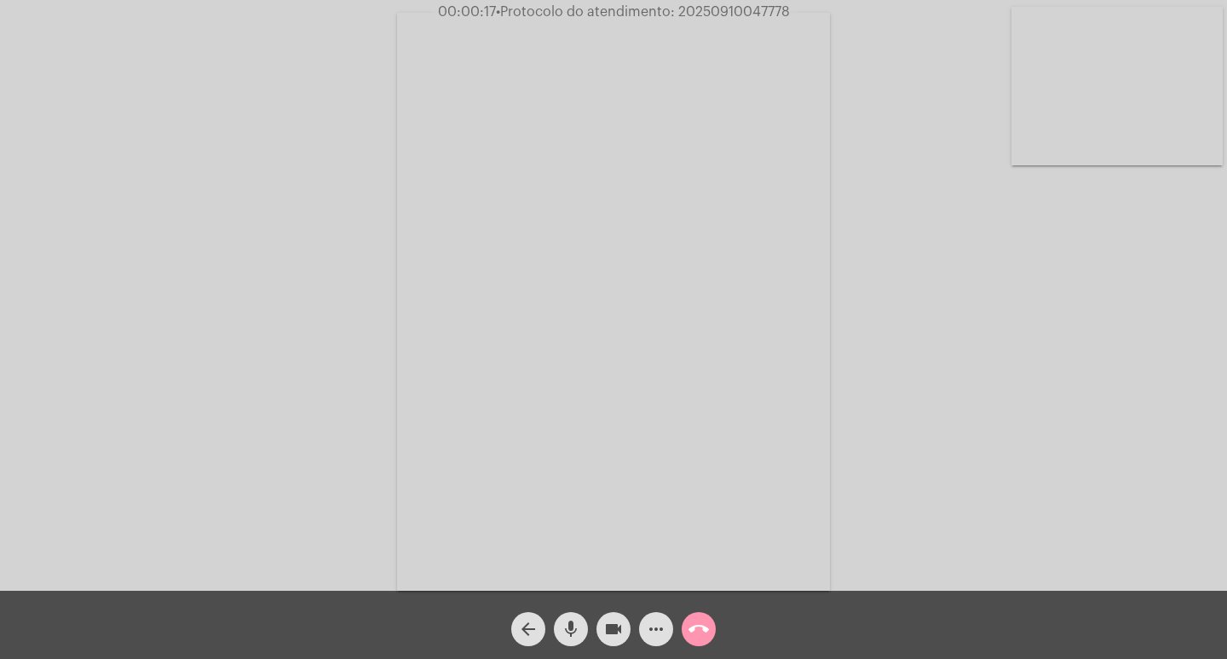
click at [1061, 227] on div "Acessando Câmera e Microfone..." at bounding box center [614, 299] width 1224 height 591
click at [661, 626] on mat-icon "more_horiz" at bounding box center [656, 629] width 20 height 20
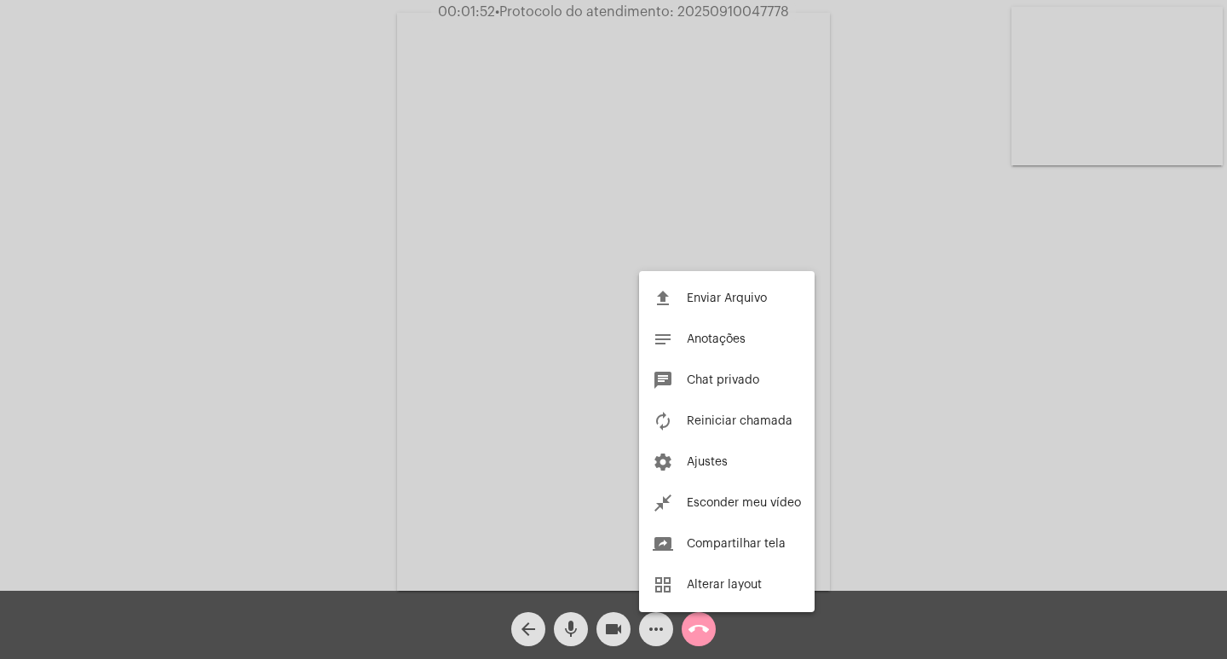
click at [614, 285] on div at bounding box center [613, 329] width 1227 height 659
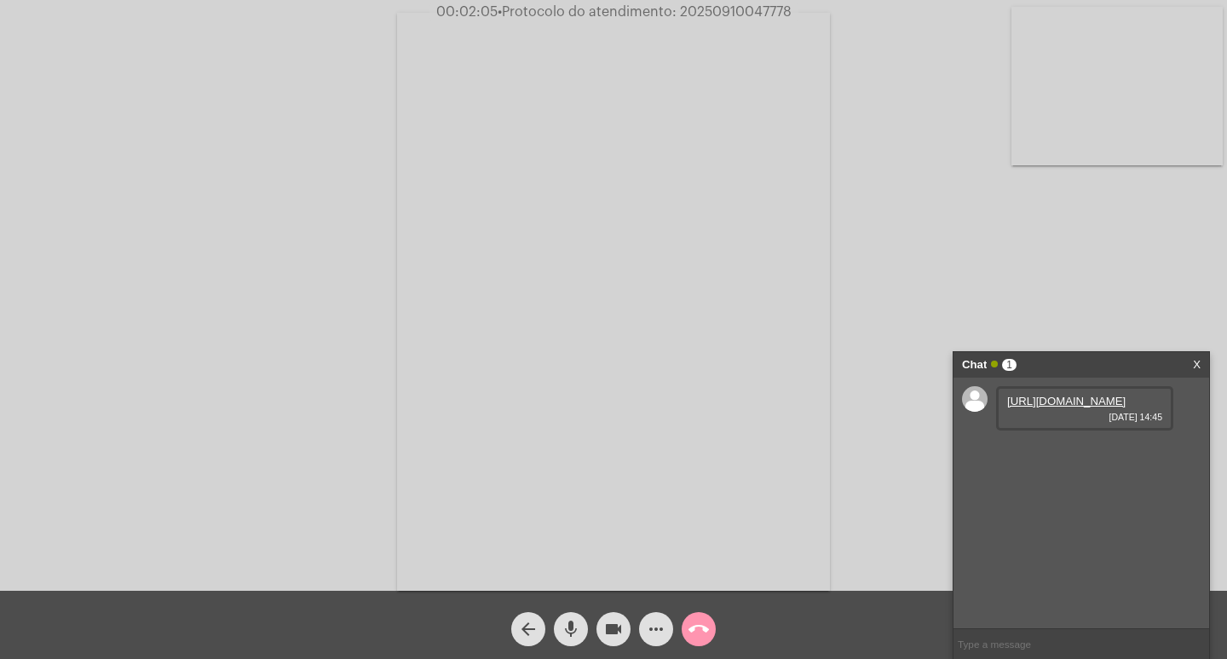
click at [1046, 407] on link "[URL][DOMAIN_NAME]" at bounding box center [1066, 401] width 118 height 13
click at [689, 15] on span "• Protocolo do atendimento: 20250910047778" at bounding box center [645, 12] width 294 height 14
copy span "20250910047778"
click at [992, 644] on input "text" at bounding box center [1082, 644] width 256 height 30
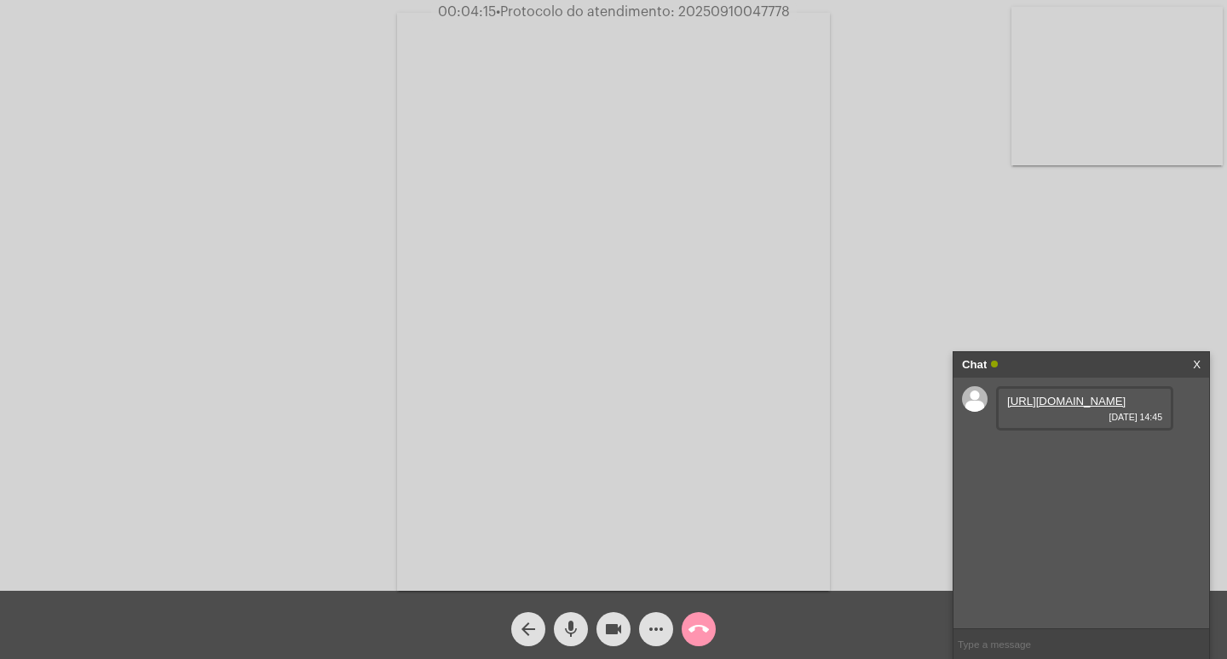
paste input "20250910047778"
type input "20250910047778"
click at [1053, 630] on input "20250910047778" at bounding box center [1082, 644] width 256 height 30
click at [614, 617] on span "videocam" at bounding box center [613, 629] width 20 height 34
click at [571, 634] on mat-icon "mic" at bounding box center [571, 629] width 20 height 20
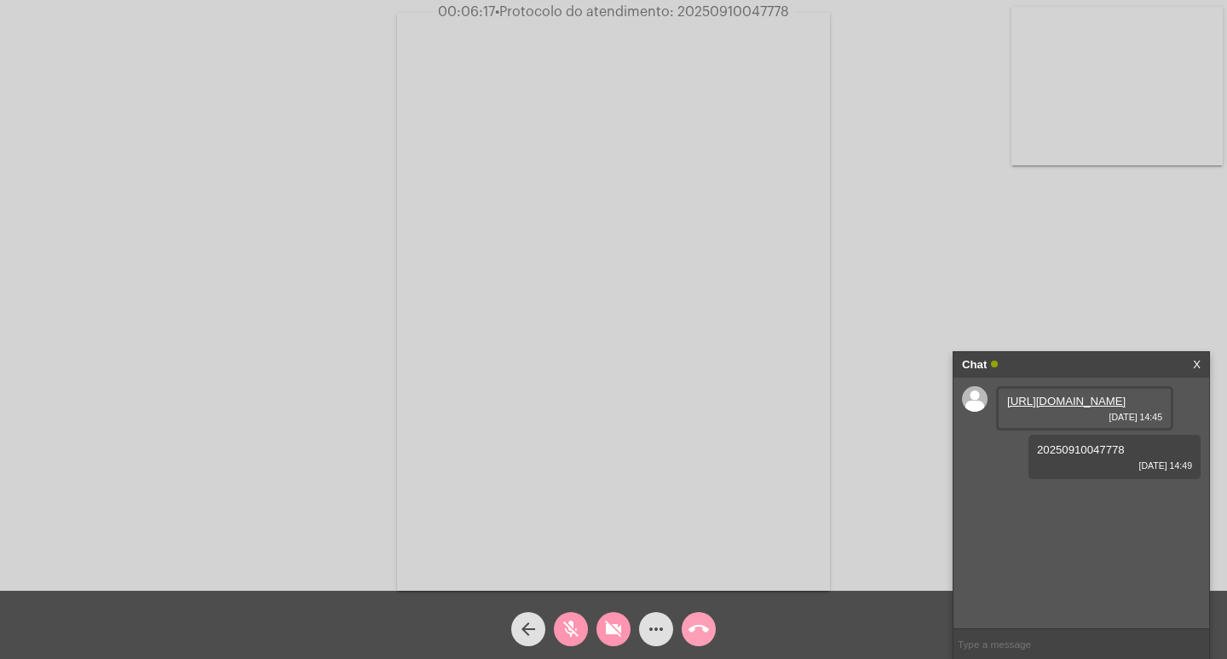
click at [694, 622] on mat-icon "call_end" at bounding box center [699, 629] width 20 height 20
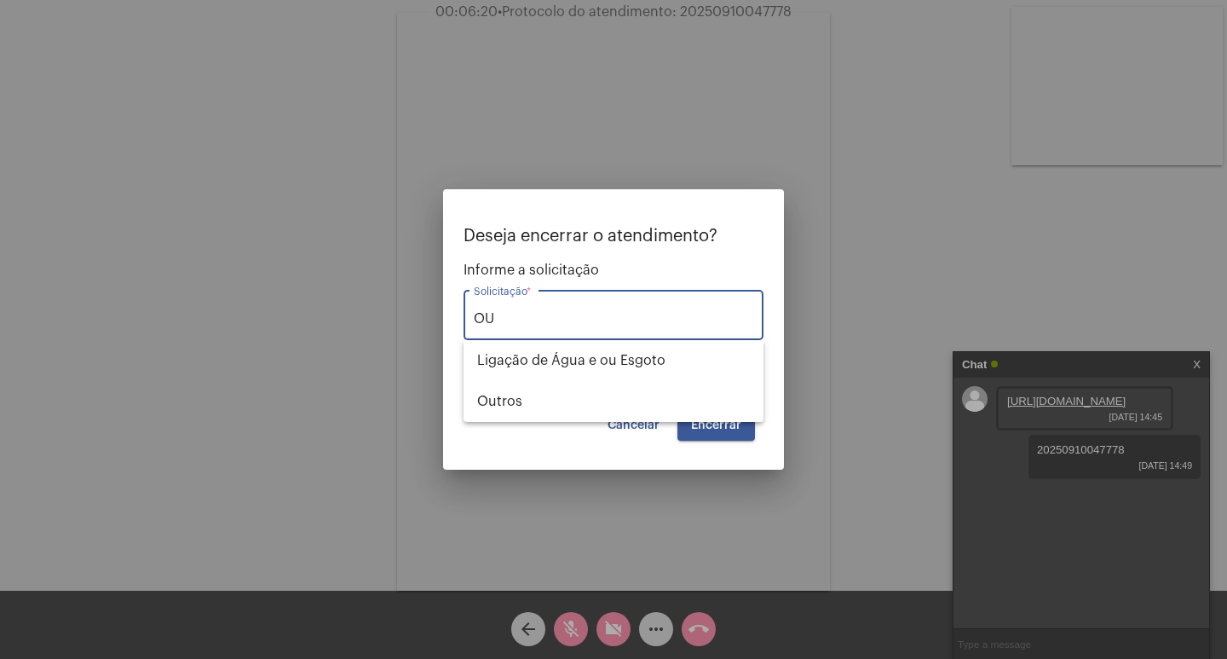
type input "O"
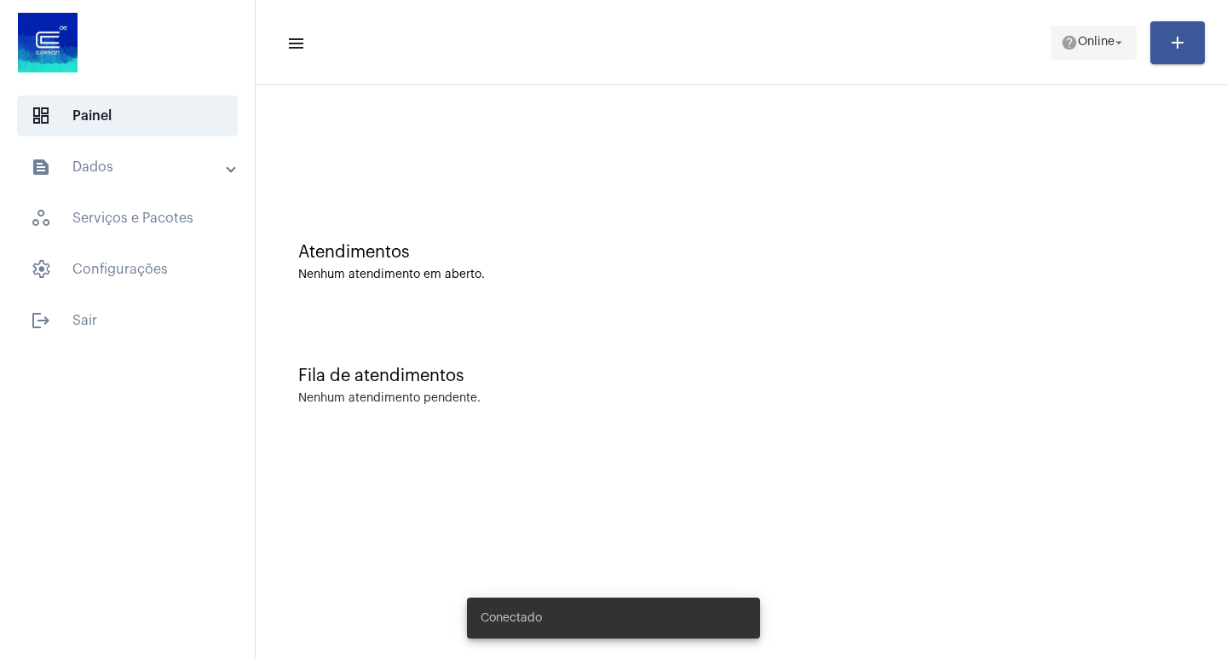
click at [1105, 48] on span "Online" at bounding box center [1096, 43] width 37 height 12
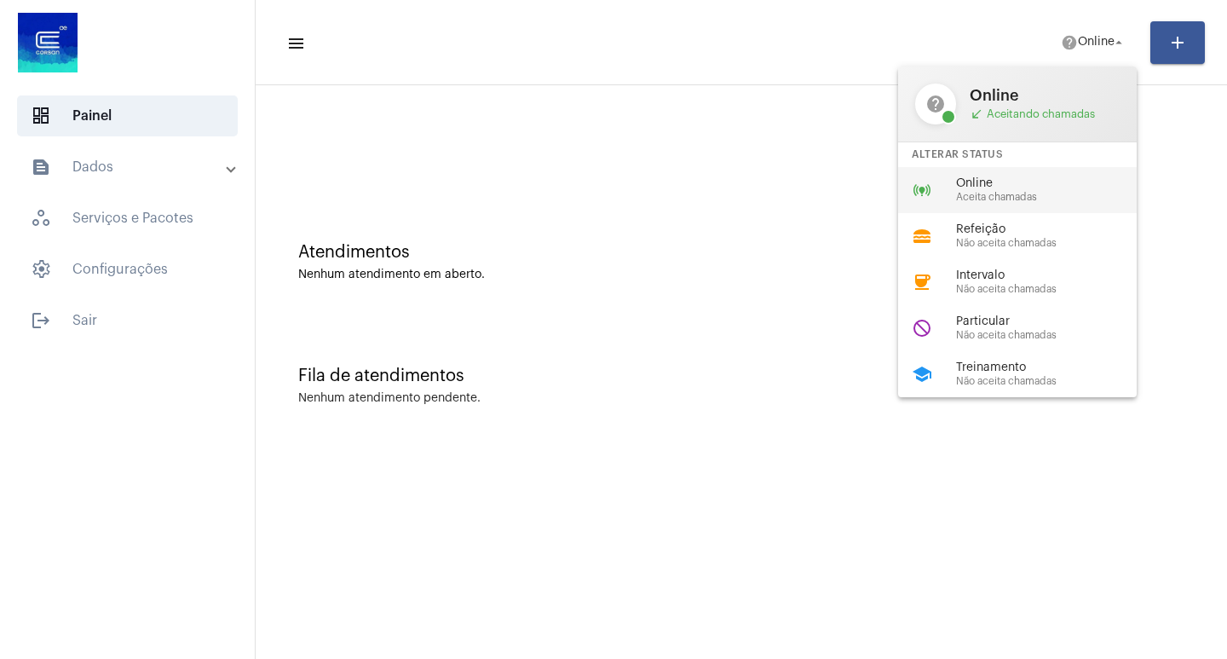
click at [1055, 184] on span "Online" at bounding box center [1053, 183] width 194 height 13
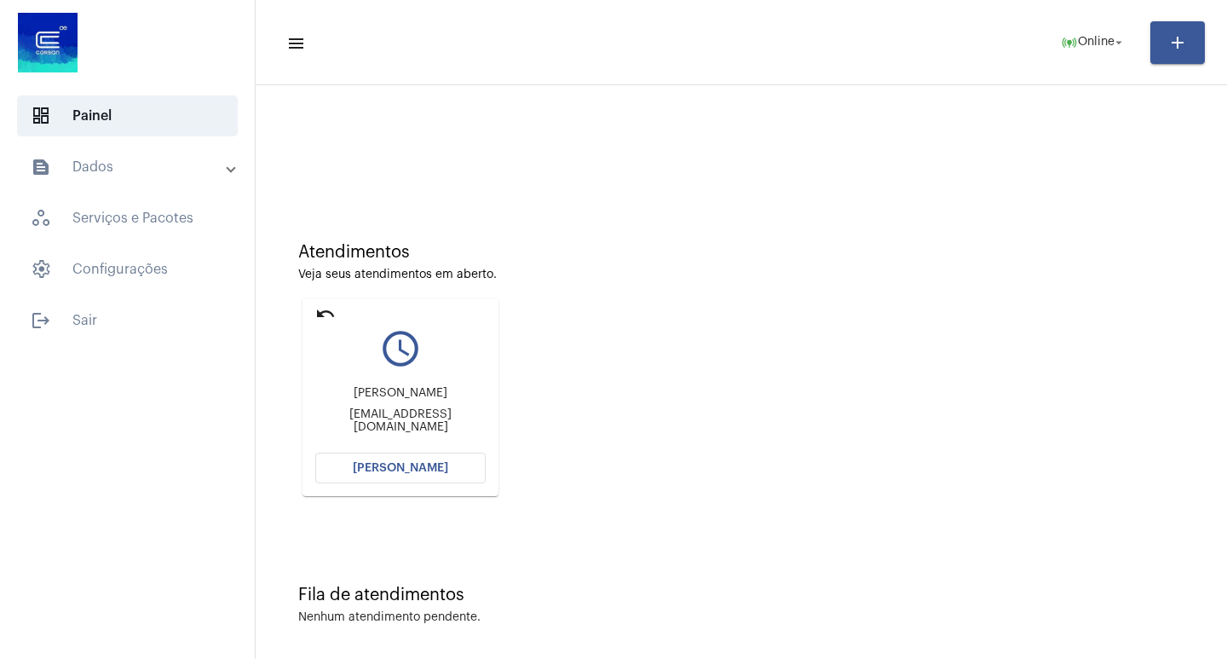
click at [391, 461] on button "[PERSON_NAME]" at bounding box center [400, 468] width 170 height 31
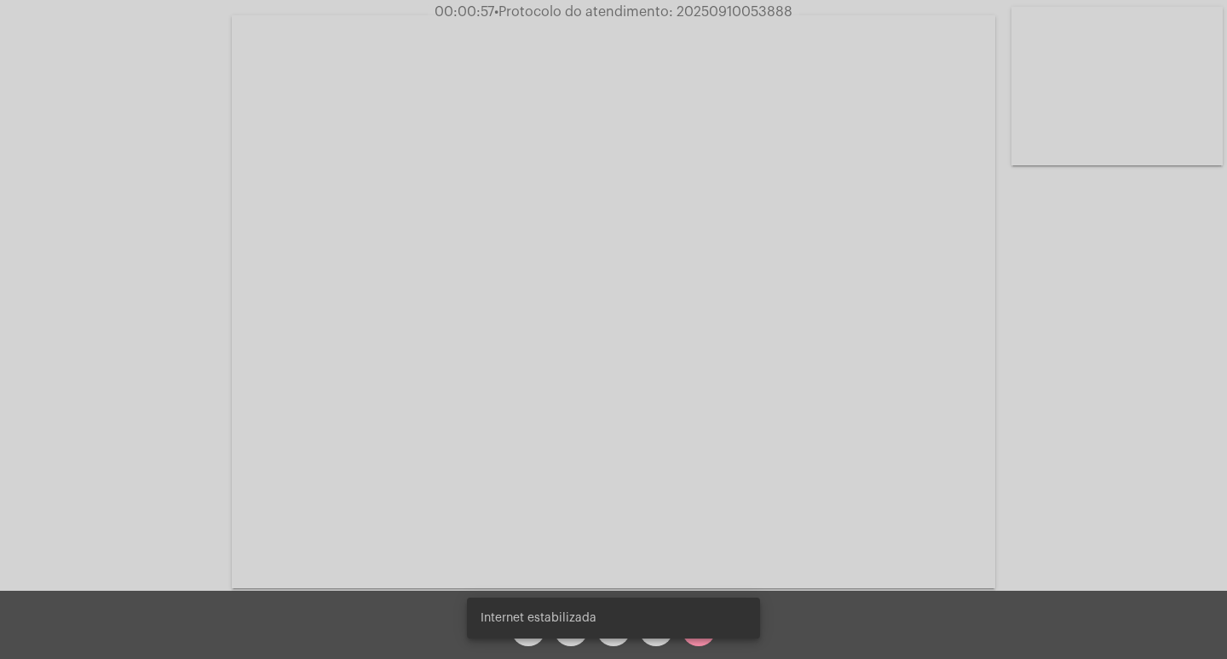
click at [735, 3] on div "Acessando Câmera e Microfone..." at bounding box center [613, 295] width 1227 height 591
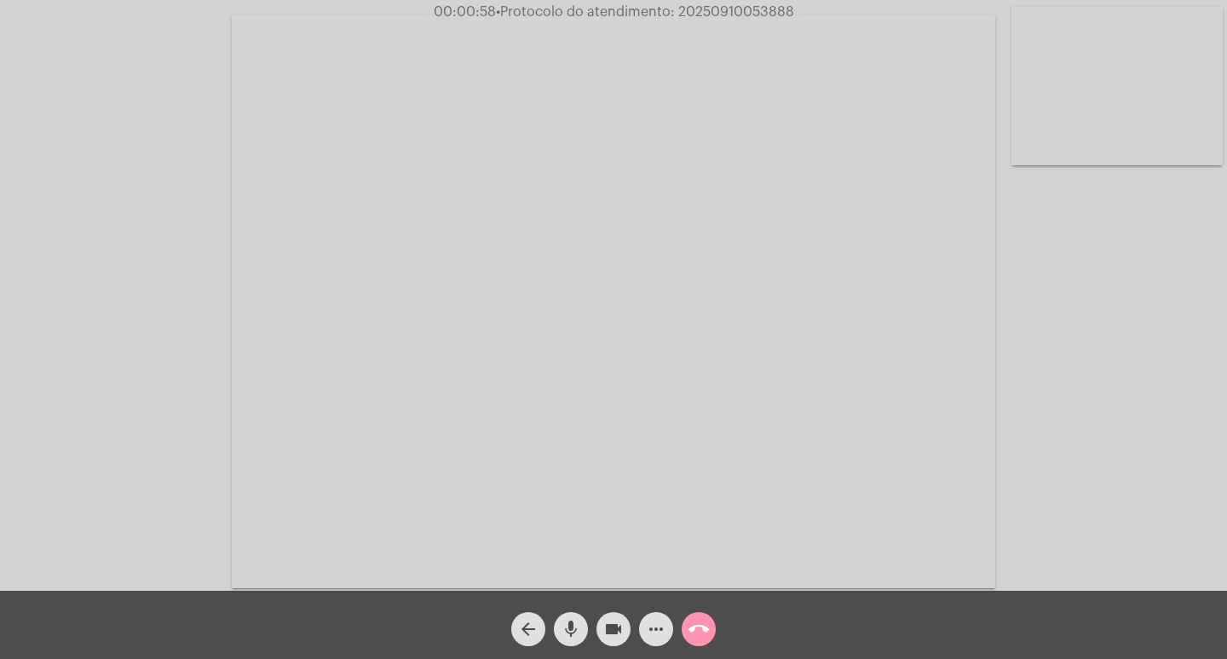
click at [735, 3] on span "00:00:58 • Protocolo do atendimento: 20250910053888" at bounding box center [614, 11] width 374 height 17
copy span "20250910053888"
click at [702, 626] on mat-icon "call_end" at bounding box center [699, 629] width 20 height 20
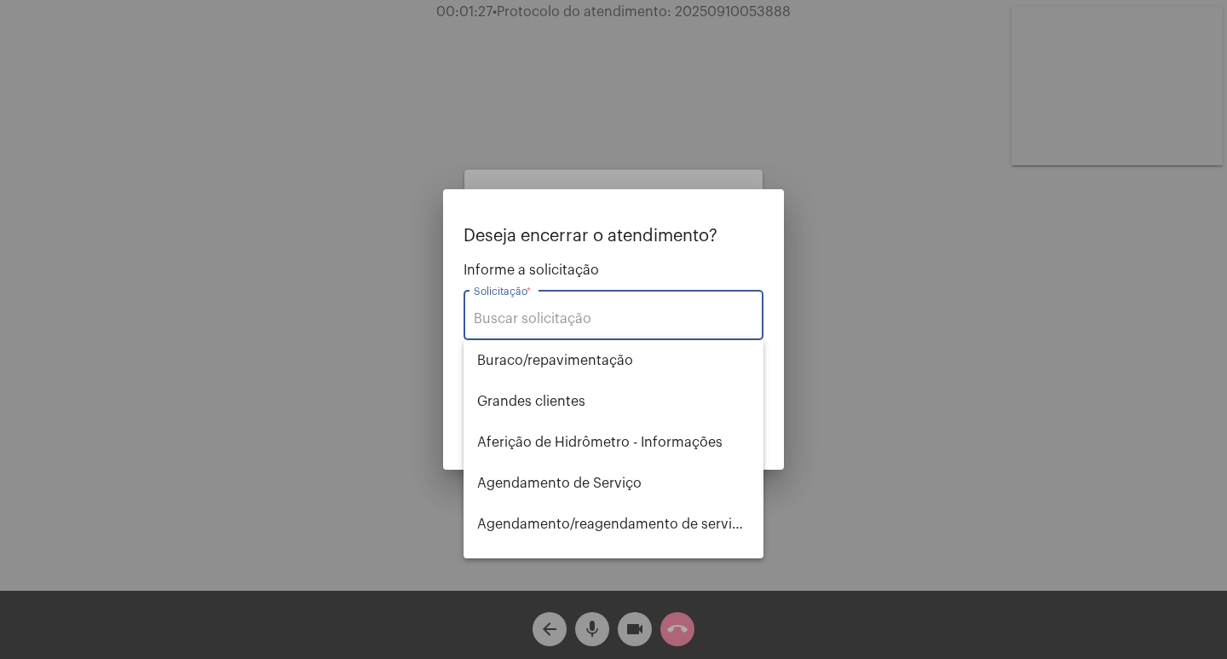
click at [563, 326] on input "Solicitação *" at bounding box center [614, 318] width 280 height 15
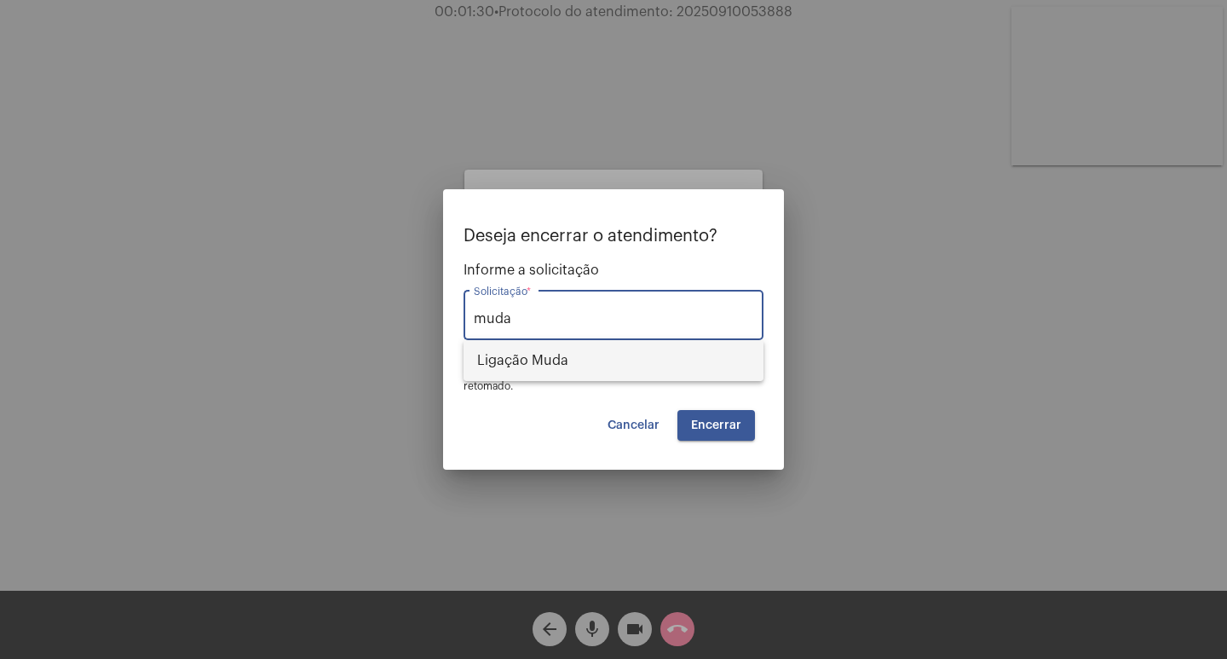
click at [614, 348] on span "Ligação Muda" at bounding box center [613, 360] width 273 height 41
type input "Ligação Muda"
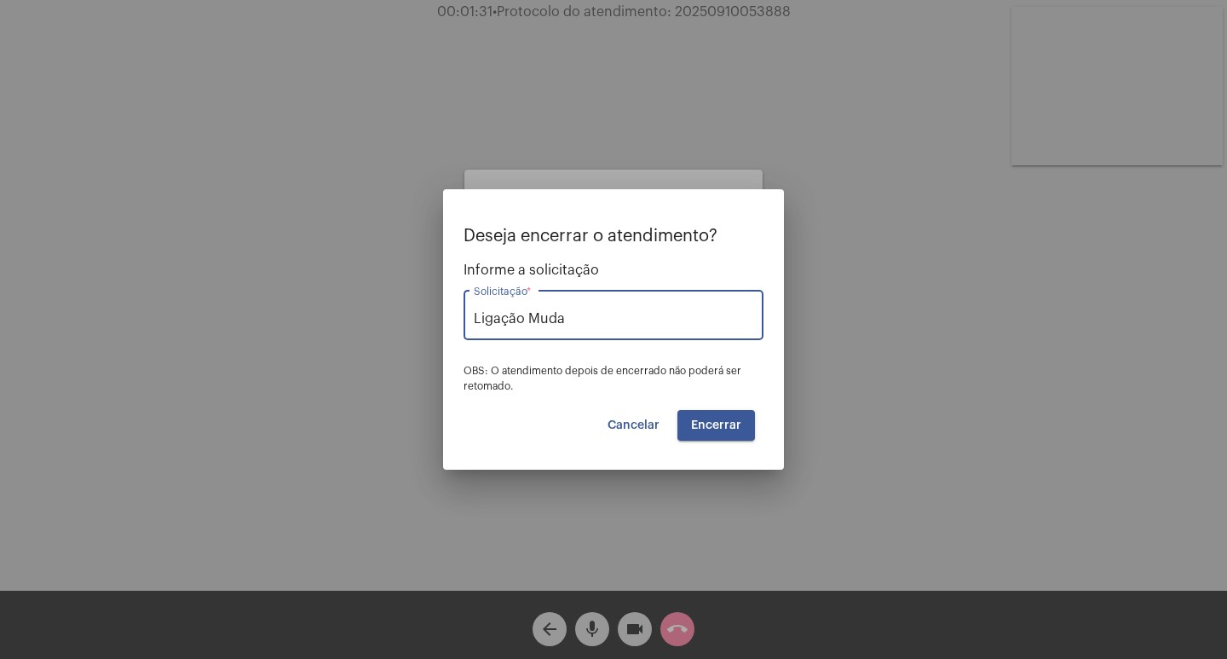
click at [707, 427] on span "Encerrar" at bounding box center [716, 425] width 50 height 12
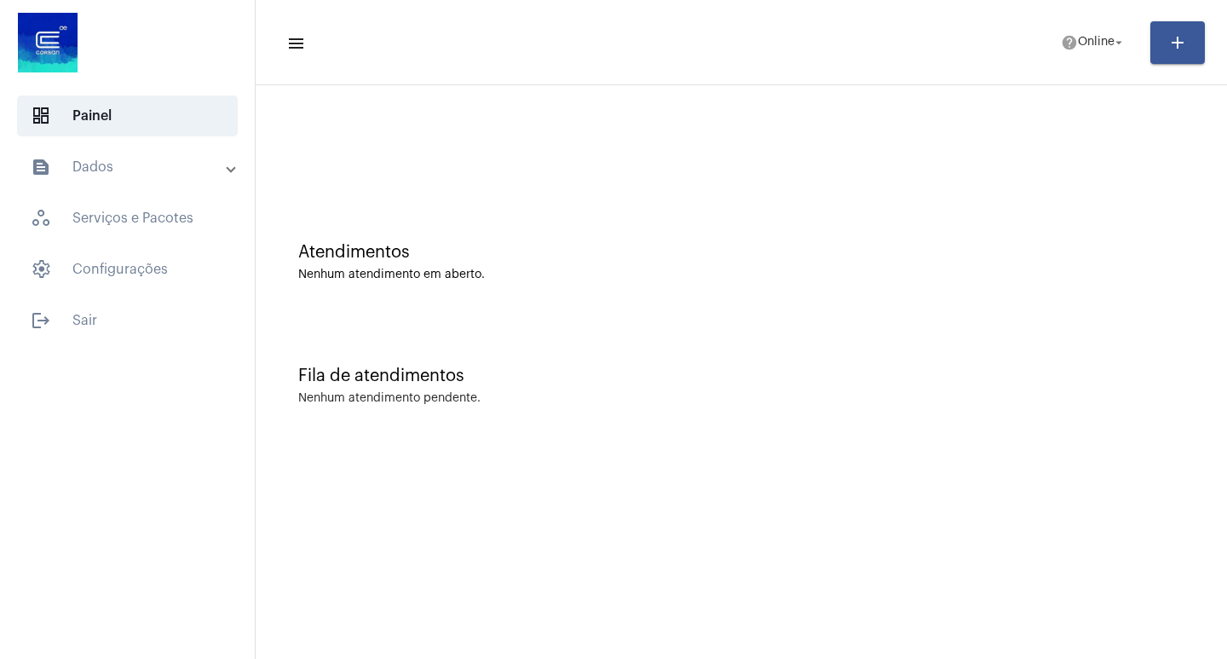
click at [1078, 20] on mat-toolbar-row "menu help Online arrow_drop_down add" at bounding box center [742, 42] width 972 height 55
click at [1105, 38] on span "Online" at bounding box center [1096, 43] width 37 height 12
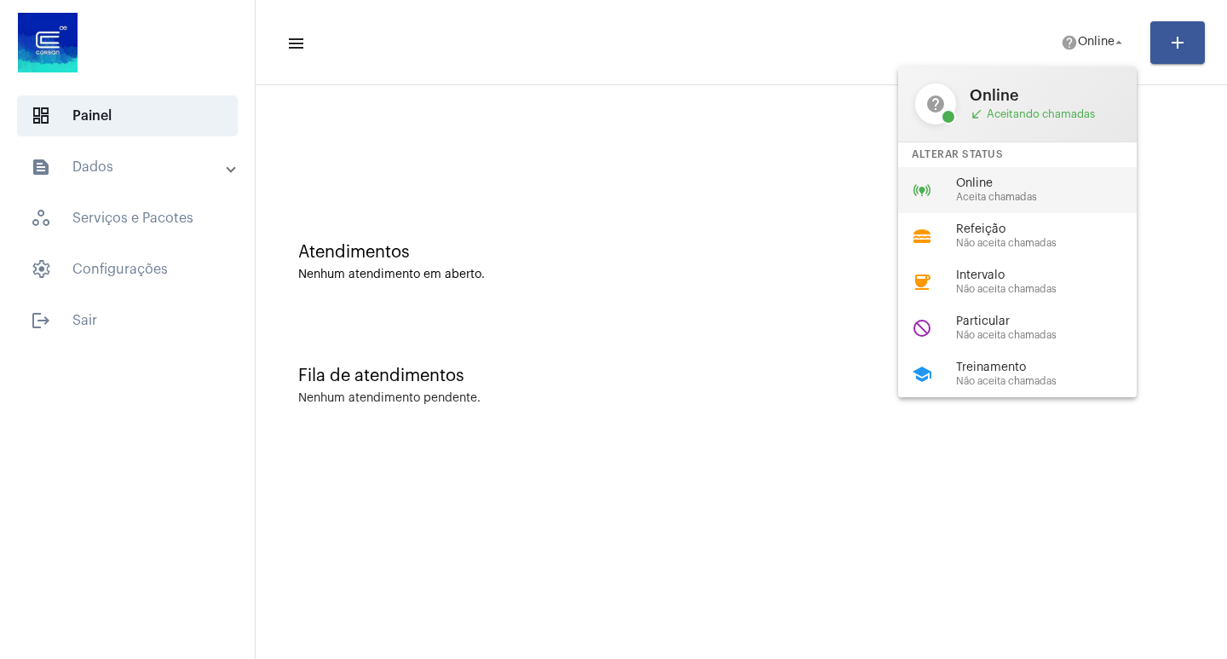
click at [1042, 174] on div "online_prediction Online Aceita chamadas" at bounding box center [1031, 190] width 266 height 46
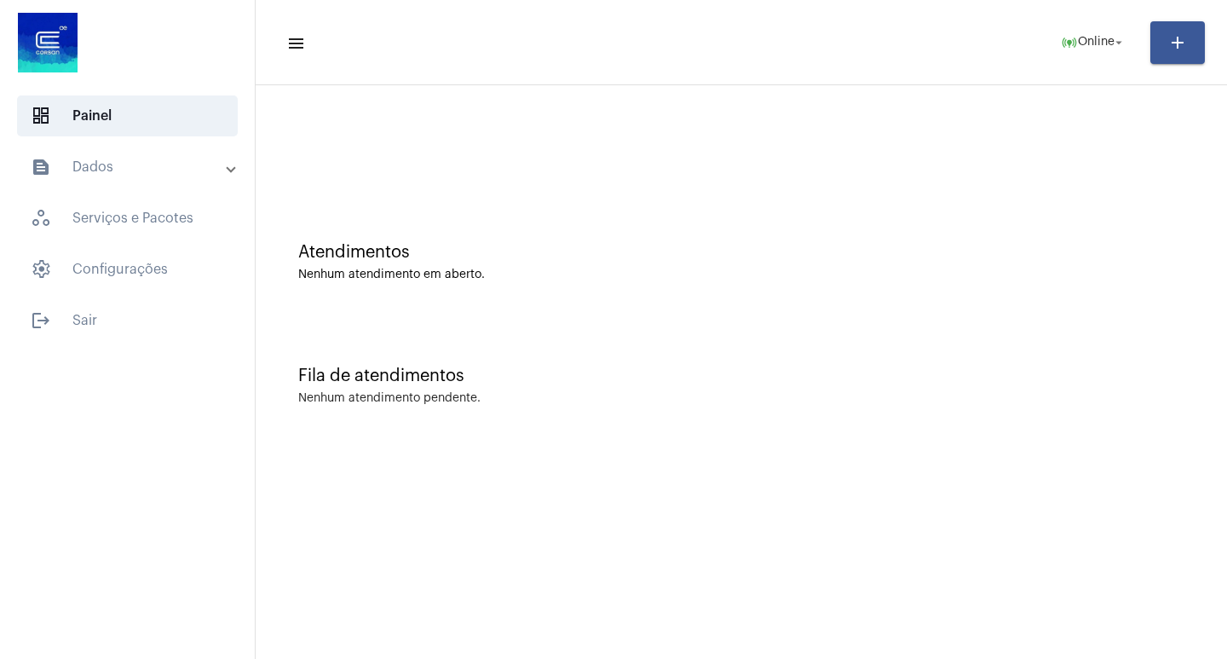
drag, startPoint x: 678, startPoint y: 135, endPoint x: 636, endPoint y: 142, distance: 43.3
click at [636, 142] on div at bounding box center [741, 143] width 955 height 98
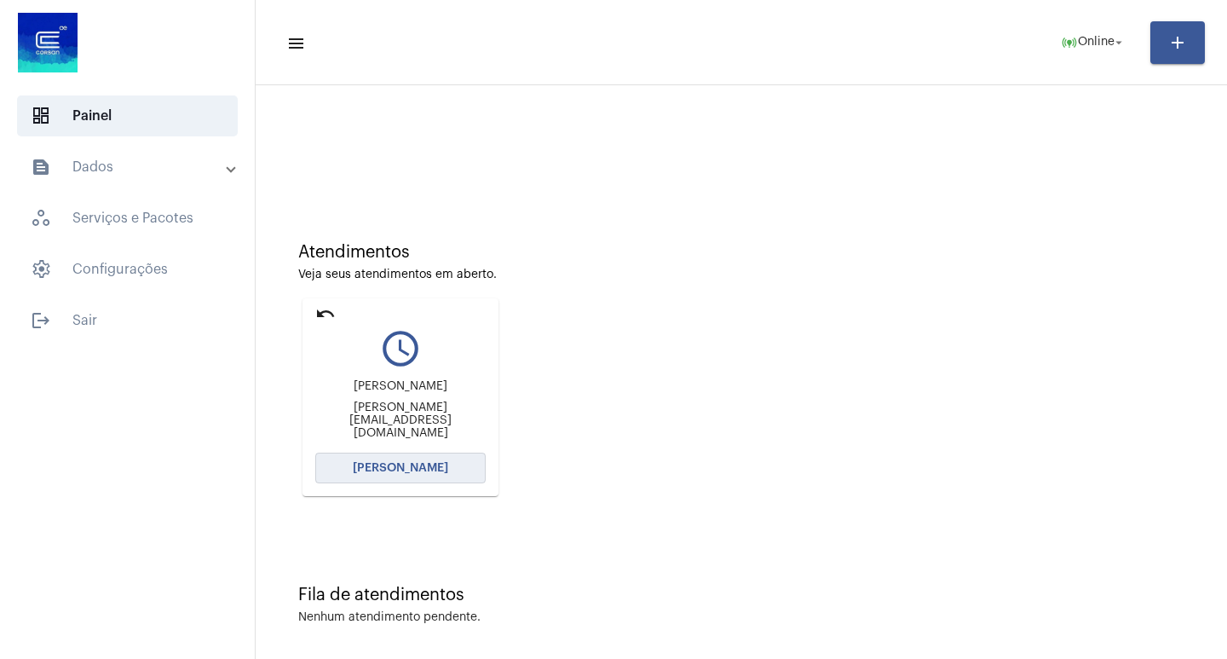
click at [367, 476] on button "[PERSON_NAME]" at bounding box center [400, 468] width 170 height 31
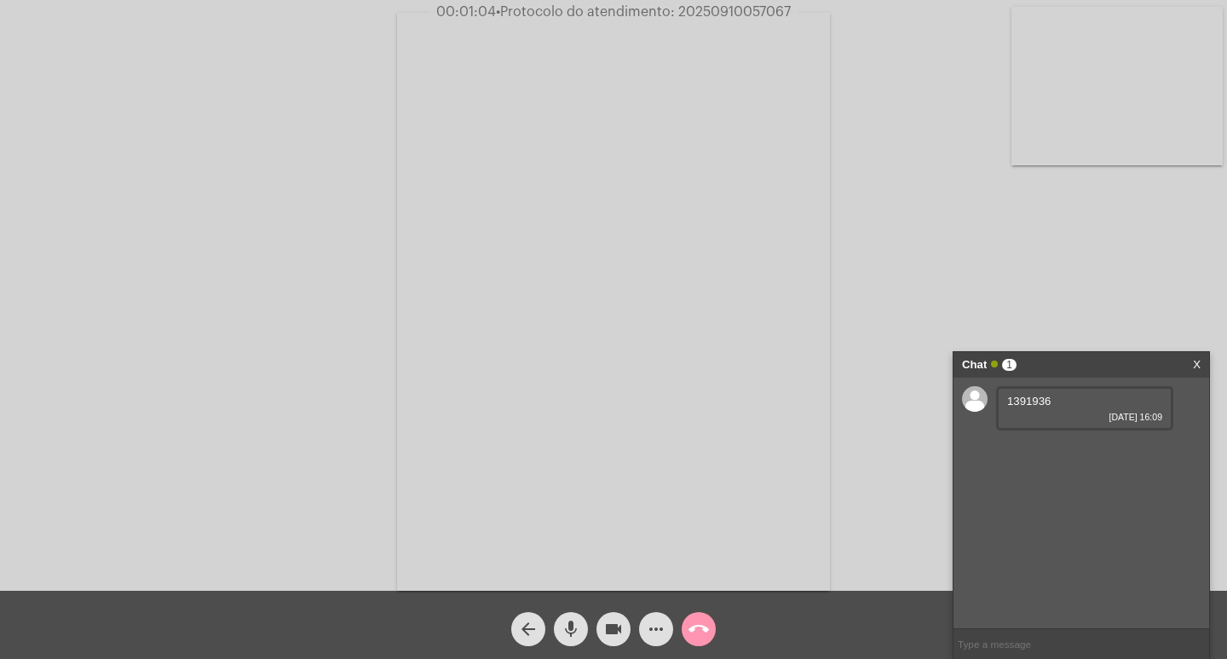
click at [1027, 405] on span "1391936" at bounding box center [1028, 401] width 43 height 13
copy span "1391936"
click at [724, 14] on span "• Protocolo do atendimento: 20250910057067" at bounding box center [642, 12] width 295 height 14
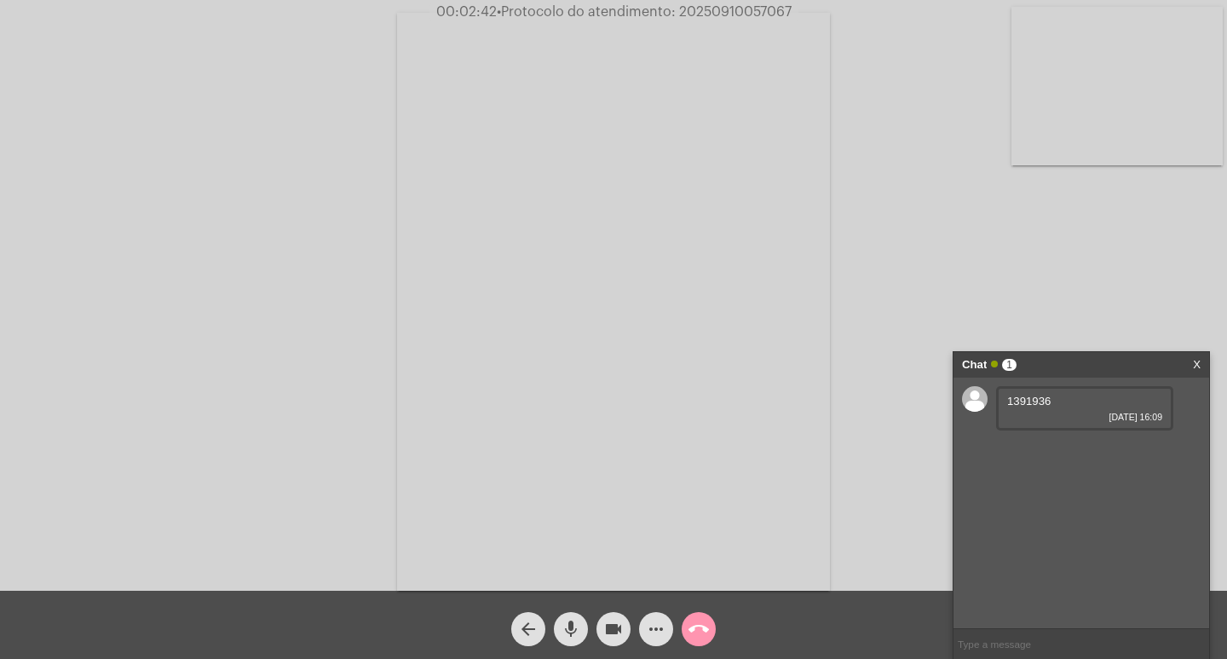
copy span "20250910057067"
click at [987, 649] on input "text" at bounding box center [1082, 644] width 256 height 30
paste input "20250910057067"
type input "20250910057067"
click at [729, 18] on span "• Protocolo do atendimento: 20250910057067" at bounding box center [644, 12] width 295 height 14
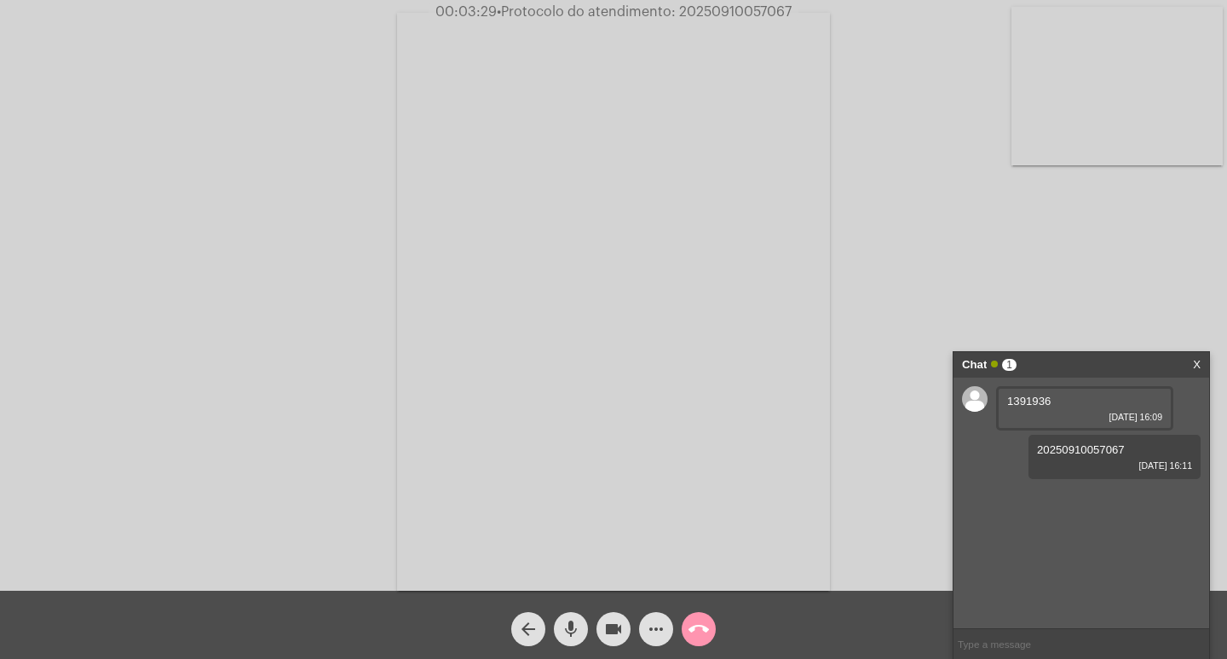
click at [729, 18] on span "• Protocolo do atendimento: 20250910057067" at bounding box center [644, 12] width 295 height 14
copy span "20250910057067"
click at [627, 626] on button "videocam" at bounding box center [614, 629] width 34 height 34
click at [562, 623] on mat-icon "mic" at bounding box center [571, 629] width 20 height 20
click at [690, 614] on span "call_end" at bounding box center [699, 629] width 20 height 34
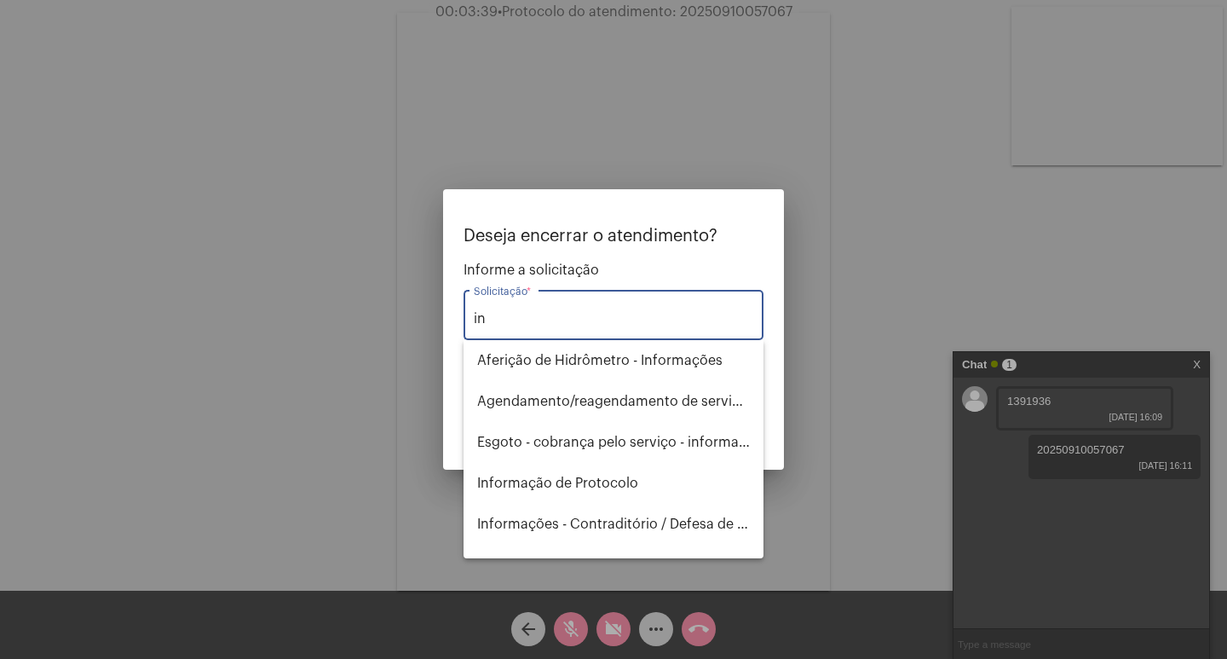
type input "i"
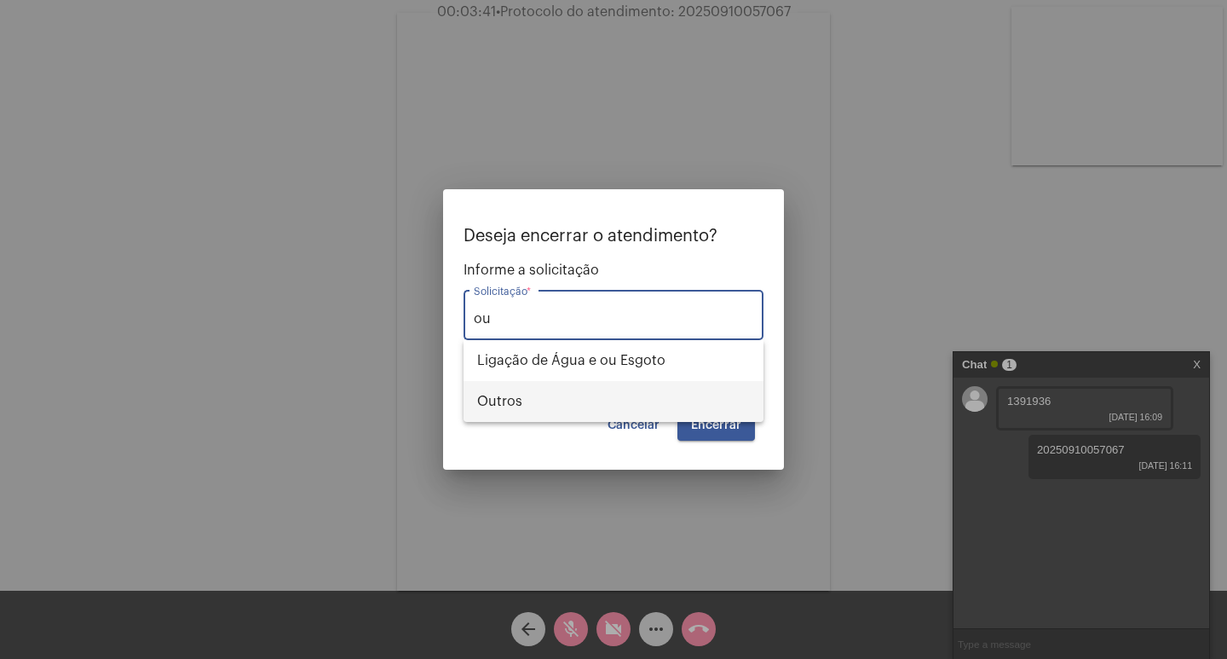
click at [668, 404] on span "Outros" at bounding box center [613, 401] width 273 height 41
type input "Outros"
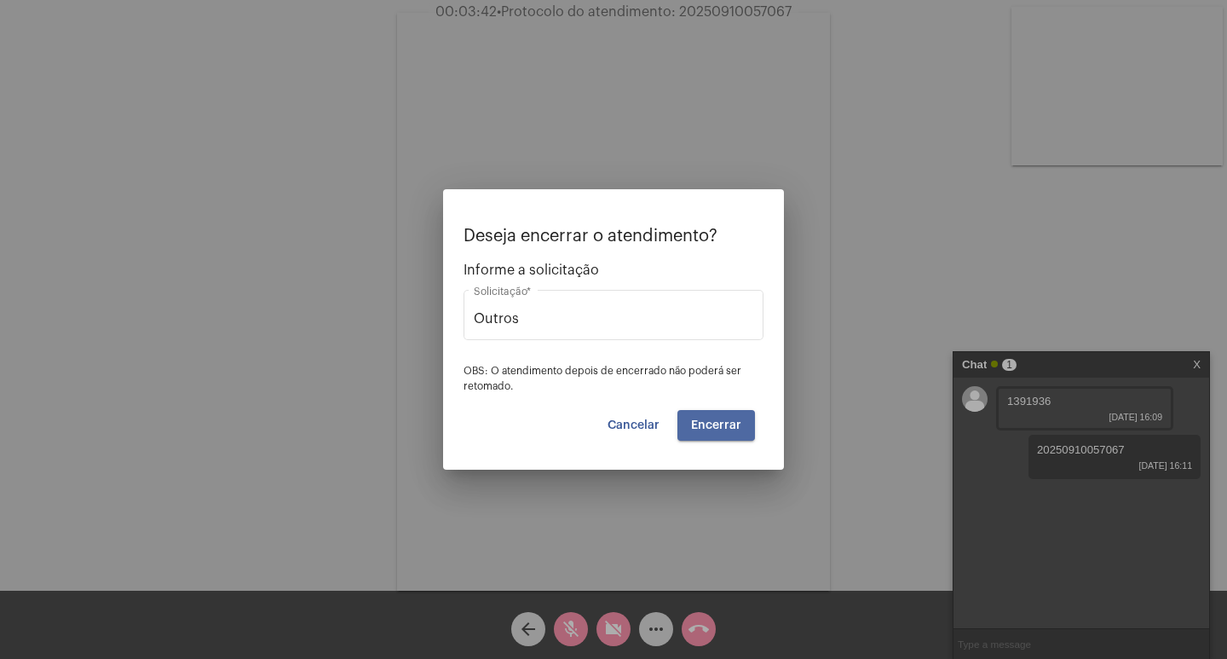
click at [701, 415] on button "Encerrar" at bounding box center [717, 425] width 78 height 31
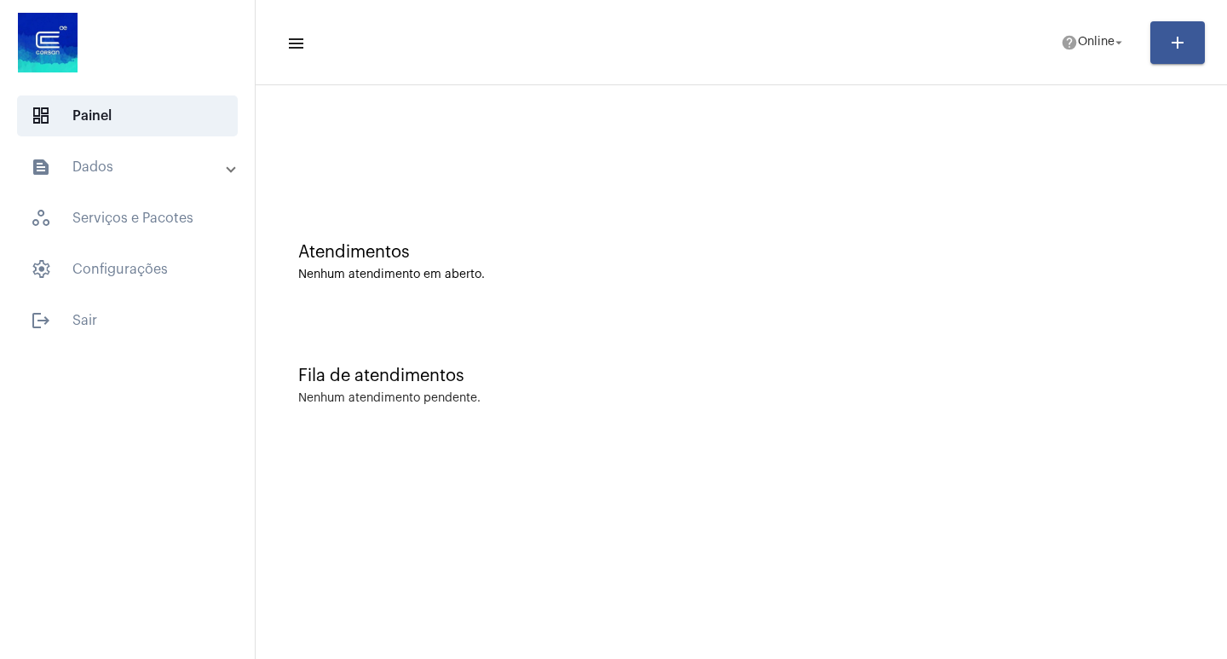
click at [1038, 32] on mat-toolbar-row "menu help Online arrow_drop_down add" at bounding box center [742, 42] width 972 height 55
click at [1078, 43] on span "Online" at bounding box center [1096, 43] width 37 height 12
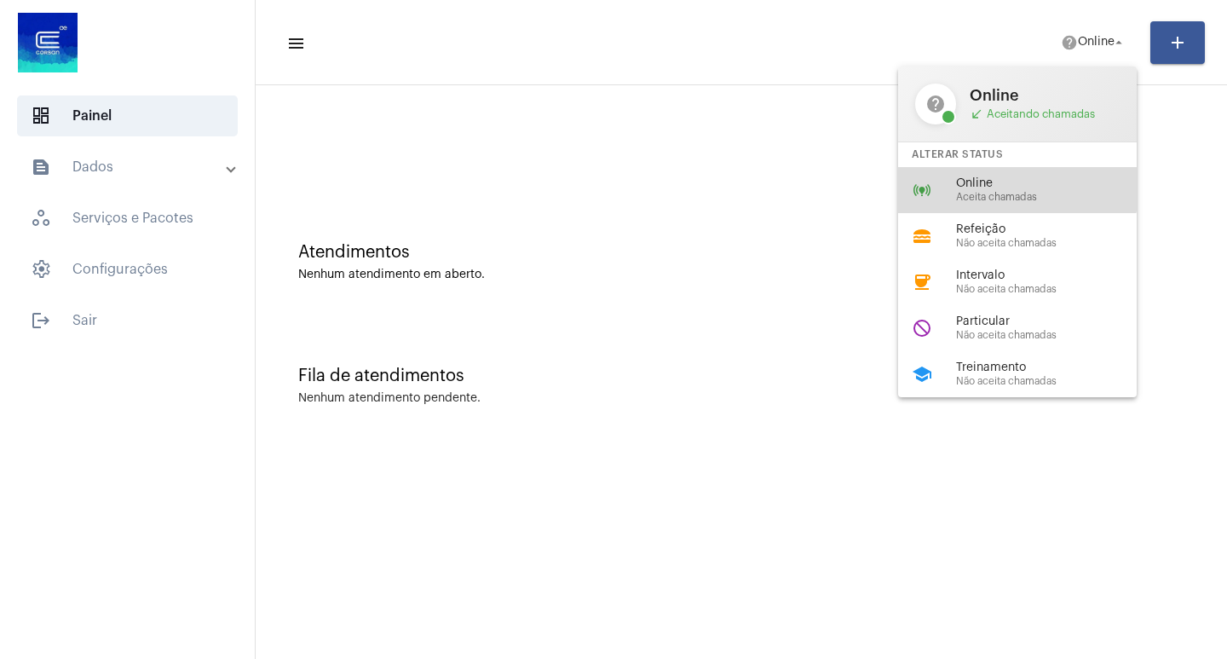
click at [1015, 176] on div "online_prediction Online Aceita chamadas" at bounding box center [1031, 190] width 266 height 46
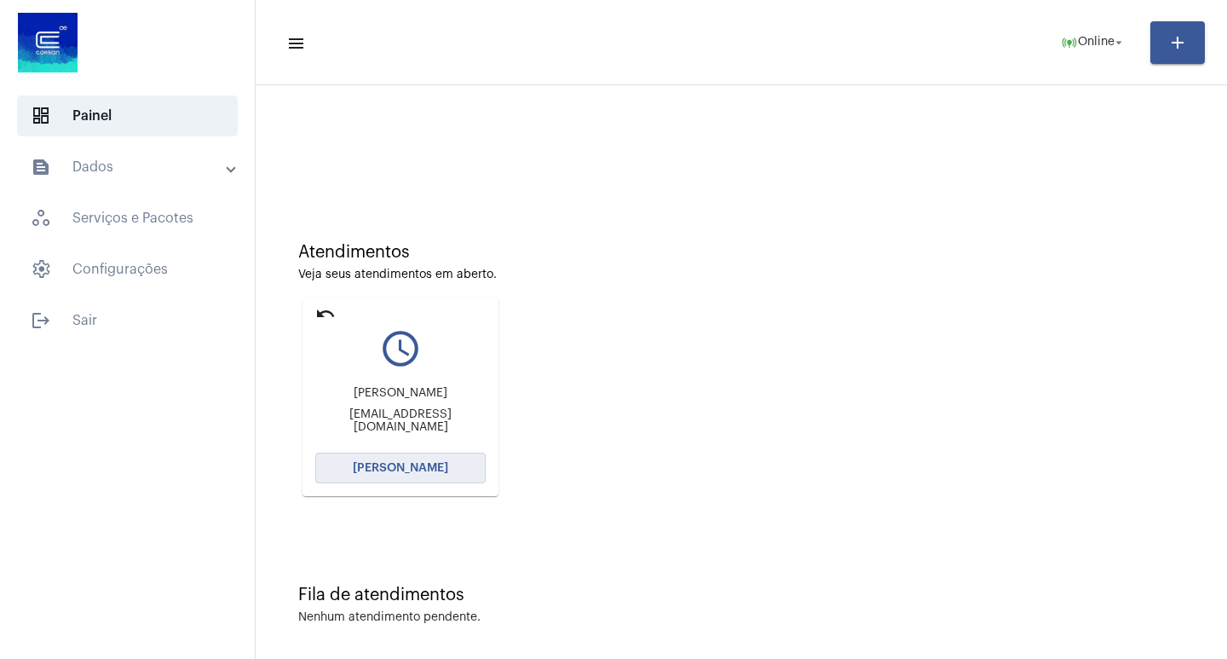
click at [407, 465] on span "[PERSON_NAME]" at bounding box center [400, 468] width 95 height 12
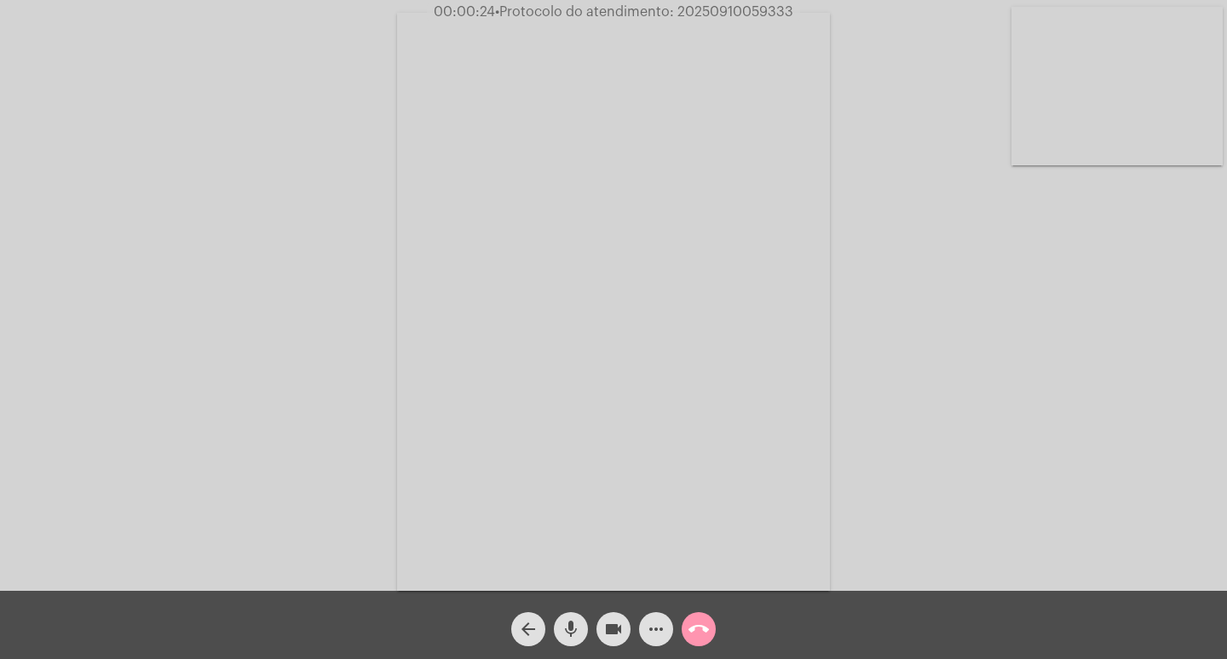
click at [659, 615] on span "more_horiz" at bounding box center [656, 629] width 20 height 34
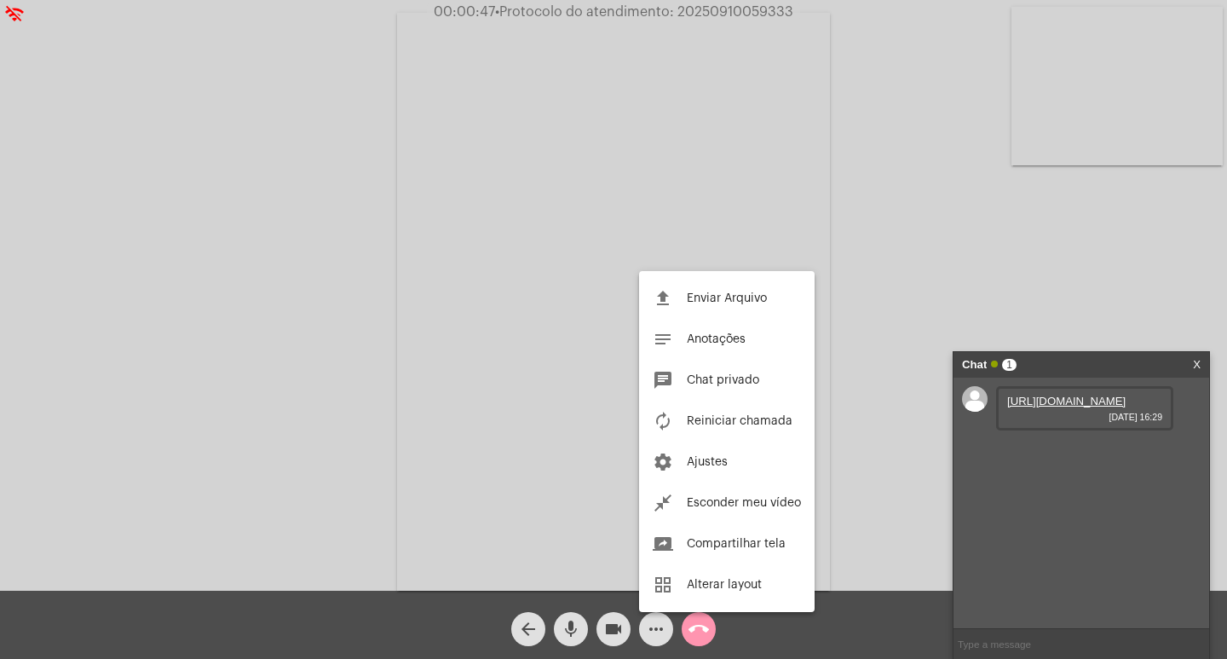
click at [858, 197] on div at bounding box center [613, 329] width 1227 height 659
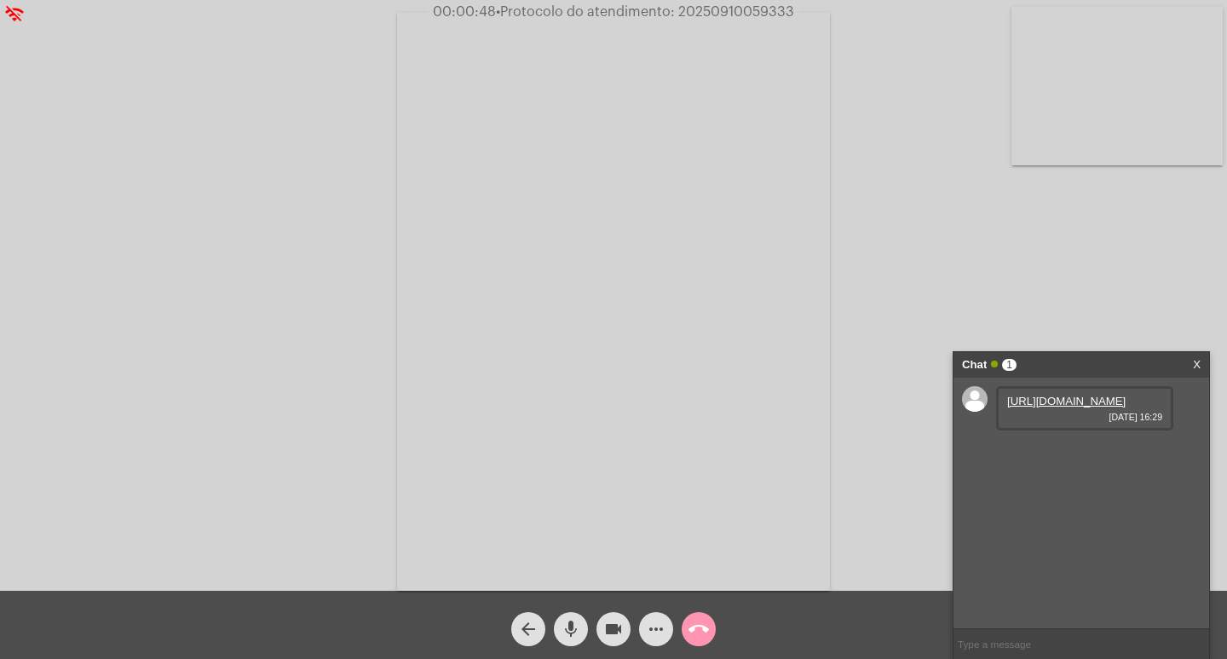
click at [1065, 407] on link "https://neft-transfer-bucket.s3.amazonaws.com/temp-95699431-fcf7-214c-d944-e29f…" at bounding box center [1066, 401] width 118 height 13
click at [720, 1] on div "Acessando Câmera e Microfone..." at bounding box center [613, 295] width 1227 height 591
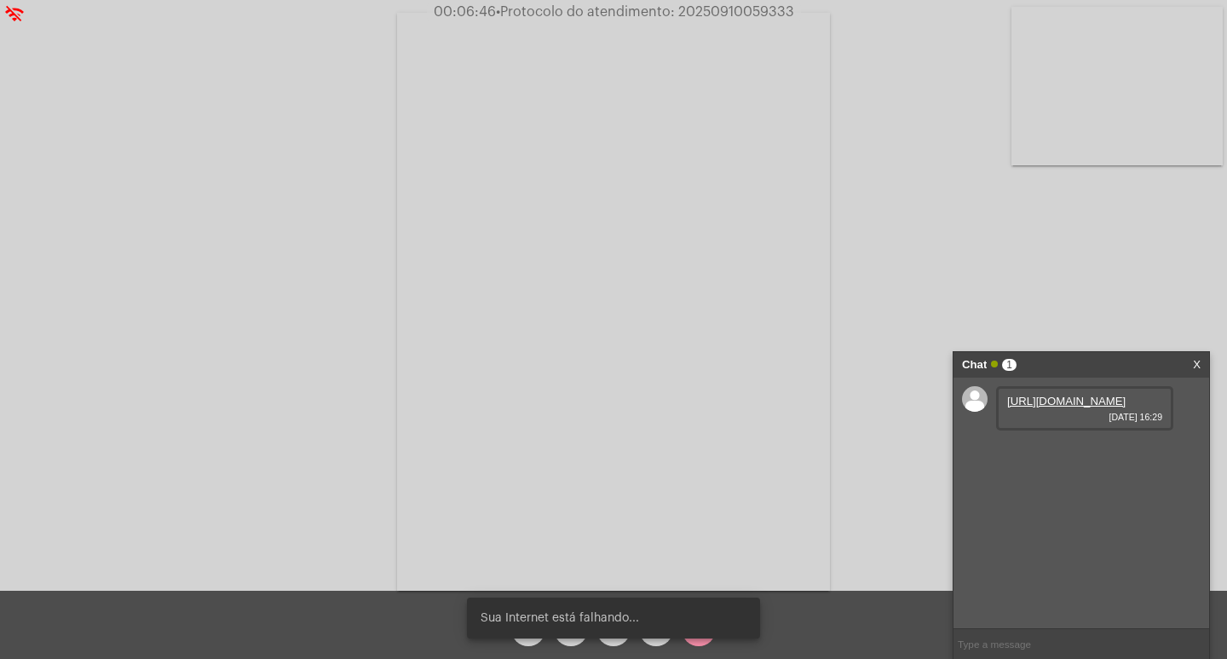
click at [720, 7] on span "• Protocolo do atendimento: 20250910059333" at bounding box center [645, 12] width 298 height 14
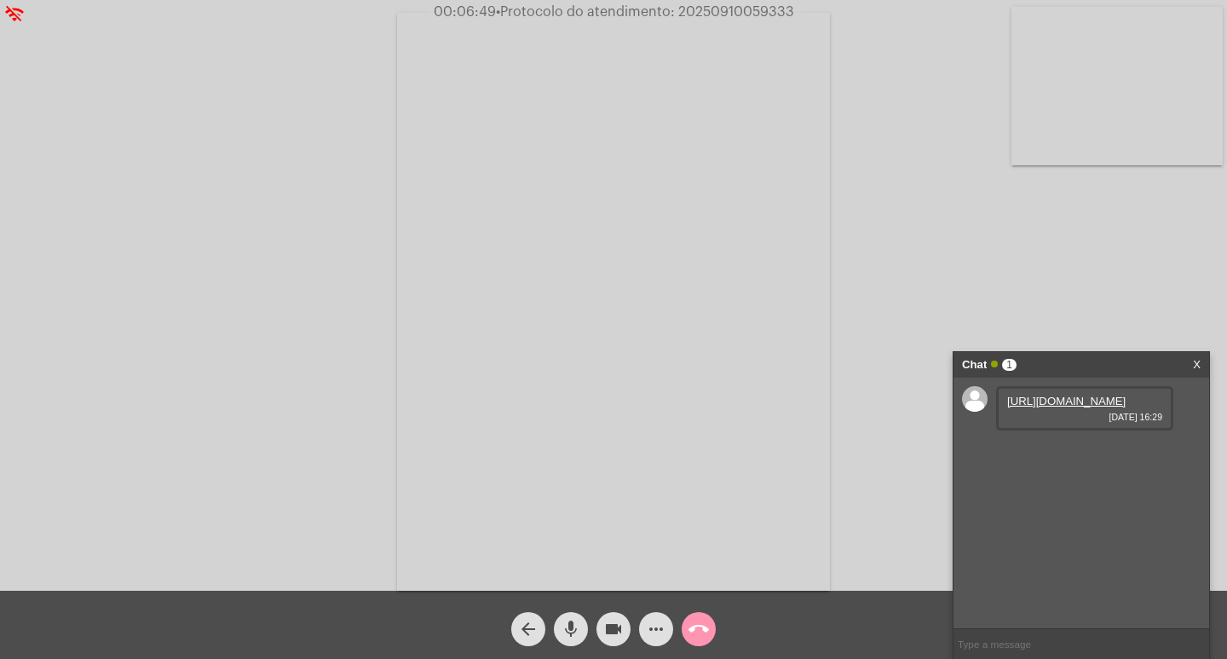
copy span "20250910059333"
click at [997, 644] on input "text" at bounding box center [1082, 644] width 256 height 30
paste input "20250910059333"
type input "20250910059333"
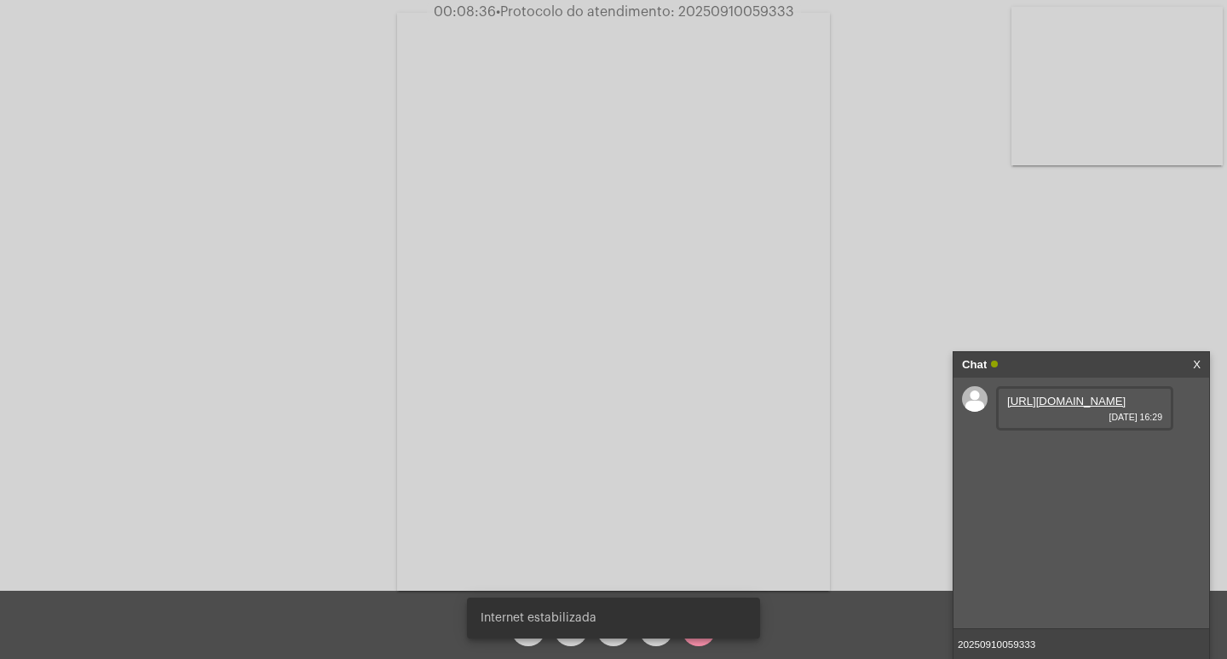
click at [700, 17] on span "• Protocolo do atendimento: 20250910059333" at bounding box center [645, 12] width 298 height 14
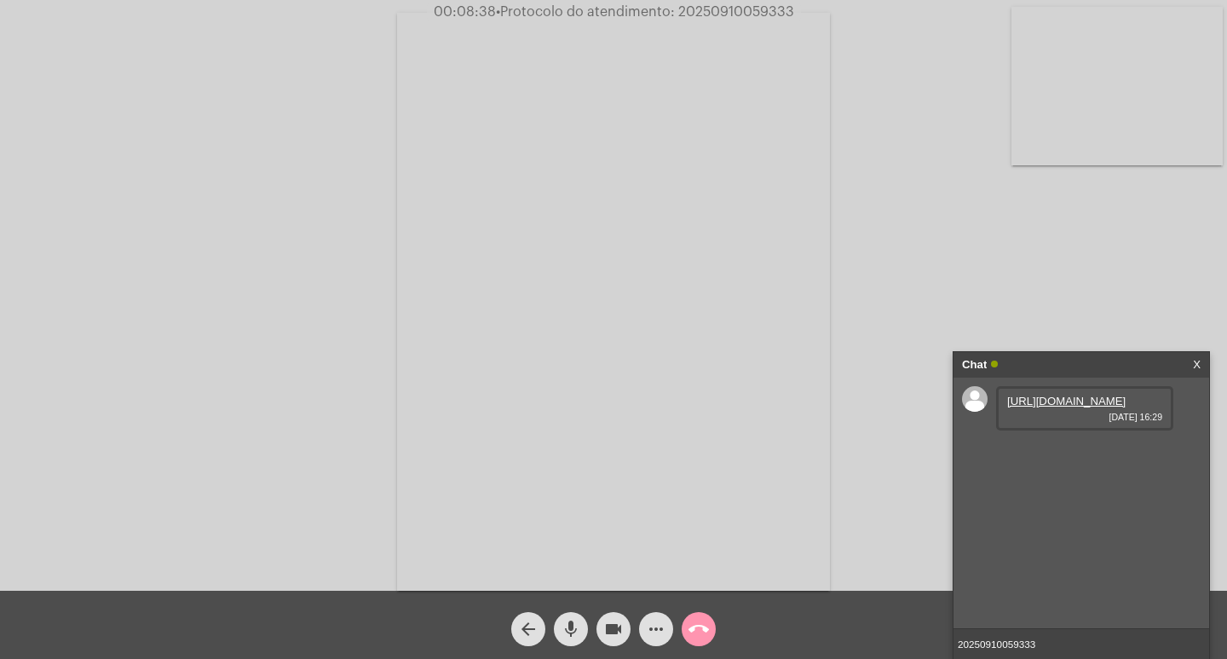
copy span "20250910059333"
click at [1051, 644] on input "20250910059333" at bounding box center [1082, 644] width 256 height 30
click at [980, 309] on div "Acessando Câmera e Microfone..." at bounding box center [614, 299] width 1224 height 591
click at [603, 646] on div "arrow_back mic videocam more_horiz call_end" at bounding box center [613, 625] width 1227 height 68
click at [603, 627] on button "videocam" at bounding box center [614, 629] width 34 height 34
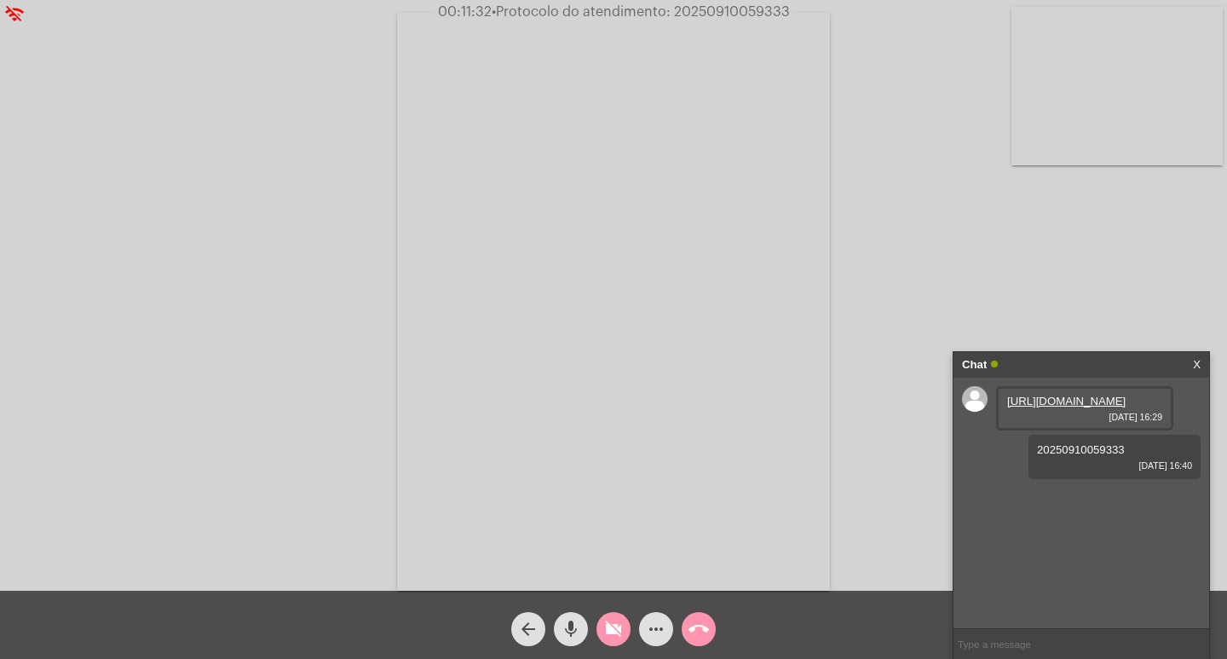
drag, startPoint x: 588, startPoint y: 626, endPoint x: 569, endPoint y: 626, distance: 18.8
click at [586, 626] on div "mic" at bounding box center [571, 624] width 43 height 43
click at [686, 621] on button "call_end" at bounding box center [699, 629] width 34 height 34
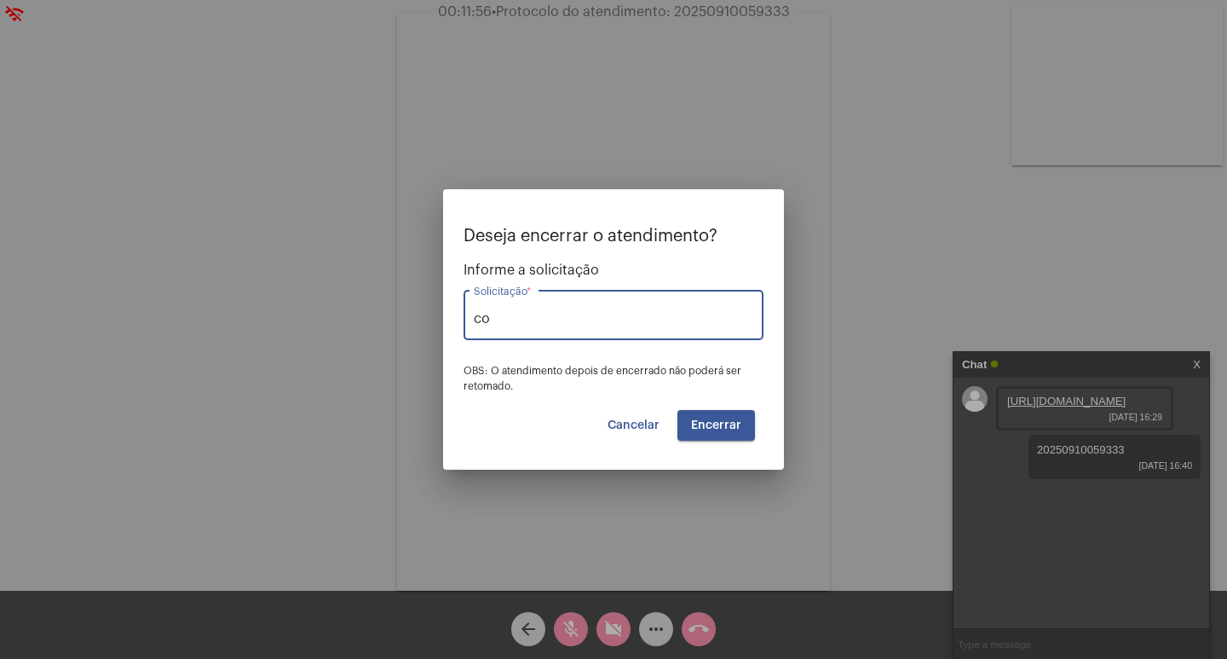
type input "c"
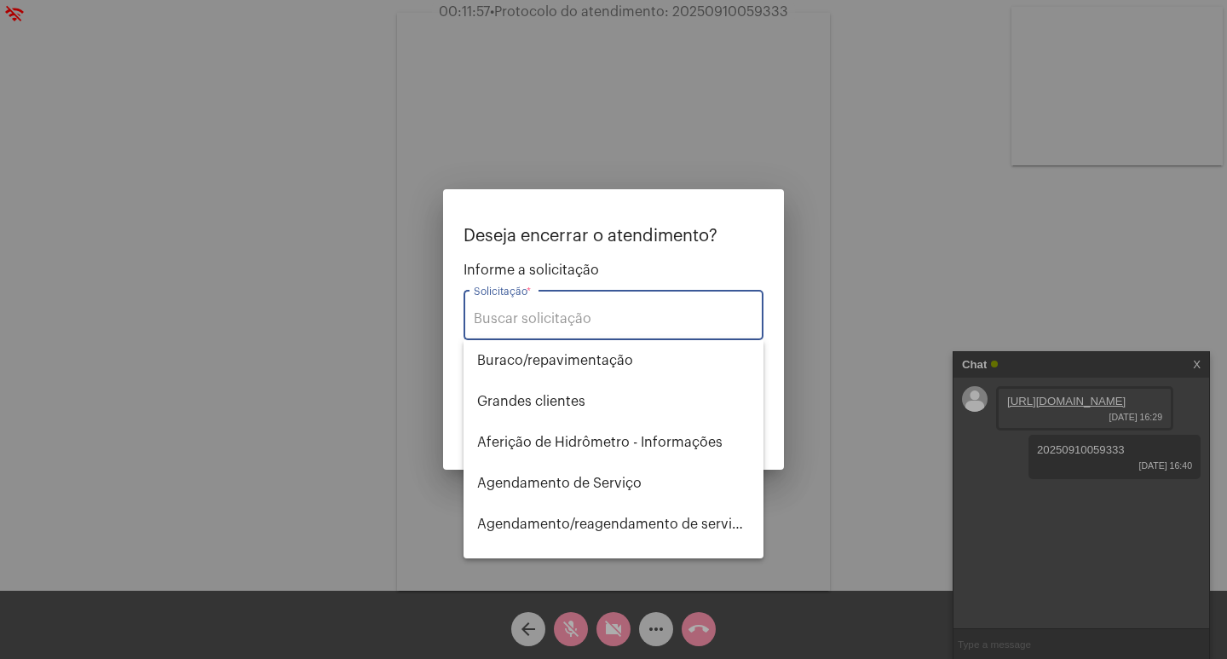
click at [514, 320] on input "Solicitação *" at bounding box center [614, 318] width 280 height 15
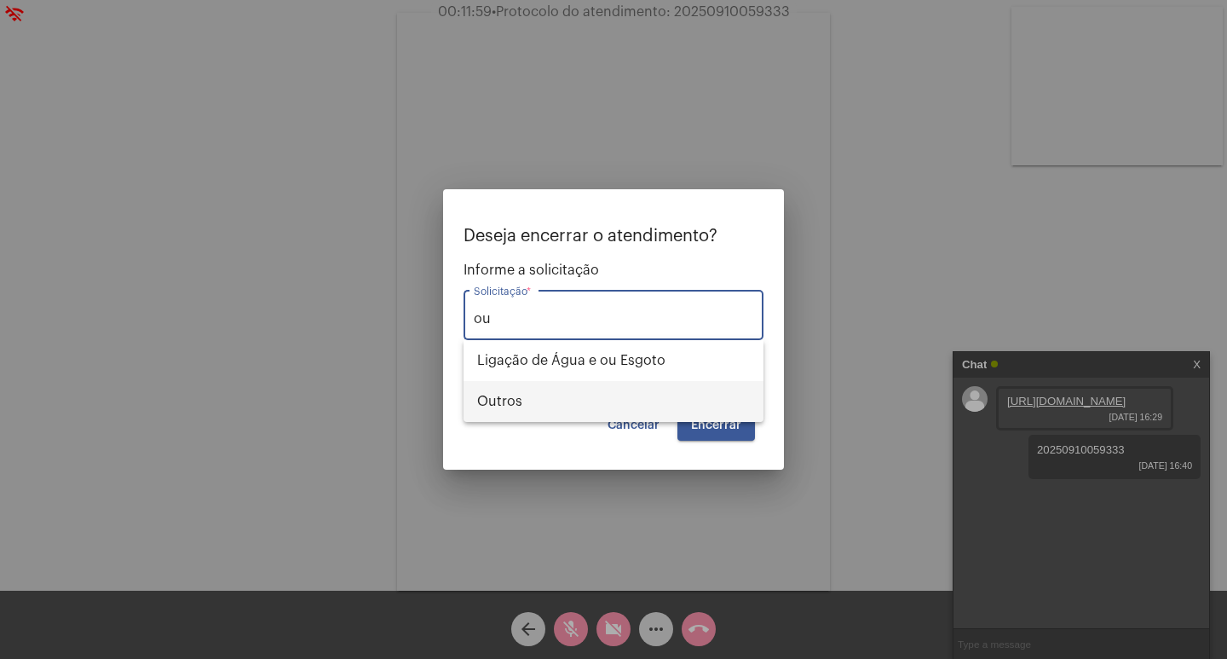
click at [551, 405] on span "Outros" at bounding box center [613, 401] width 273 height 41
type input "Outros"
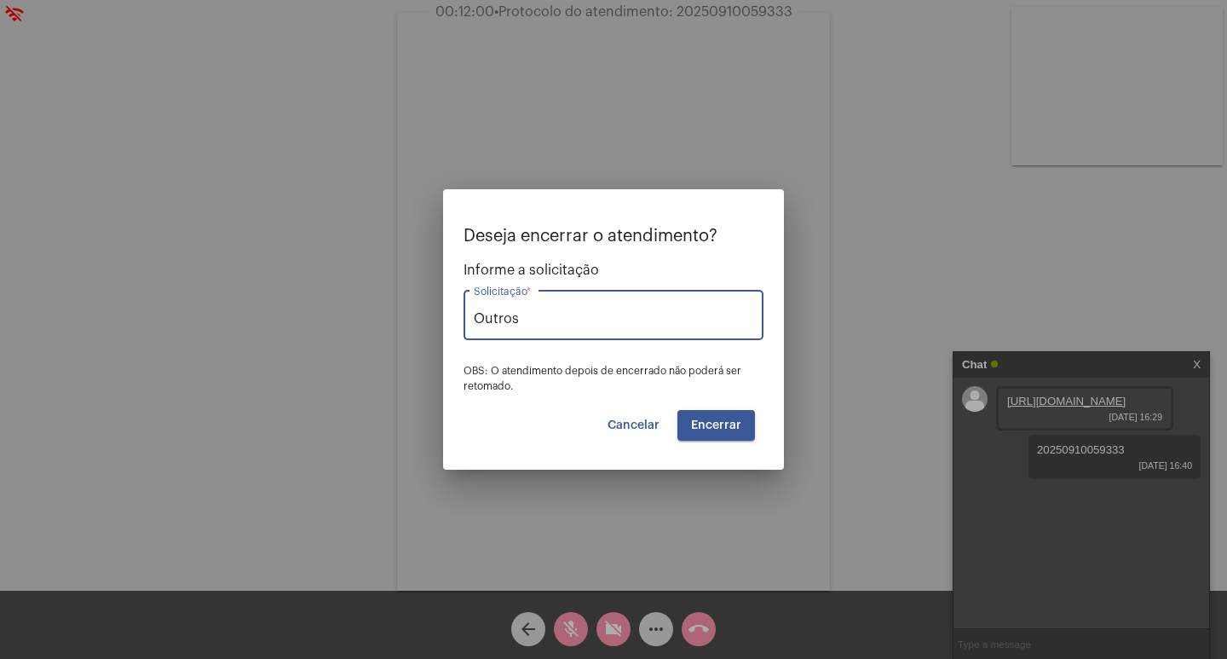
click at [701, 429] on span "Encerrar" at bounding box center [716, 425] width 50 height 12
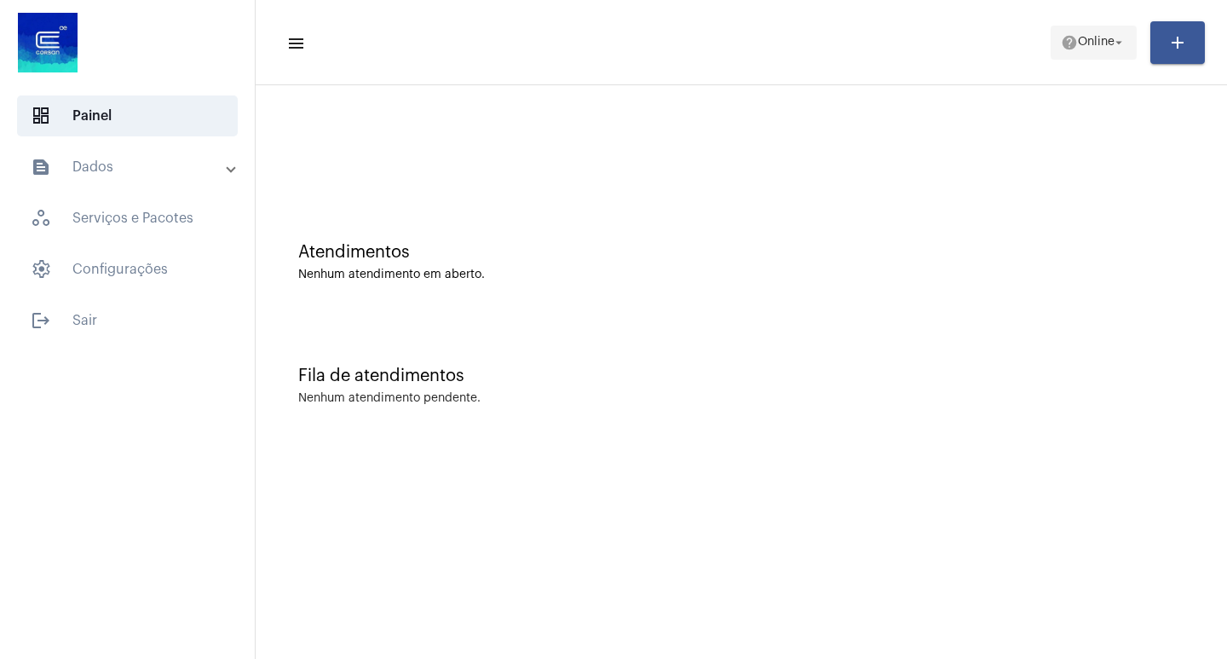
click at [1102, 52] on span "help Online arrow_drop_down" at bounding box center [1094, 41] width 66 height 31
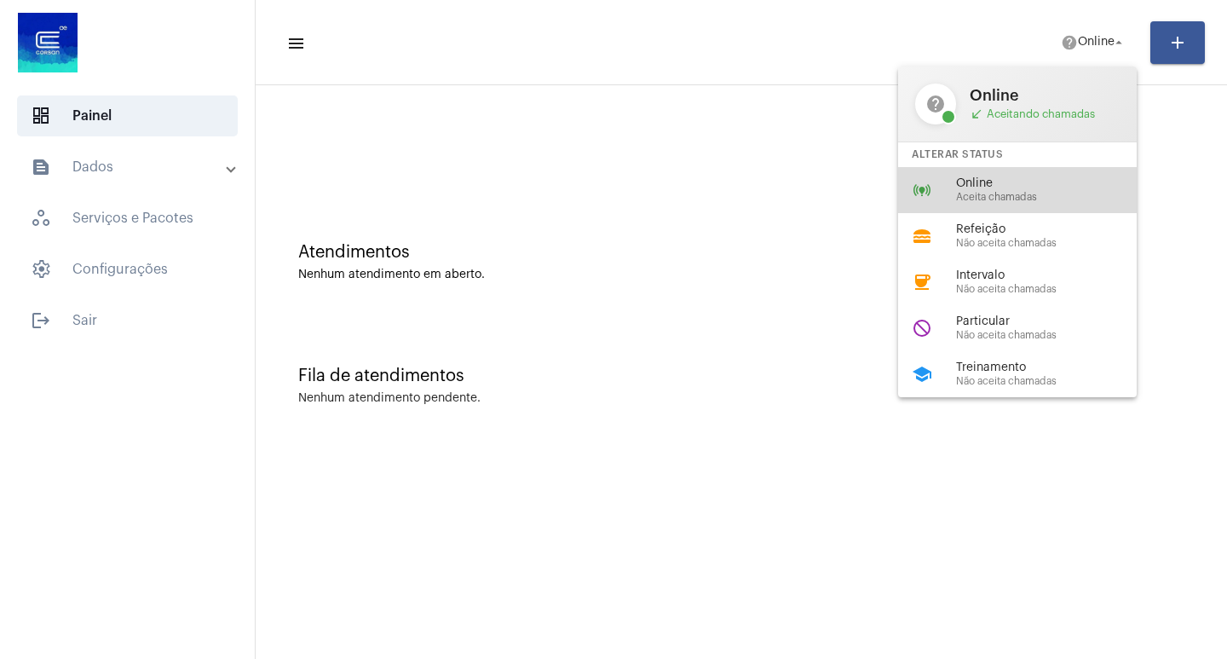
click at [1031, 192] on span "Aceita chamadas" at bounding box center [1053, 197] width 194 height 11
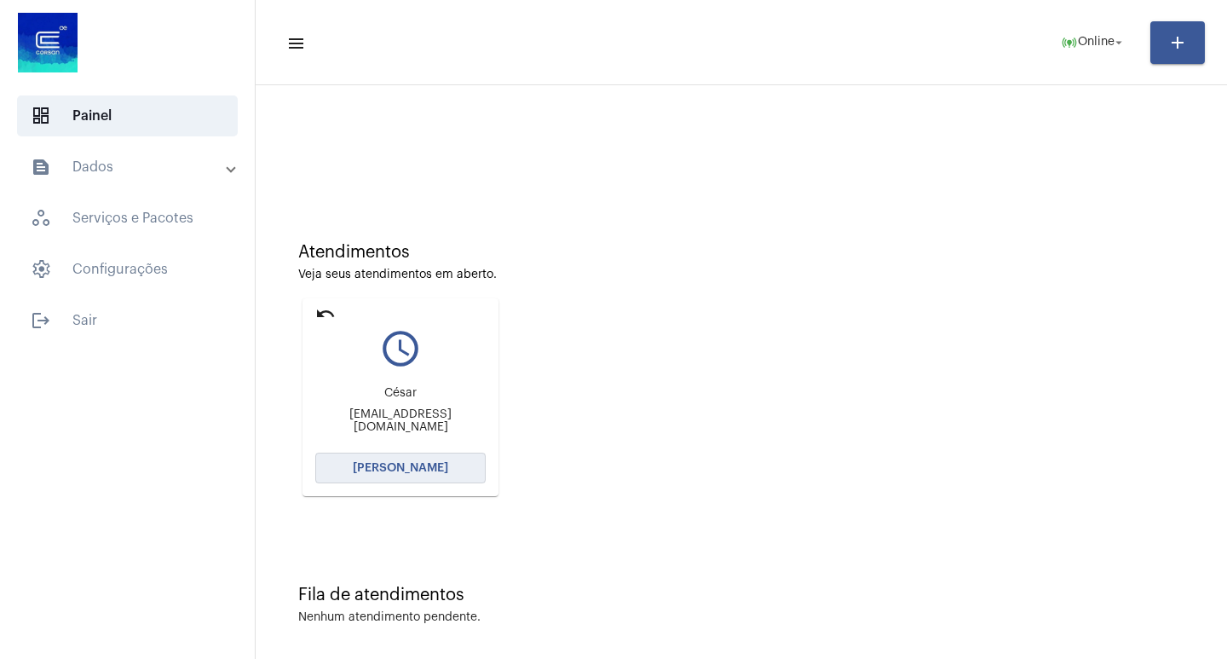
click at [386, 458] on button "[PERSON_NAME]" at bounding box center [400, 468] width 170 height 31
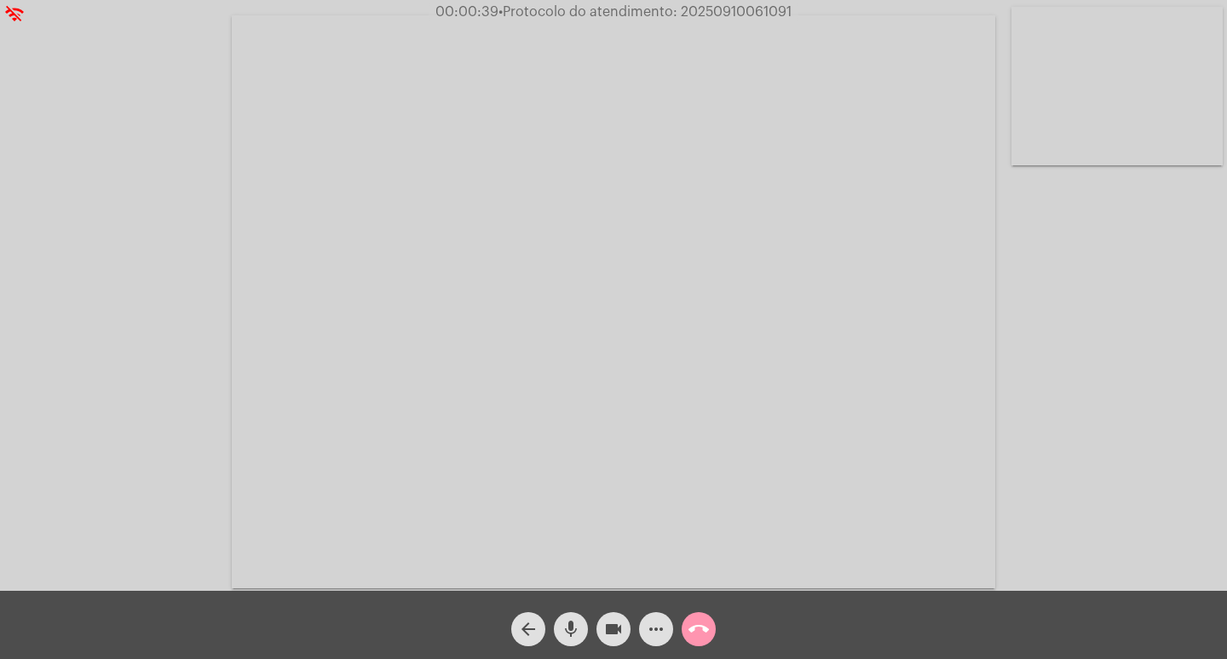
click at [703, 7] on span "• Protocolo do atendimento: 20250910061091" at bounding box center [645, 12] width 293 height 14
click at [753, 49] on video at bounding box center [614, 301] width 764 height 573
click at [595, 67] on div at bounding box center [311, 300] width 588 height 586
click at [522, 141] on video at bounding box center [311, 299] width 588 height 441
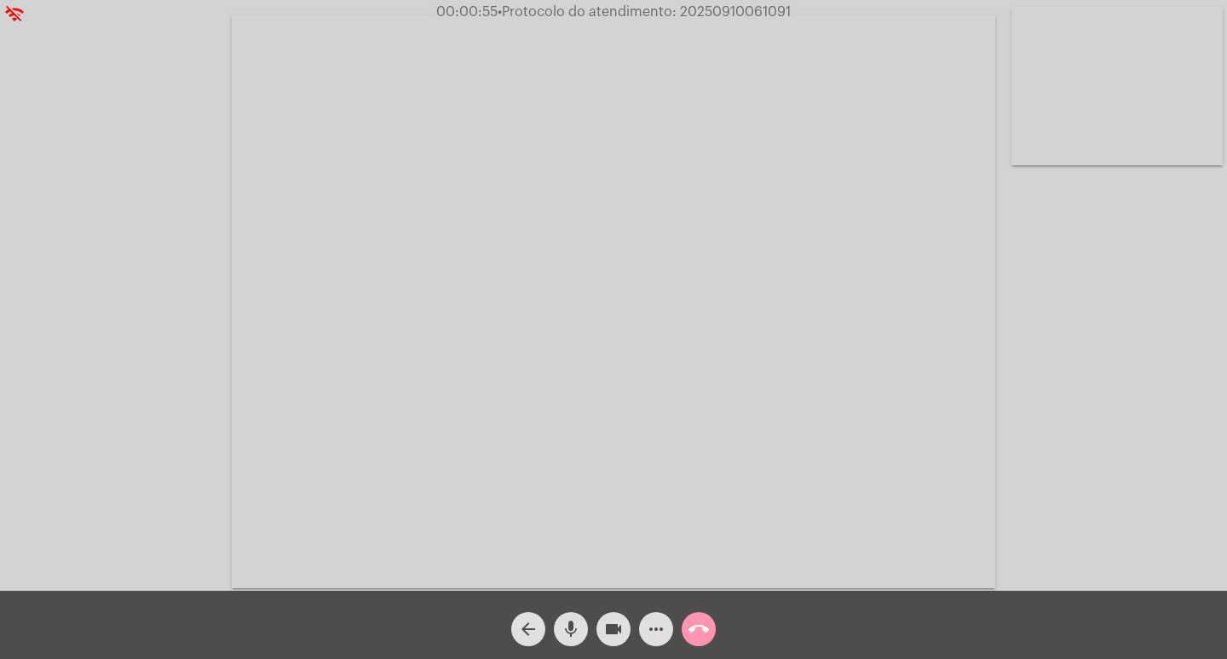
click at [690, 621] on mat-icon "call_end" at bounding box center [699, 629] width 20 height 20
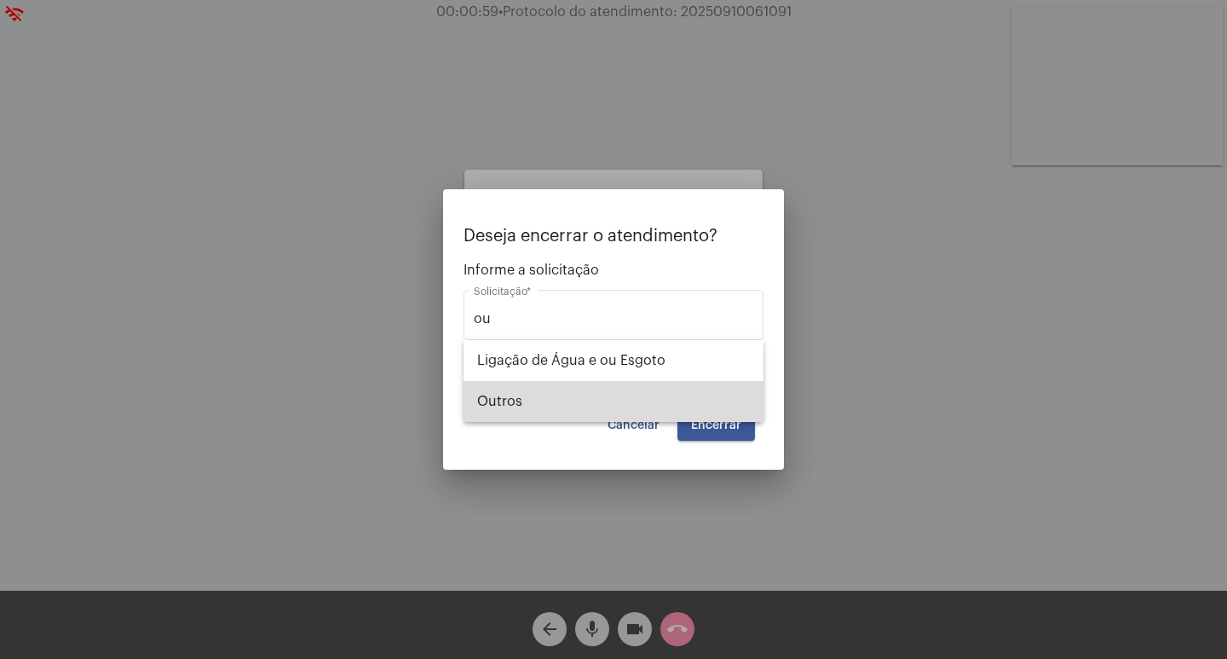
click at [565, 396] on span "Outros" at bounding box center [613, 401] width 273 height 41
type input "Outros"
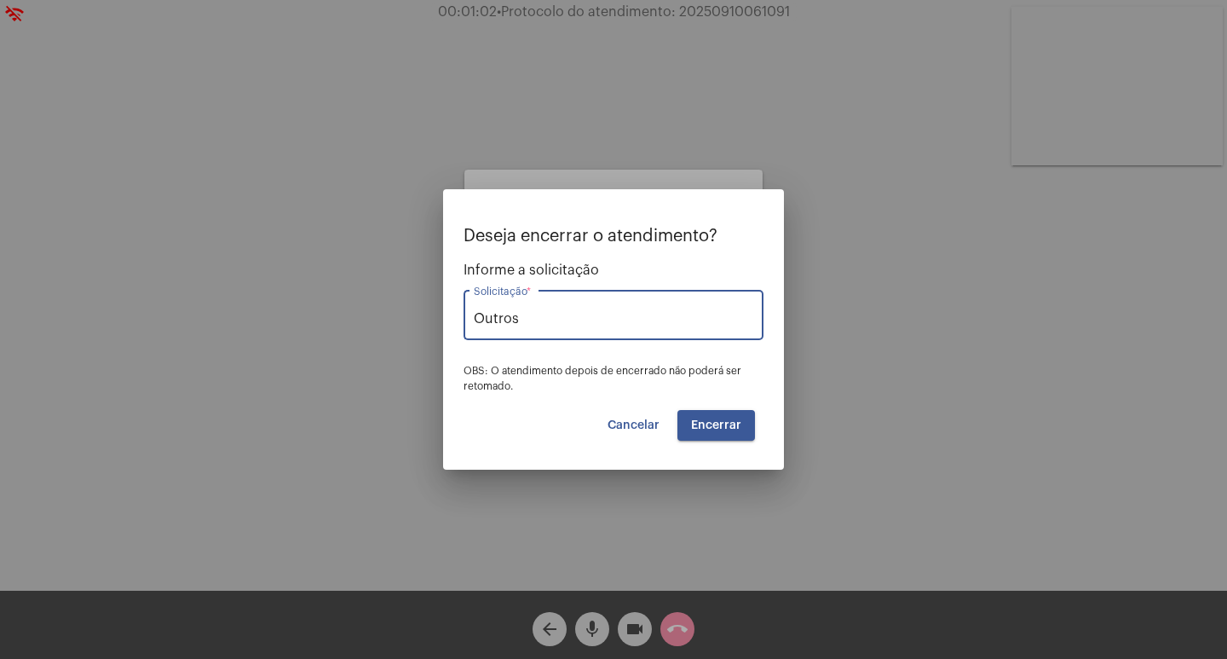
click at [719, 420] on span "Encerrar" at bounding box center [716, 425] width 50 height 12
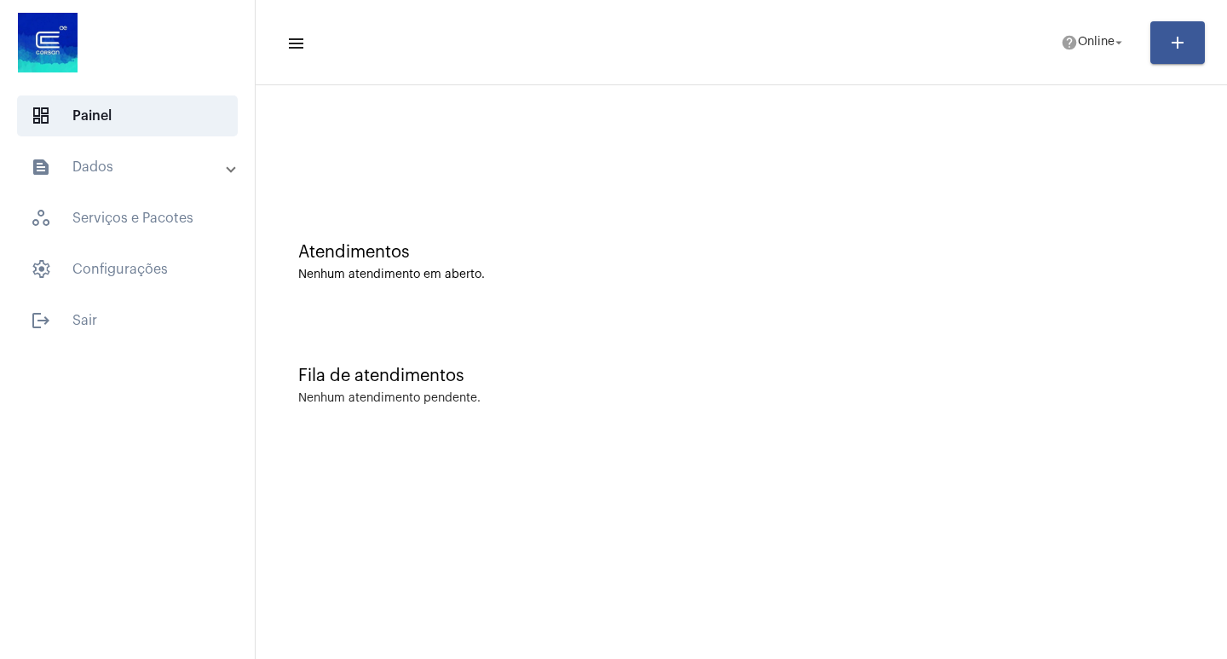
click at [109, 299] on mat-list "dashboard Painel text_snippet_outlined Dados history_outlined Histórico schedul…" at bounding box center [127, 215] width 255 height 252
click at [107, 313] on span "logout Sair" at bounding box center [127, 320] width 221 height 41
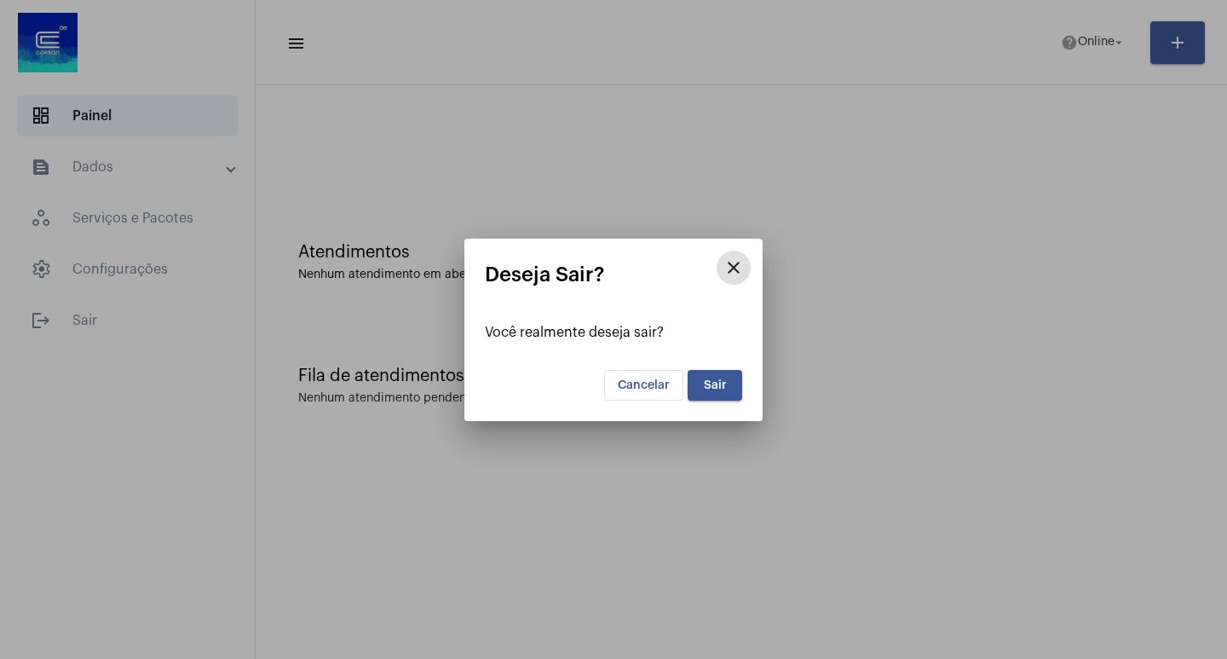
click at [697, 378] on button "Sair" at bounding box center [715, 385] width 55 height 31
